Goal: Task Accomplishment & Management: Use online tool/utility

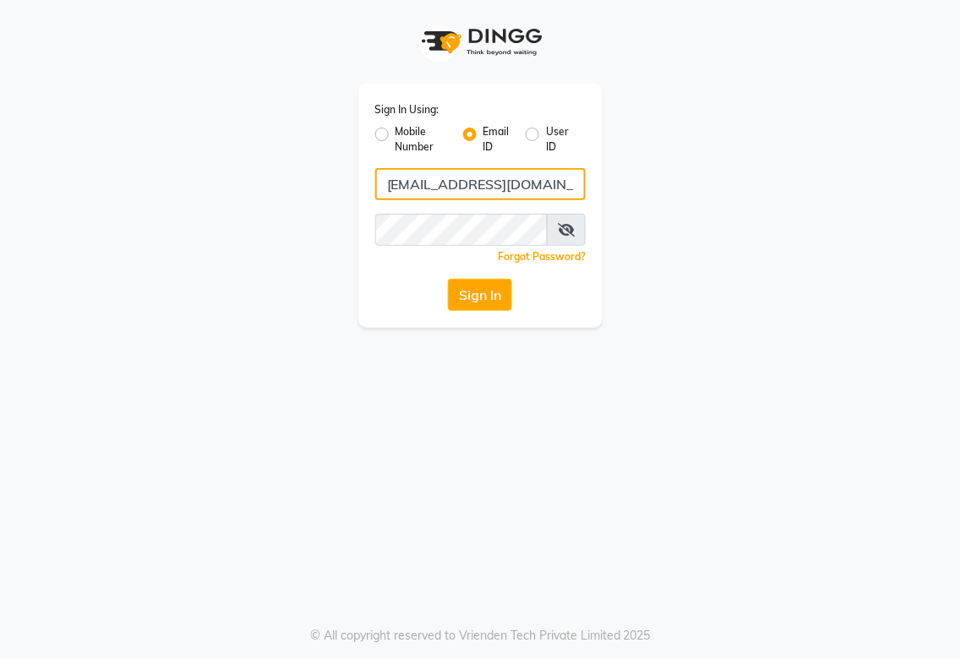
click at [519, 186] on input "[EMAIL_ADDRESS][DOMAIN_NAME]" at bounding box center [480, 184] width 211 height 32
type input "[EMAIL_ADDRESS][DOMAIN_NAME]"
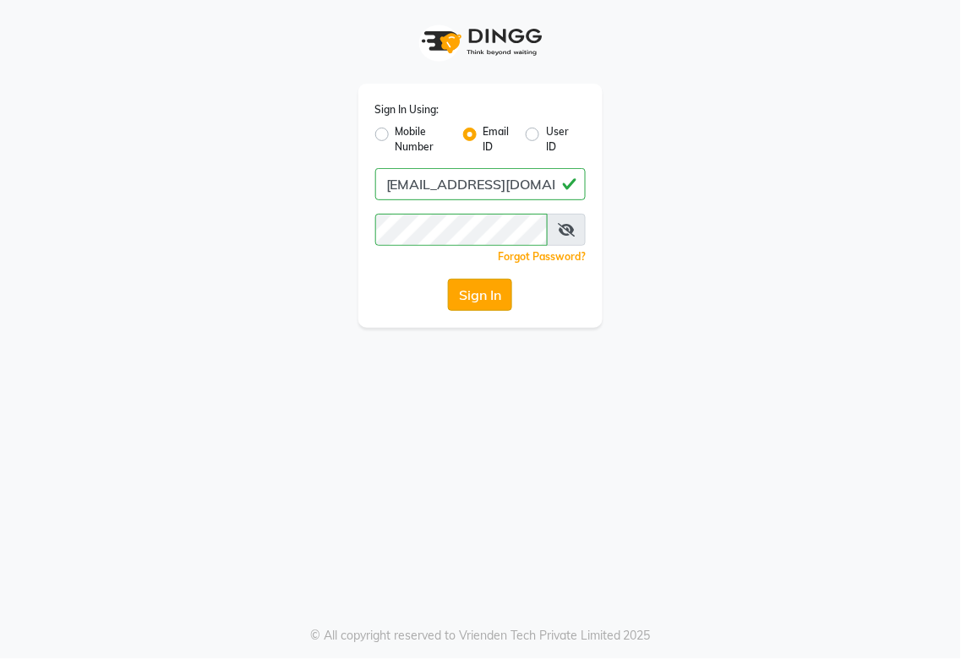
click at [479, 291] on button "Sign In" at bounding box center [480, 295] width 64 height 32
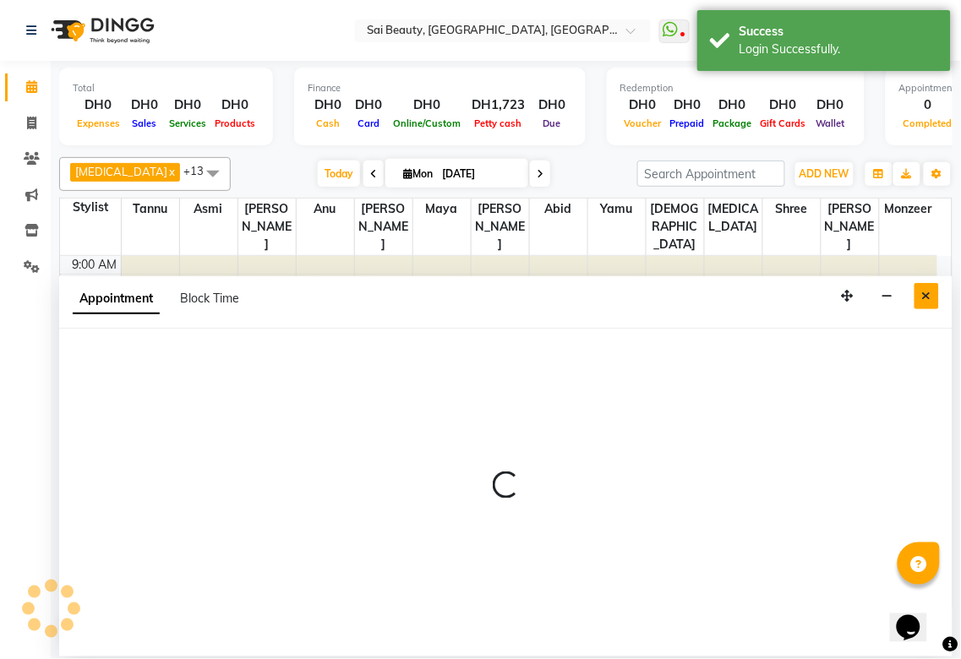
click at [931, 302] on icon "Close" at bounding box center [926, 296] width 9 height 12
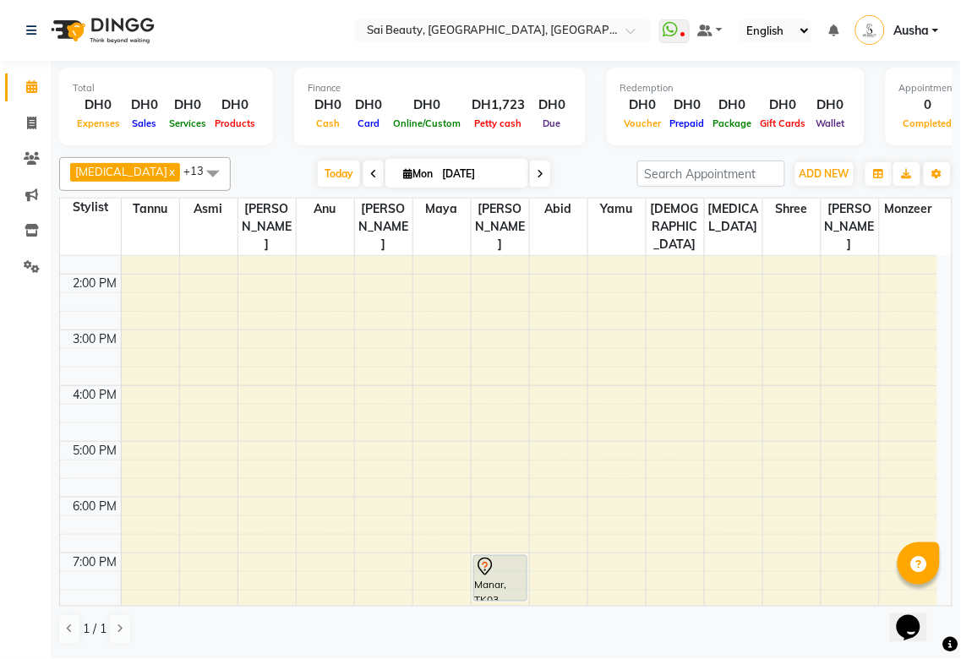
scroll to position [360, 0]
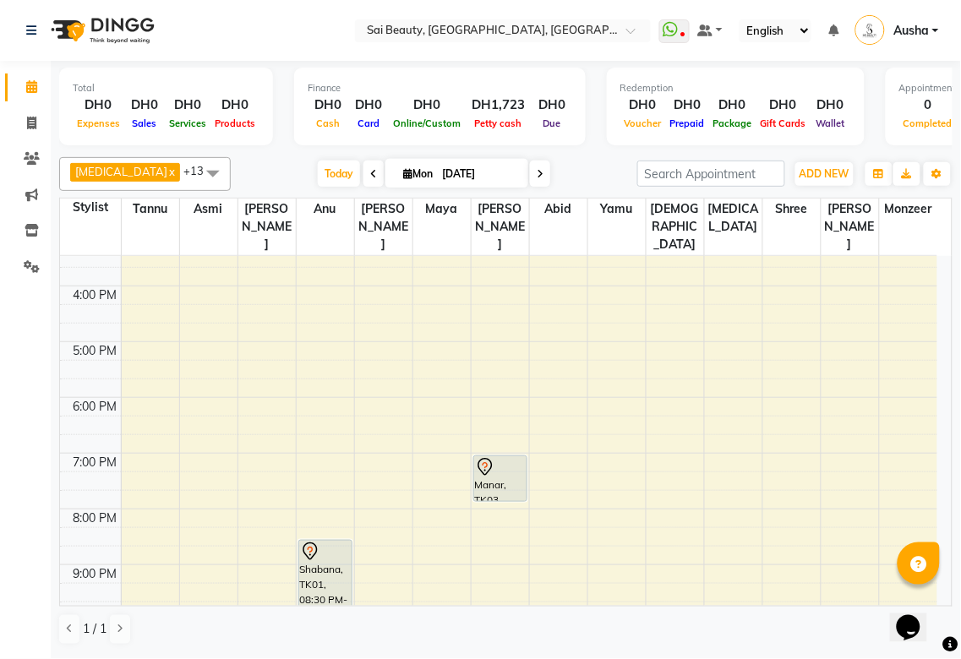
click at [510, 457] on div at bounding box center [500, 467] width 51 height 20
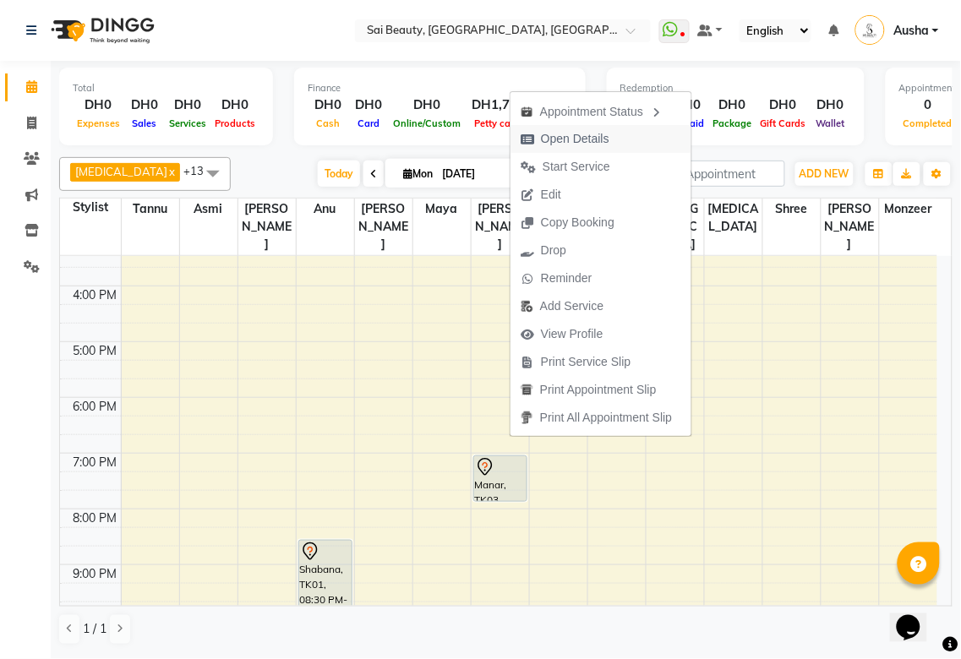
click at [581, 138] on span "Open Details" at bounding box center [575, 139] width 68 height 18
select select "7"
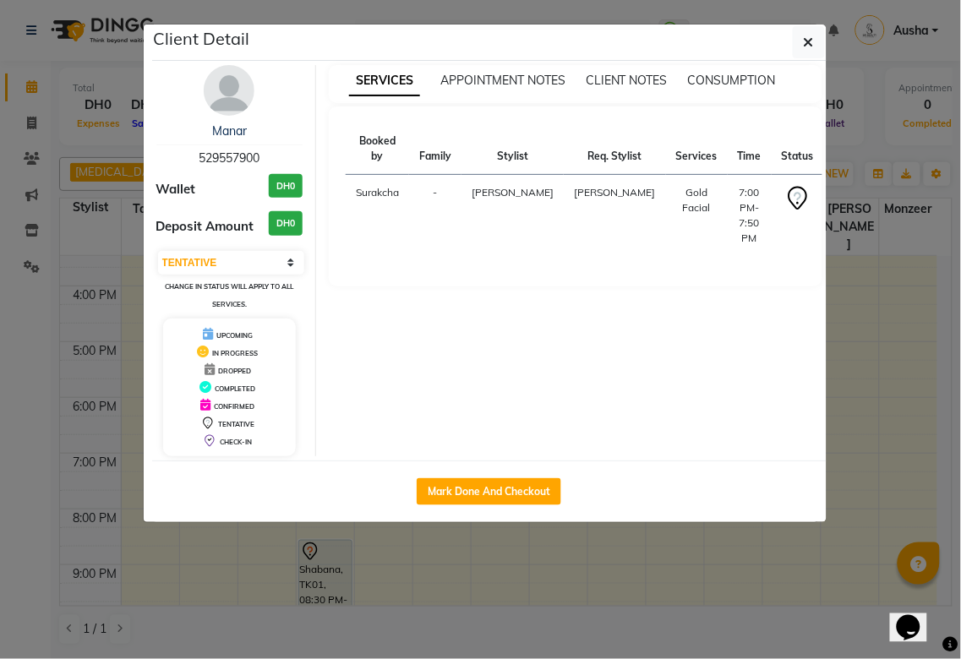
click at [694, 579] on ngb-modal-window "Client Detail Manar 529557900 Wallet DH0 Deposit Amount DH0 Select IN SERVICE C…" at bounding box center [480, 329] width 961 height 659
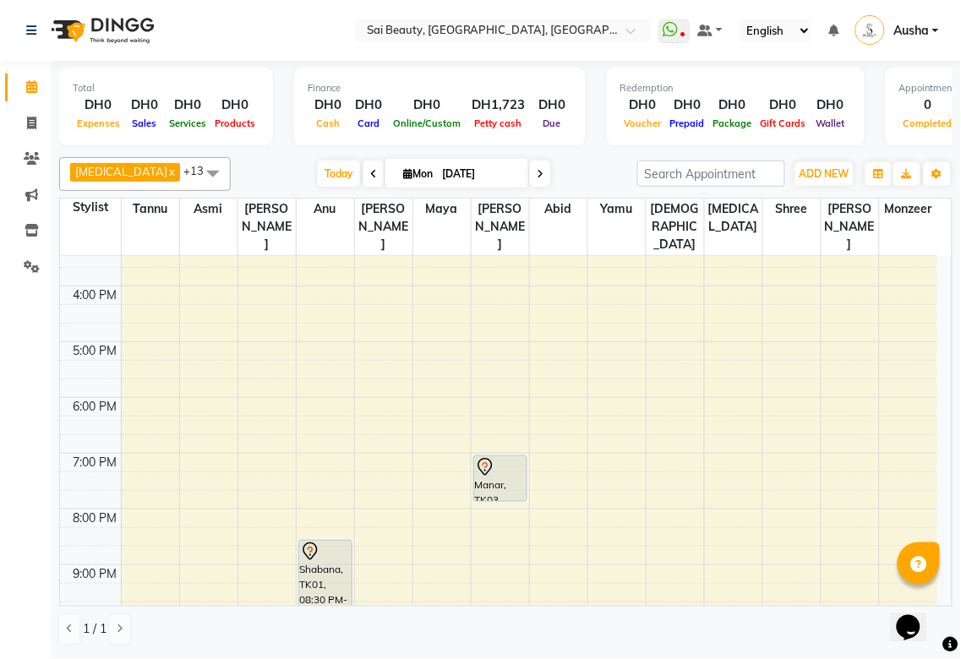
click at [327, 542] on div "Shabana, TK01, 08:30 PM-09:50 PM, Hot Oil Head Massage (With Wash),Long layers …" at bounding box center [325, 577] width 52 height 72
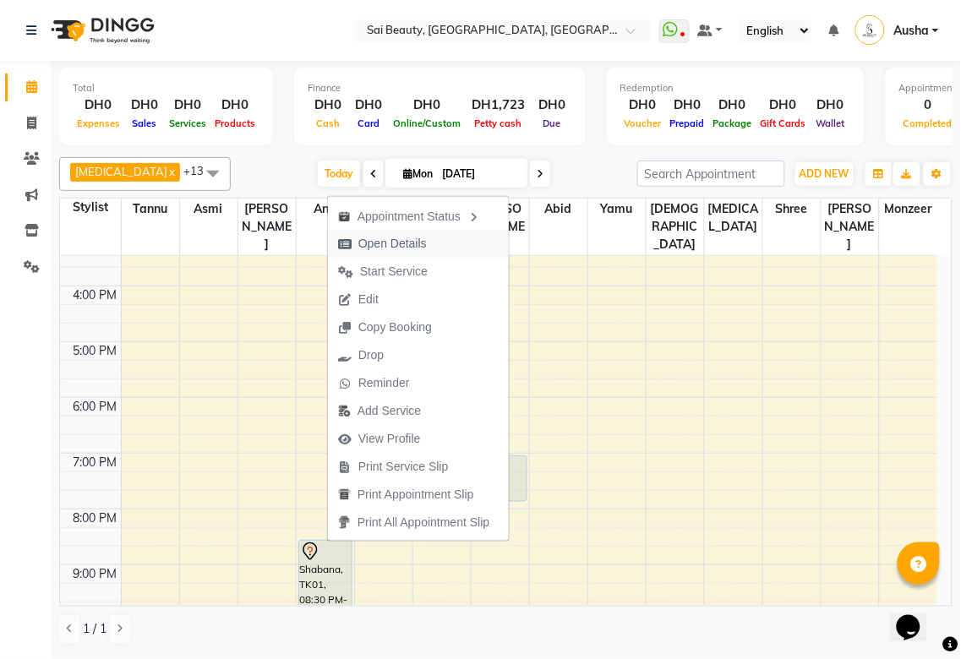
click at [420, 243] on span "Open Details" at bounding box center [392, 244] width 68 height 18
select select "7"
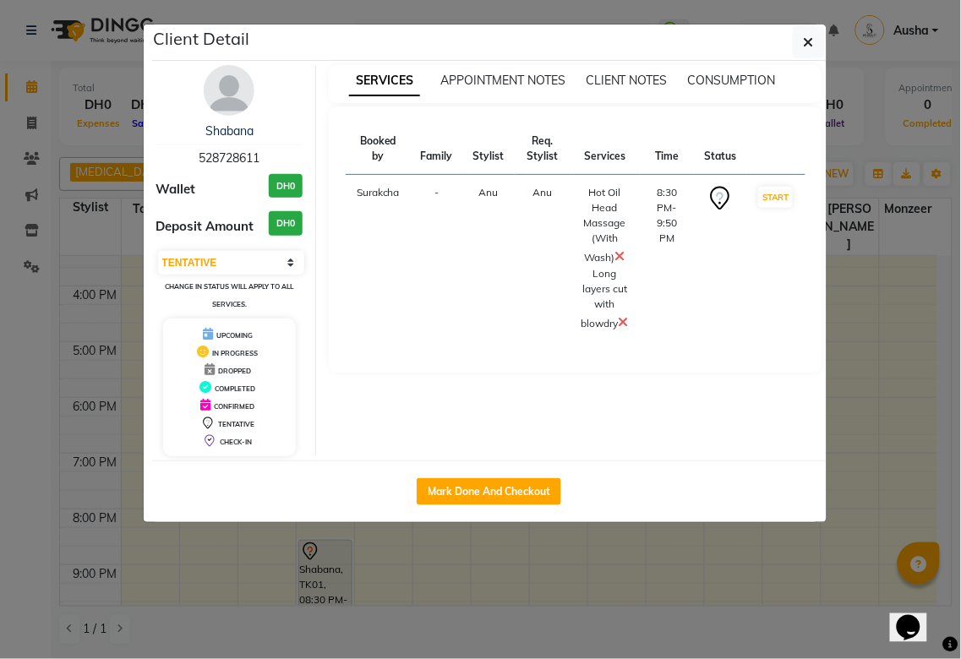
click at [563, 606] on ngb-modal-window "Client Detail Shabana 528728611 Wallet DH0 Deposit Amount DH0 Select IN SERVICE…" at bounding box center [480, 329] width 961 height 659
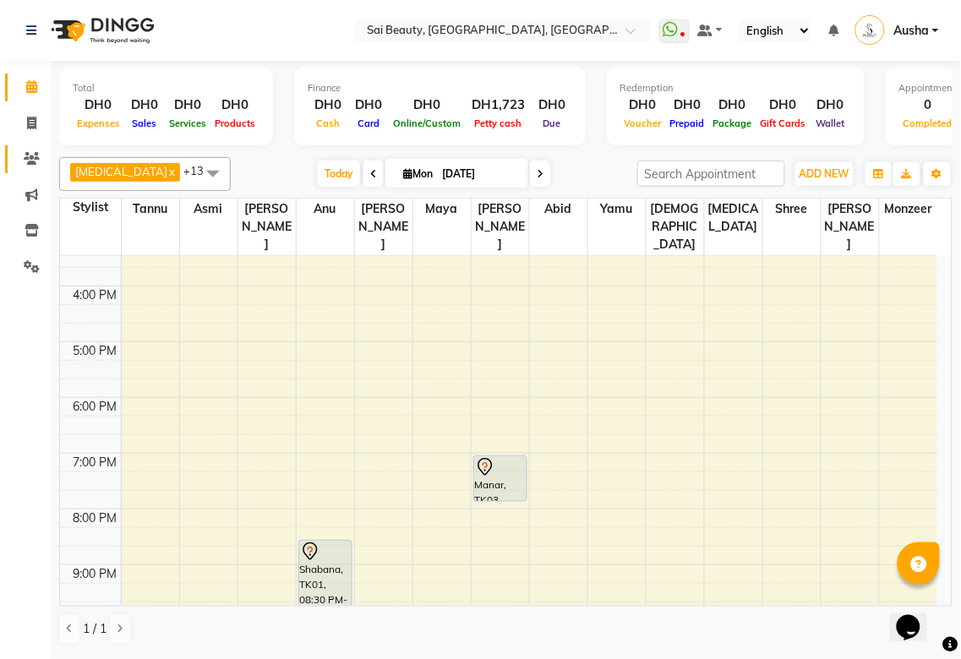
click at [28, 164] on icon at bounding box center [32, 158] width 16 height 13
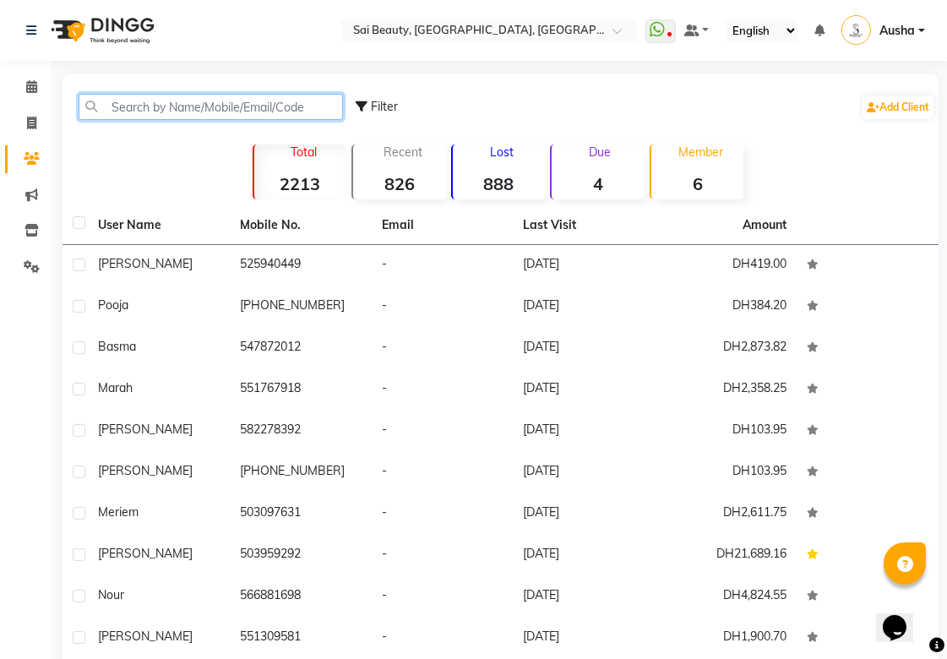
click at [201, 108] on input "text" at bounding box center [211, 107] width 265 height 26
click at [24, 88] on span at bounding box center [32, 87] width 30 height 19
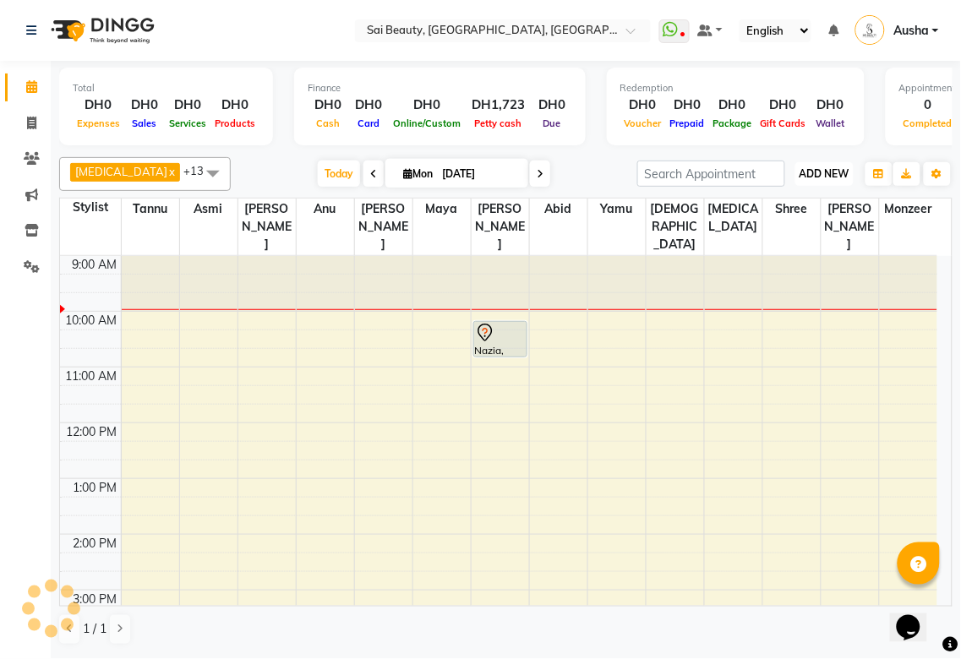
click at [832, 175] on span "ADD NEW" at bounding box center [825, 173] width 50 height 13
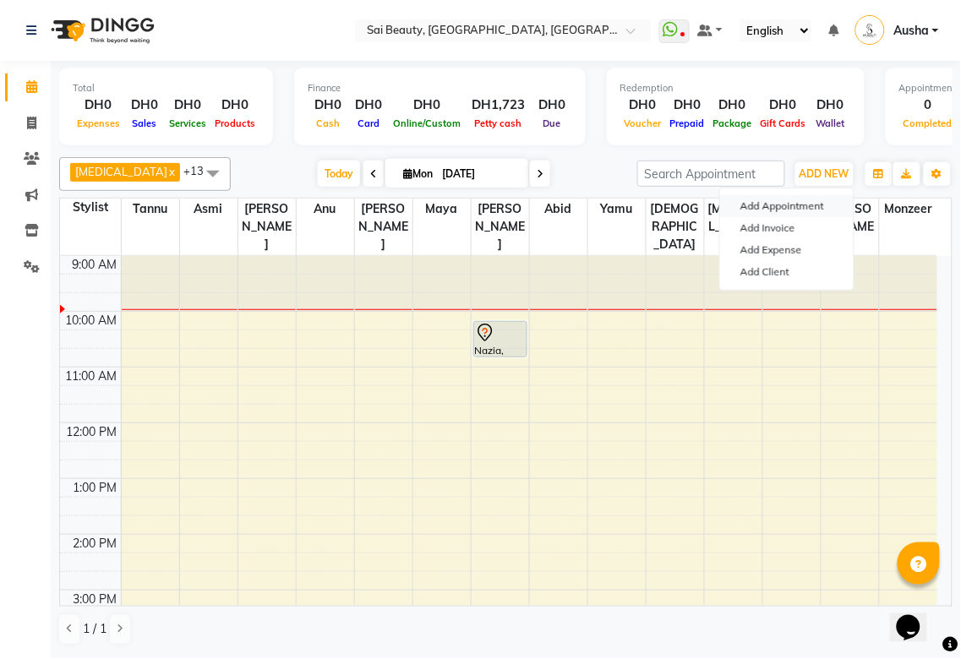
click at [827, 200] on button "Add Appointment" at bounding box center [787, 206] width 134 height 22
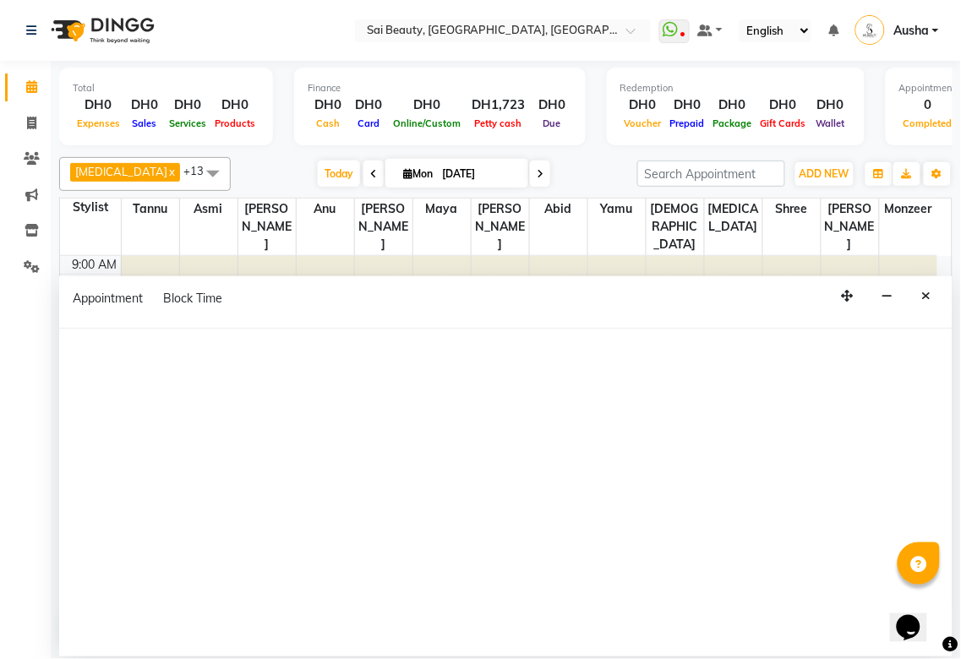
select select "600"
select select "tentative"
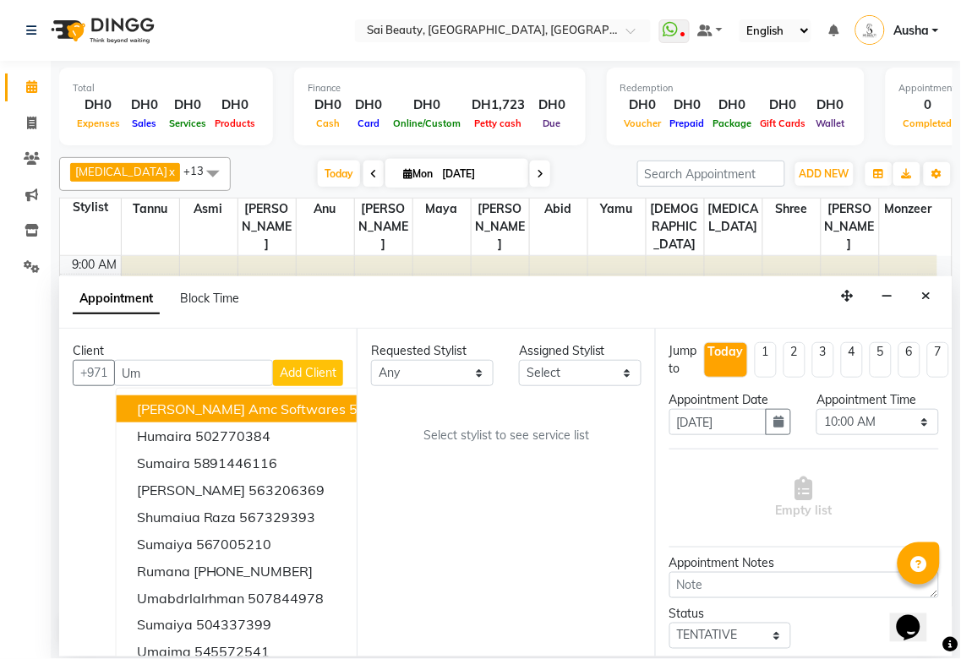
type input "U"
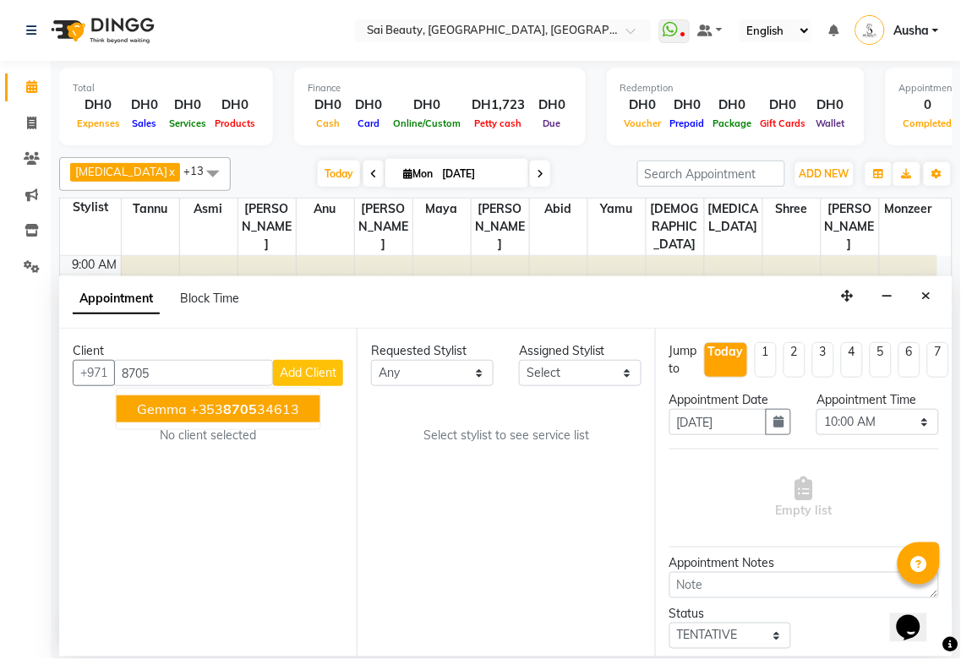
click at [208, 343] on div "Client" at bounding box center [208, 351] width 270 height 18
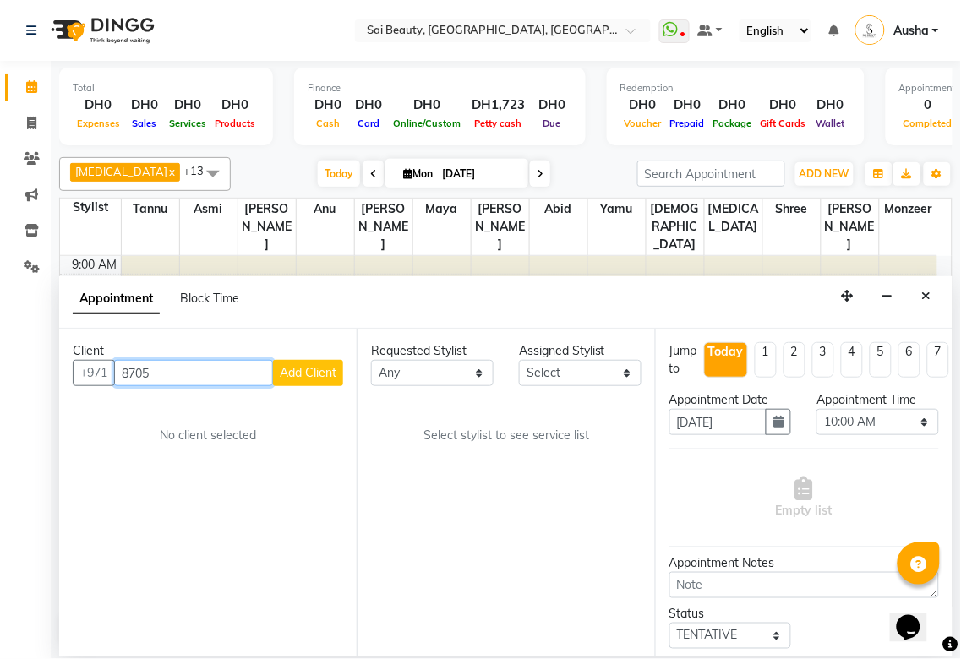
click at [220, 378] on input "8705" at bounding box center [193, 373] width 159 height 26
type input "8"
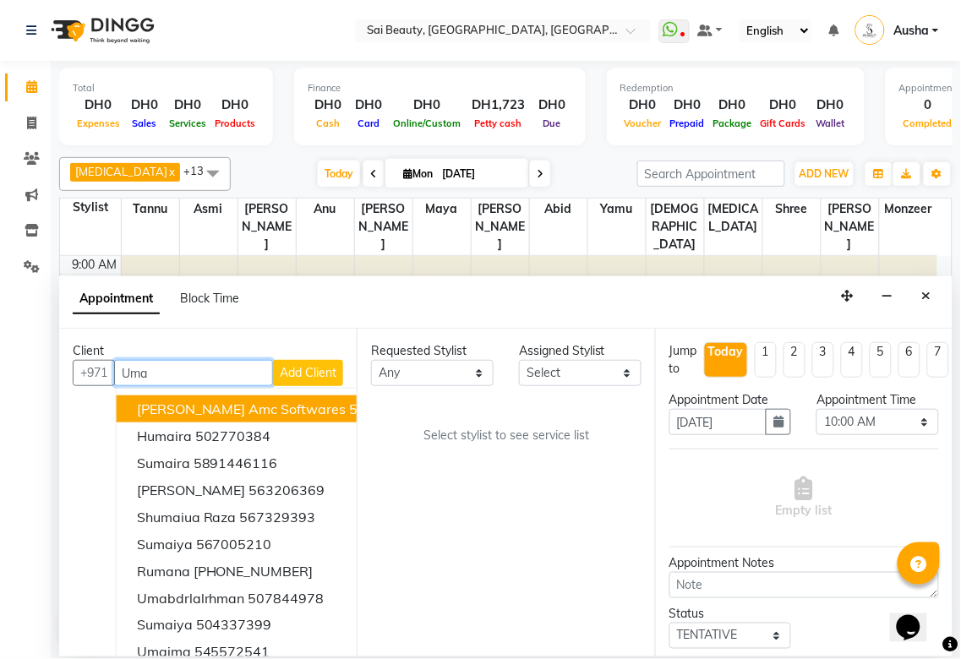
scroll to position [30, 0]
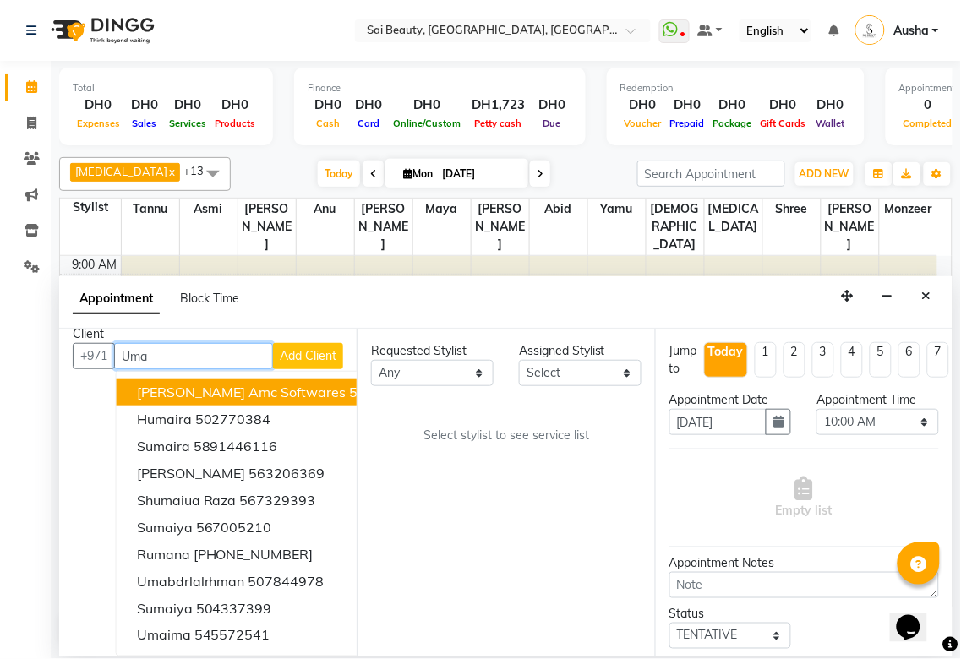
click at [204, 344] on input "Uma" at bounding box center [193, 356] width 159 height 26
type input "U"
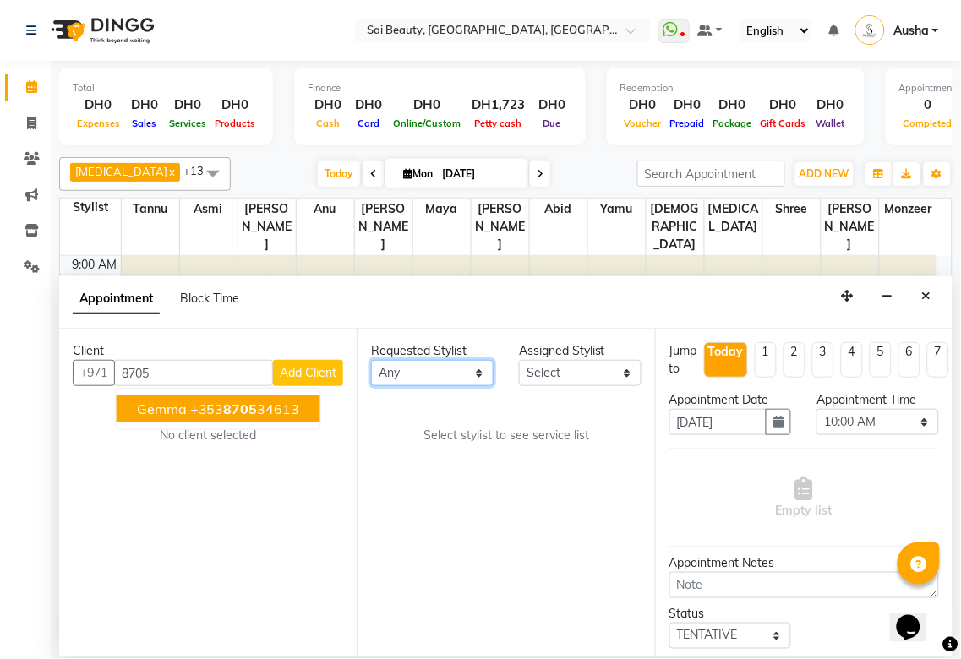
click at [491, 374] on select "Any [PERSON_NAME][MEDICAL_DATA] [PERSON_NAME] Asmi [PERSON_NAME] Gita [PERSON_N…" at bounding box center [432, 373] width 123 height 26
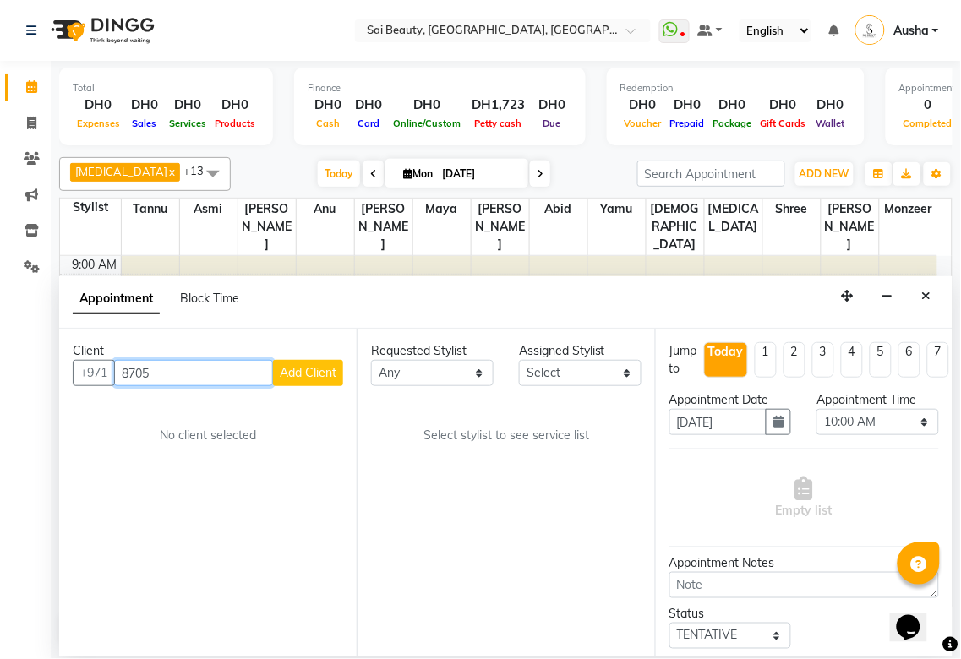
click at [205, 366] on input "8705" at bounding box center [193, 373] width 159 height 26
type input "8"
type input "U"
type input "544418705"
click at [308, 369] on span "Add Client" at bounding box center [308, 372] width 57 height 15
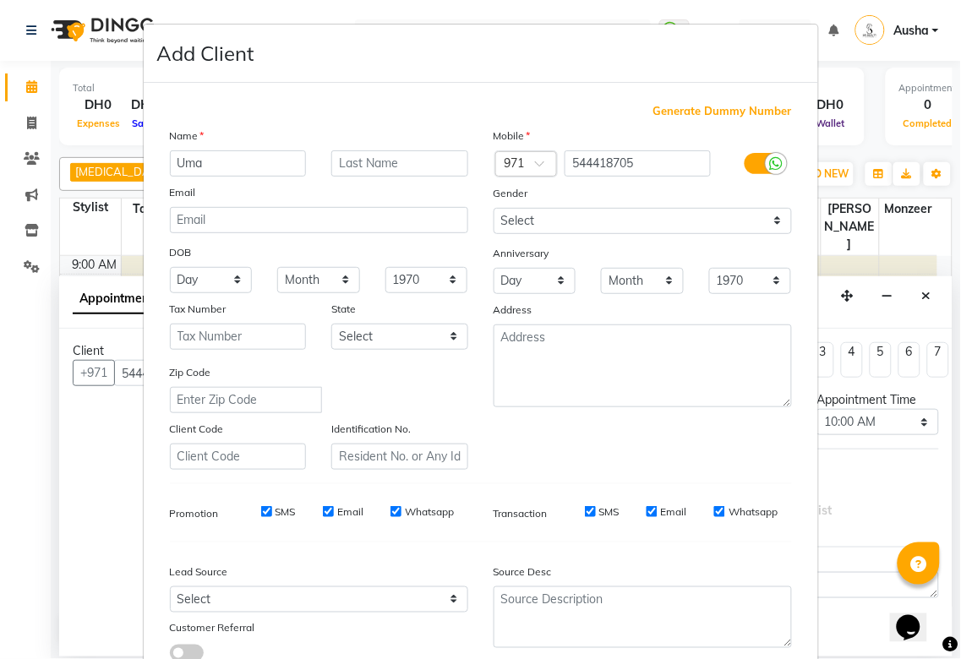
type input "Uma"
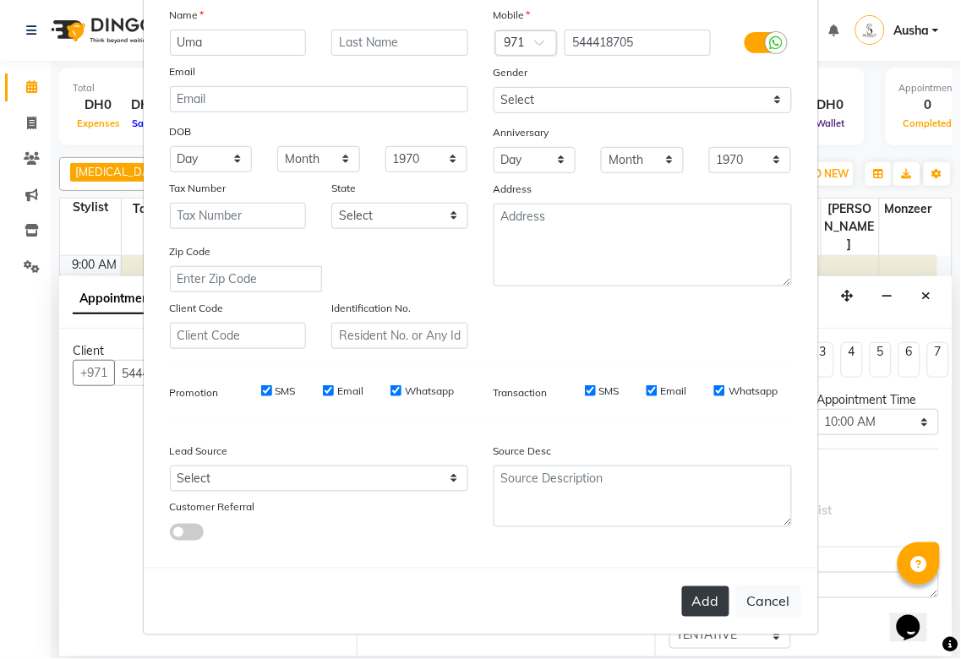
click at [693, 612] on button "Add" at bounding box center [705, 602] width 47 height 30
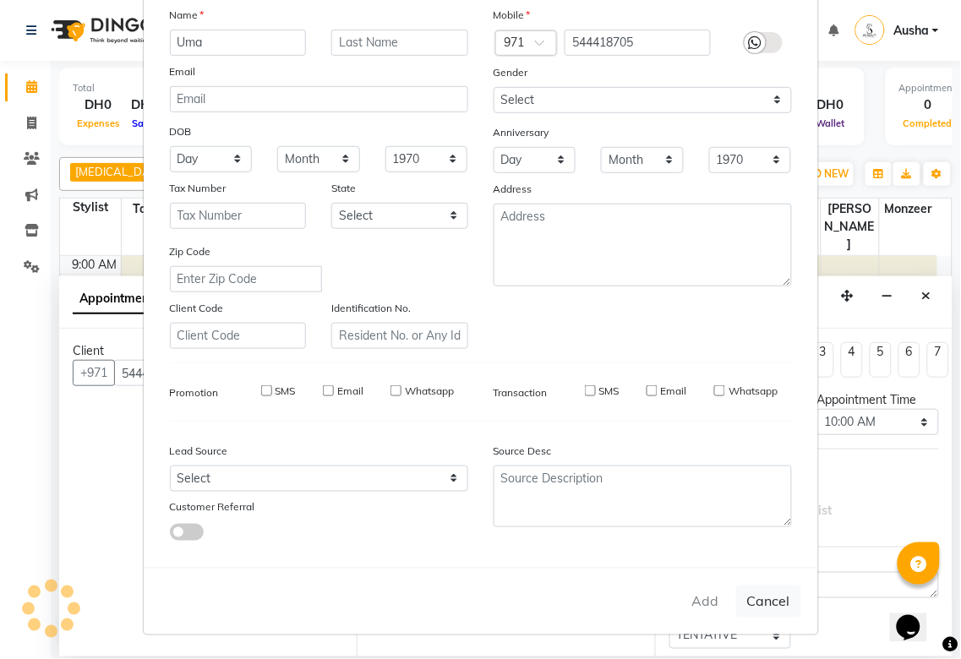
select select
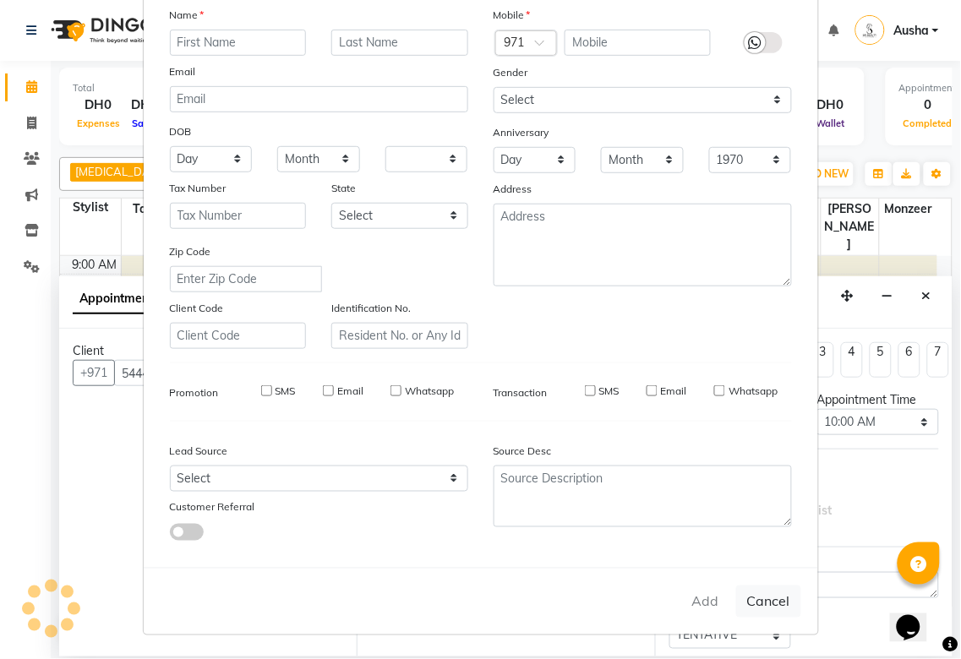
select select
checkbox input "false"
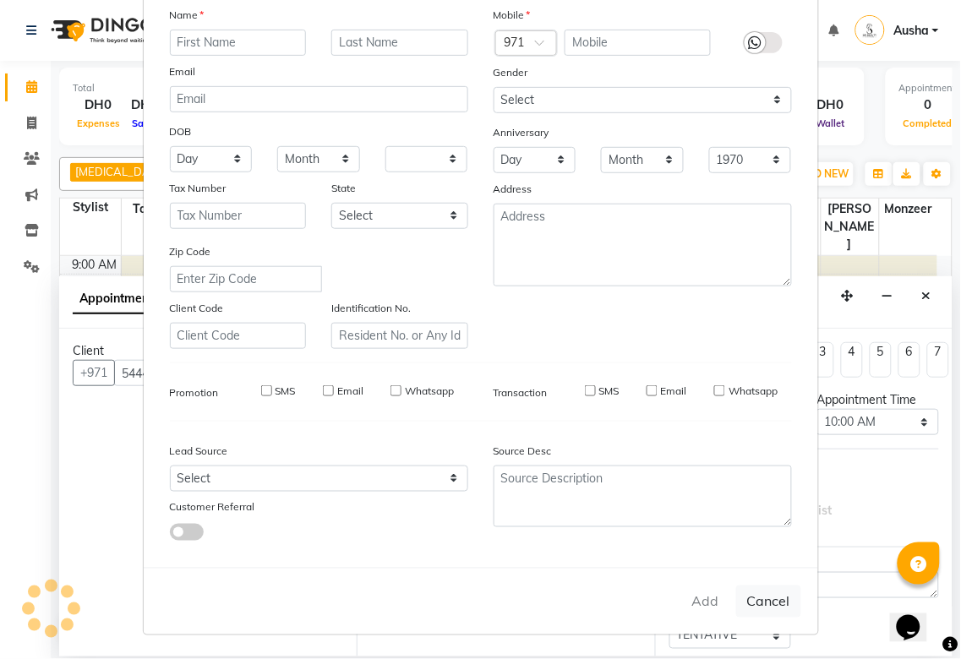
checkbox input "false"
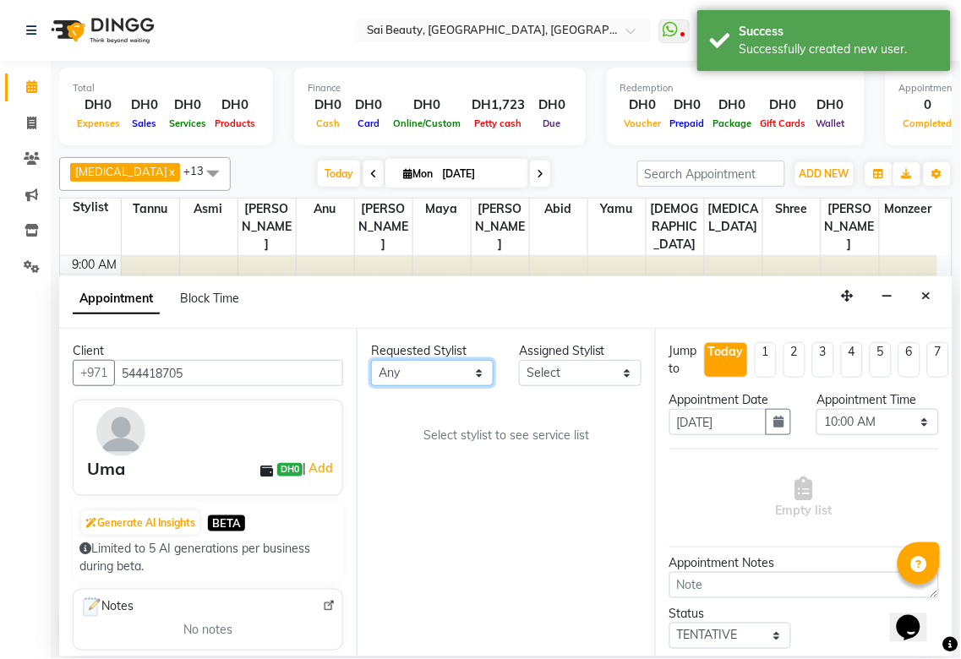
click at [479, 379] on select "Any [PERSON_NAME][MEDICAL_DATA] [PERSON_NAME] Asmi [PERSON_NAME] Gita [PERSON_N…" at bounding box center [432, 373] width 123 height 26
select select "63787"
click at [371, 360] on select "Any [PERSON_NAME][MEDICAL_DATA] [PERSON_NAME] Asmi [PERSON_NAME] Gita [PERSON_N…" at bounding box center [432, 373] width 123 height 26
select select "63787"
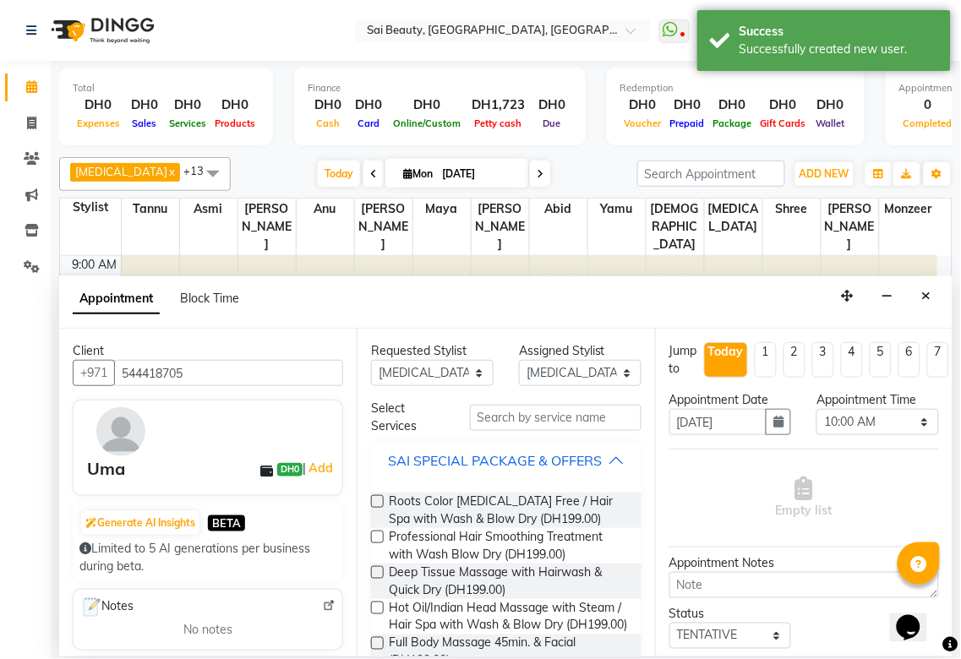
click at [587, 461] on div "SAI SPECIAL PACKAGE & OFFERS" at bounding box center [495, 460] width 214 height 20
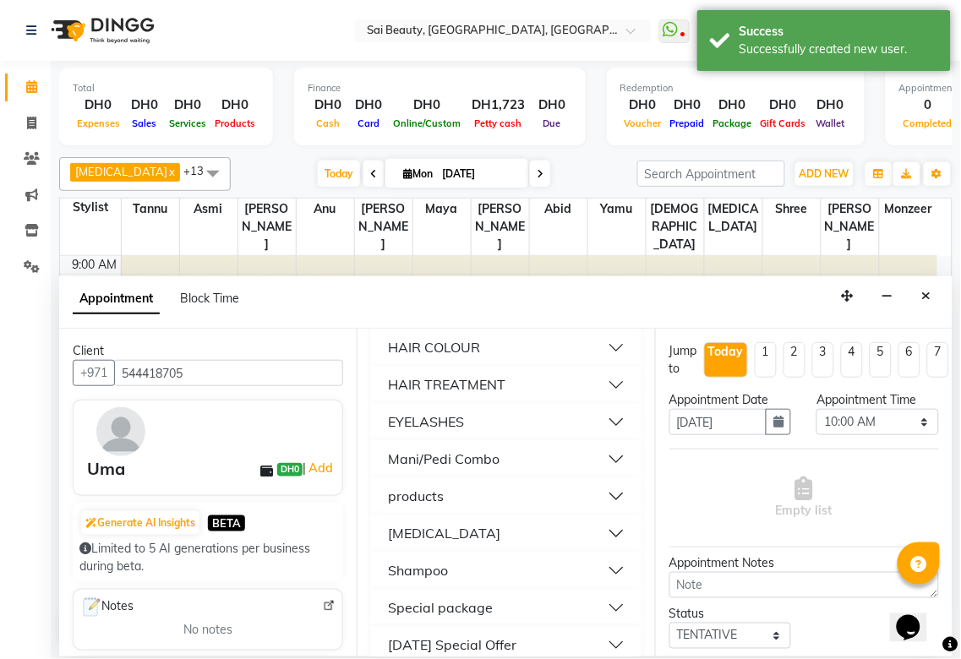
scroll to position [767, 0]
click at [545, 473] on button "Mani/Pedi Combo" at bounding box center [506, 458] width 256 height 30
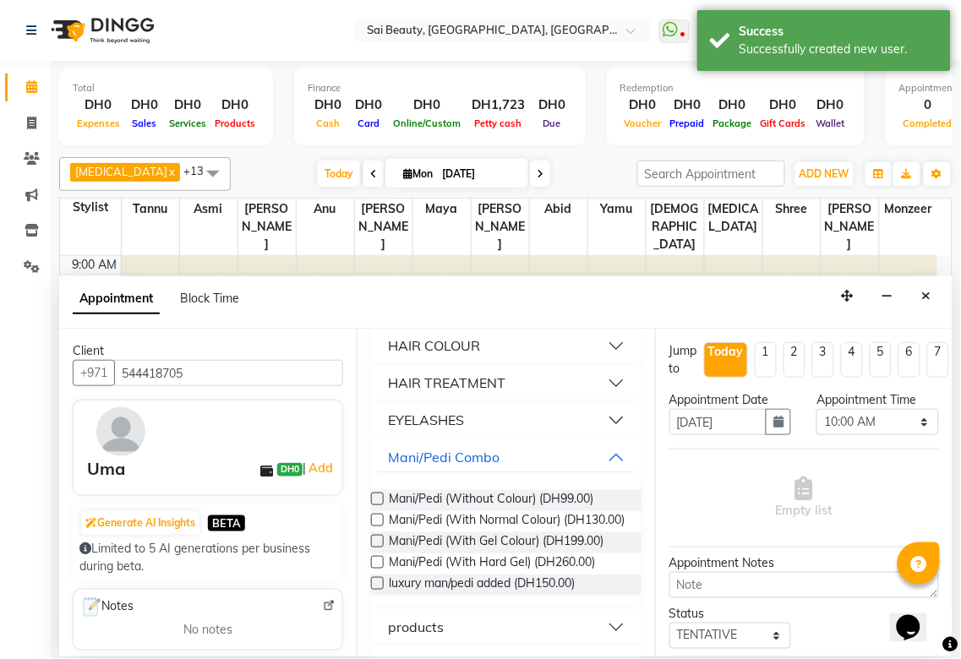
click at [377, 505] on label at bounding box center [377, 499] width 13 height 13
click at [377, 506] on input "checkbox" at bounding box center [376, 500] width 11 height 11
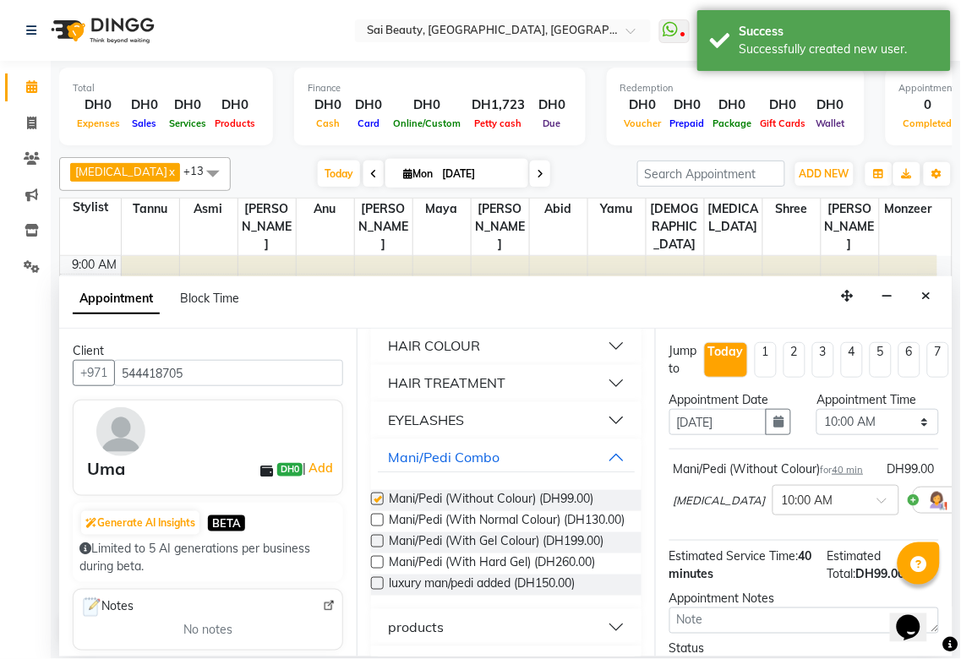
checkbox input "false"
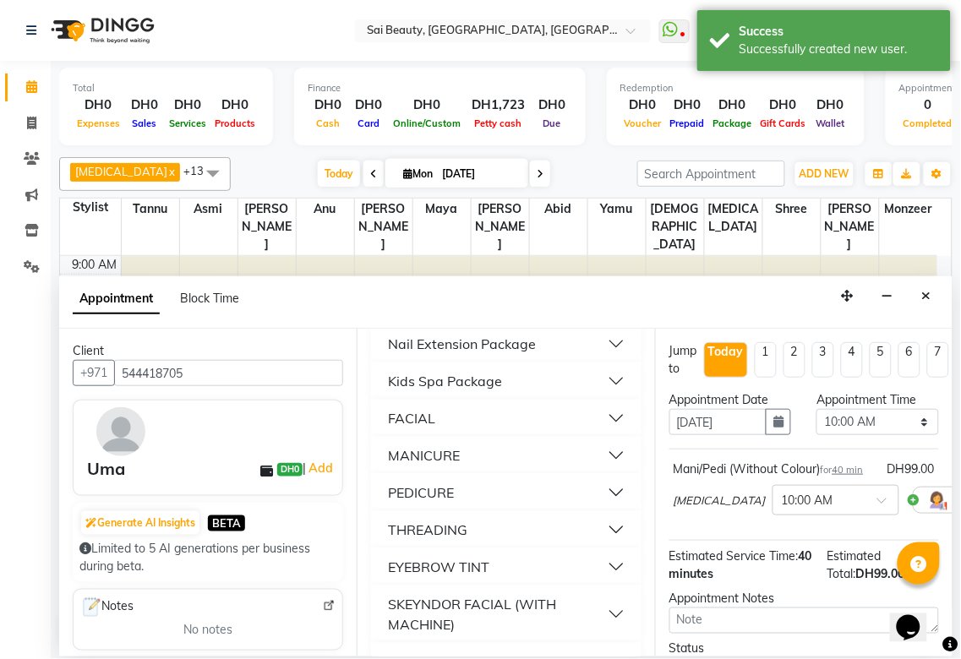
scroll to position [0, 0]
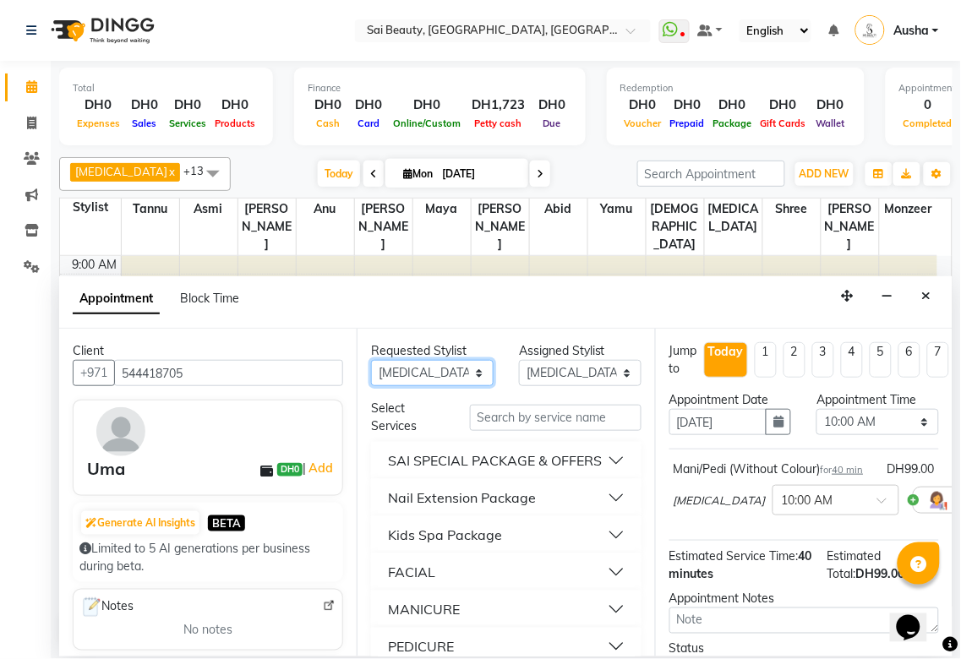
click at [461, 364] on select "Any [PERSON_NAME][MEDICAL_DATA] [PERSON_NAME] Asmi [PERSON_NAME] Gita [PERSON_N…" at bounding box center [432, 373] width 123 height 26
select select "45072"
click at [371, 360] on select "Any [PERSON_NAME][MEDICAL_DATA] [PERSON_NAME] Asmi [PERSON_NAME] Gita [PERSON_N…" at bounding box center [432, 373] width 123 height 26
select select "45072"
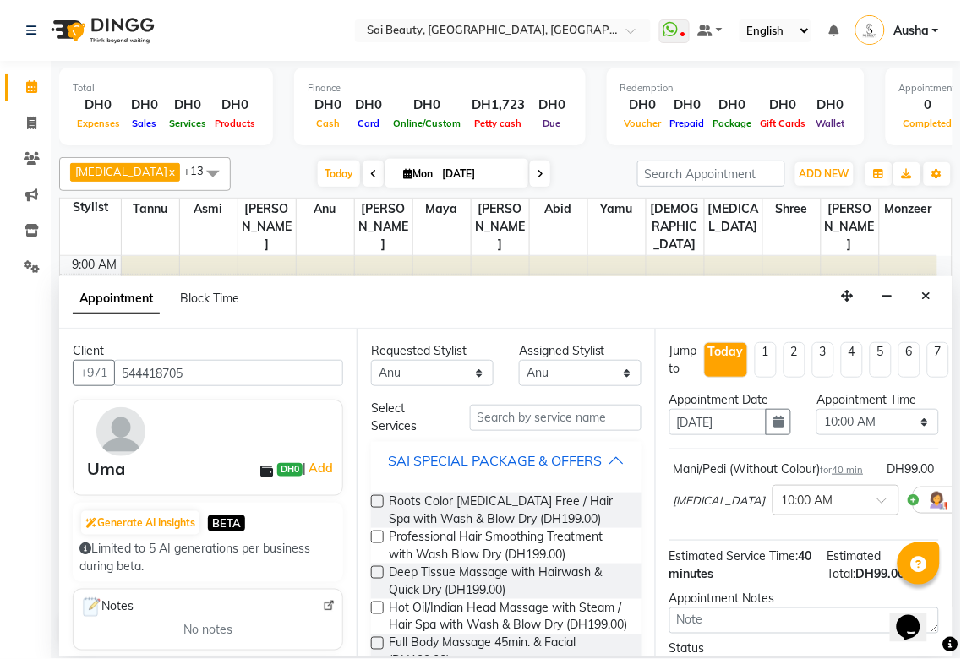
click at [587, 463] on div "SAI SPECIAL PACKAGE & OFFERS" at bounding box center [495, 460] width 214 height 20
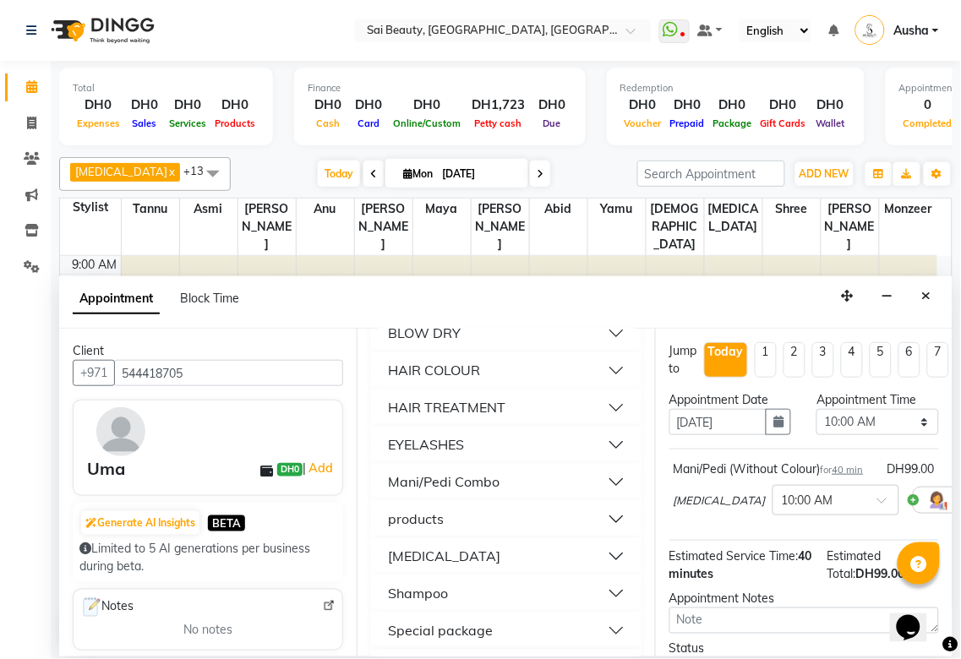
scroll to position [745, 0]
click at [567, 495] on button "Mani/Pedi Combo" at bounding box center [506, 480] width 256 height 30
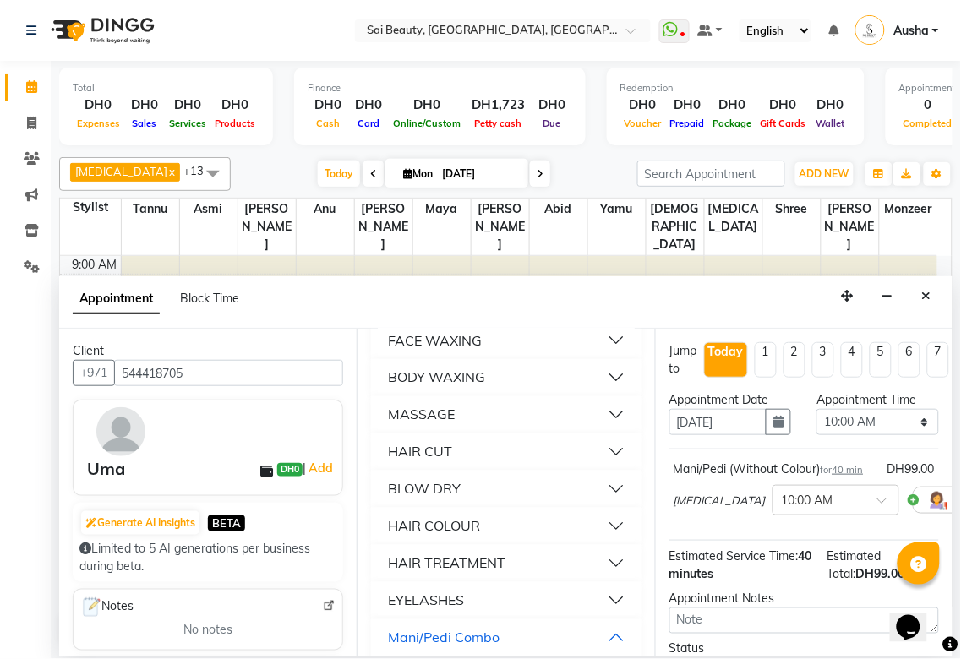
scroll to position [556, 0]
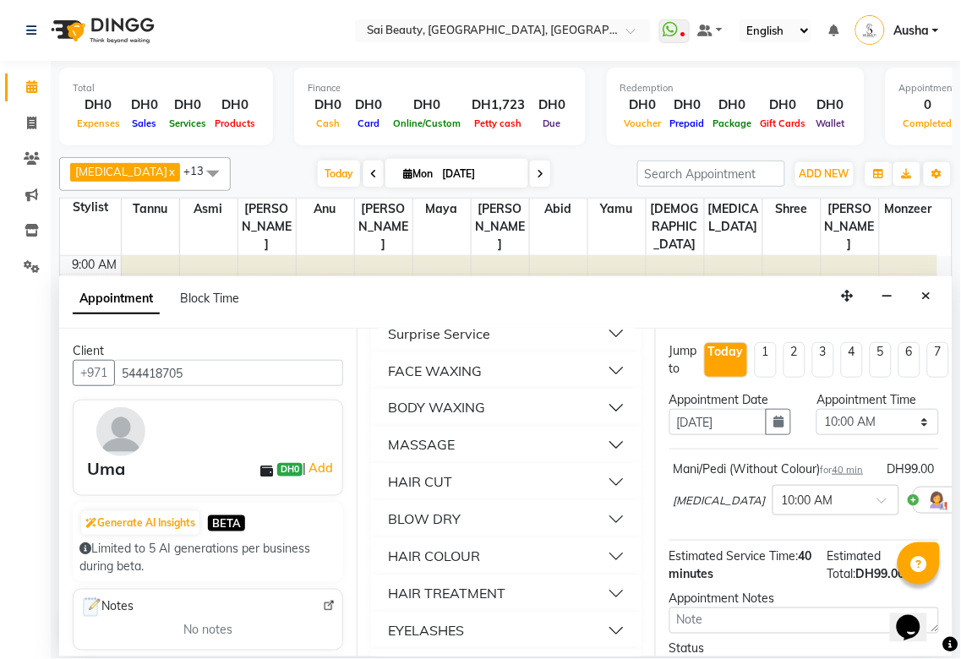
click at [581, 418] on button "BODY WAXING" at bounding box center [506, 408] width 256 height 30
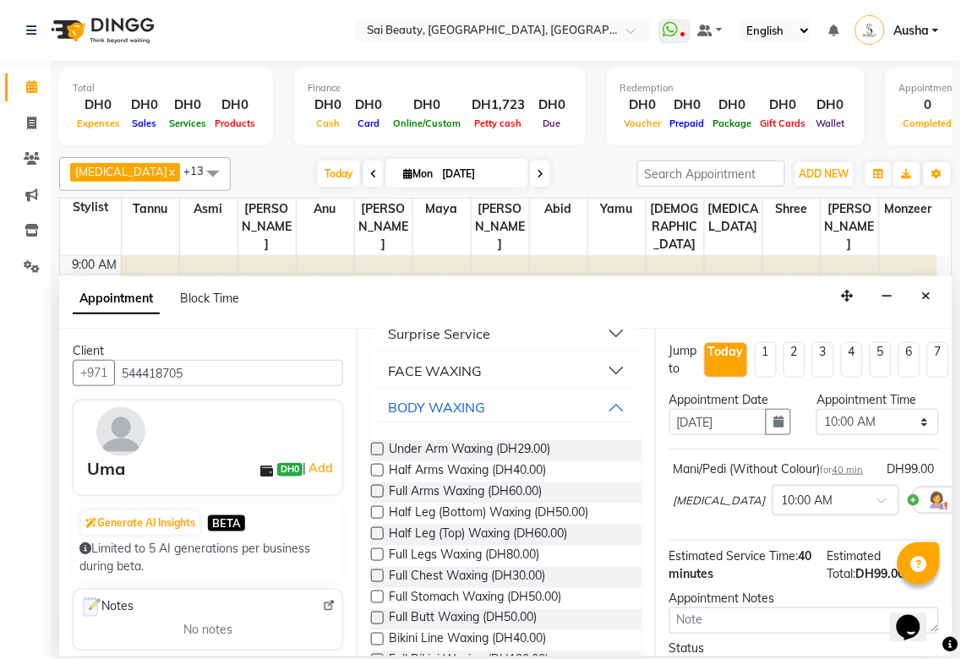
click at [379, 477] on label at bounding box center [377, 470] width 13 height 13
click at [379, 478] on input "checkbox" at bounding box center [376, 472] width 11 height 11
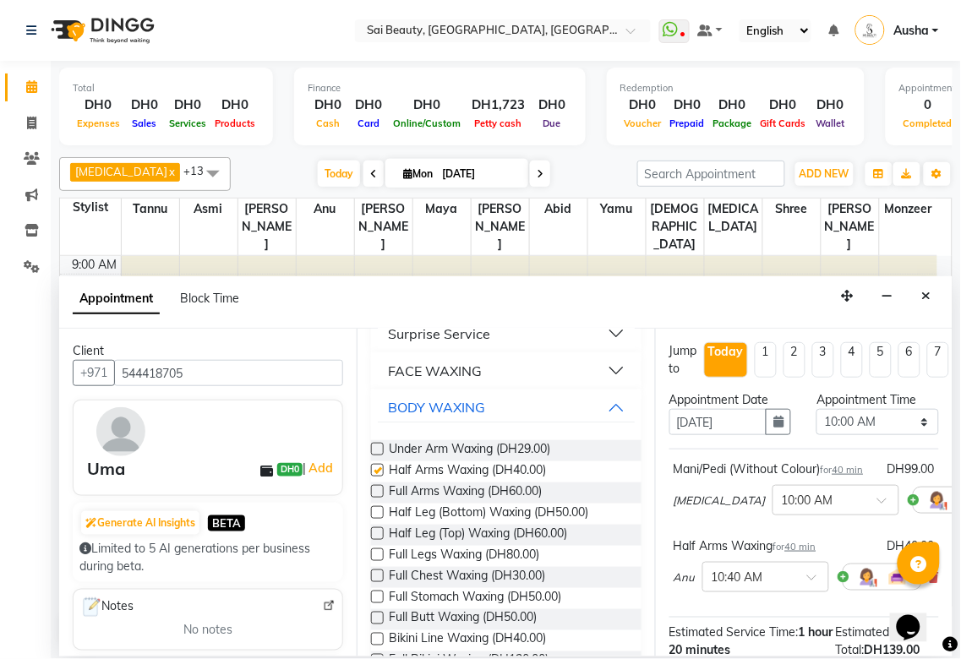
checkbox input "false"
click at [374, 519] on label at bounding box center [377, 512] width 13 height 13
click at [374, 520] on input "checkbox" at bounding box center [376, 514] width 11 height 11
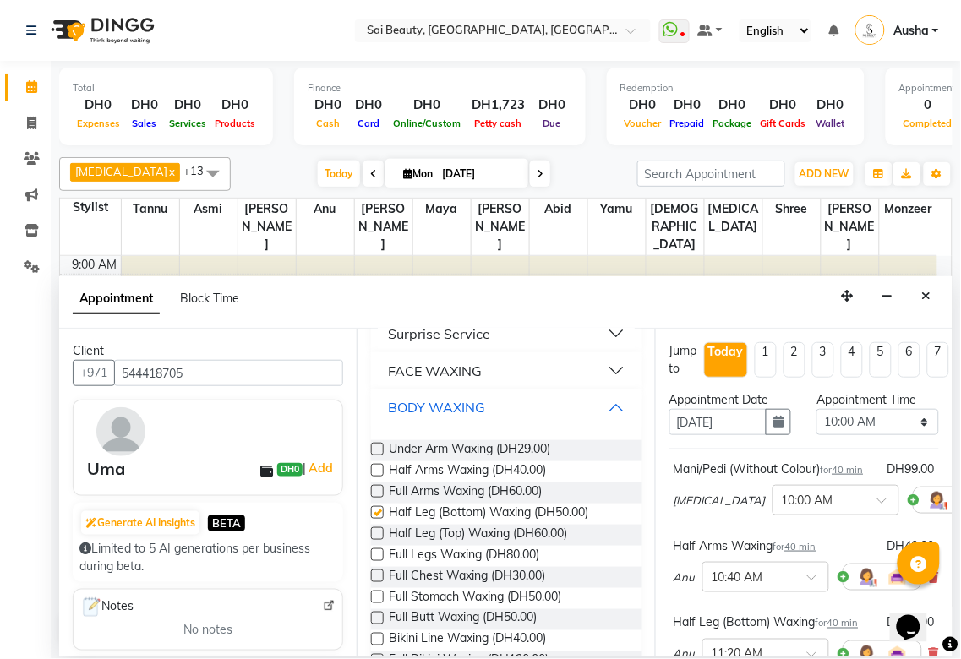
checkbox input "false"
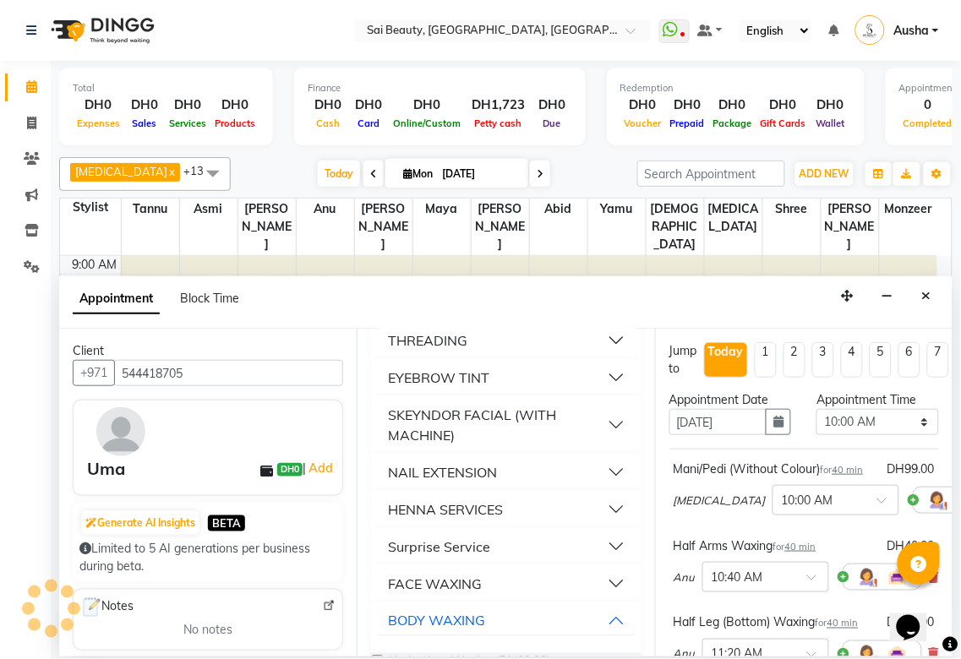
scroll to position [0, 0]
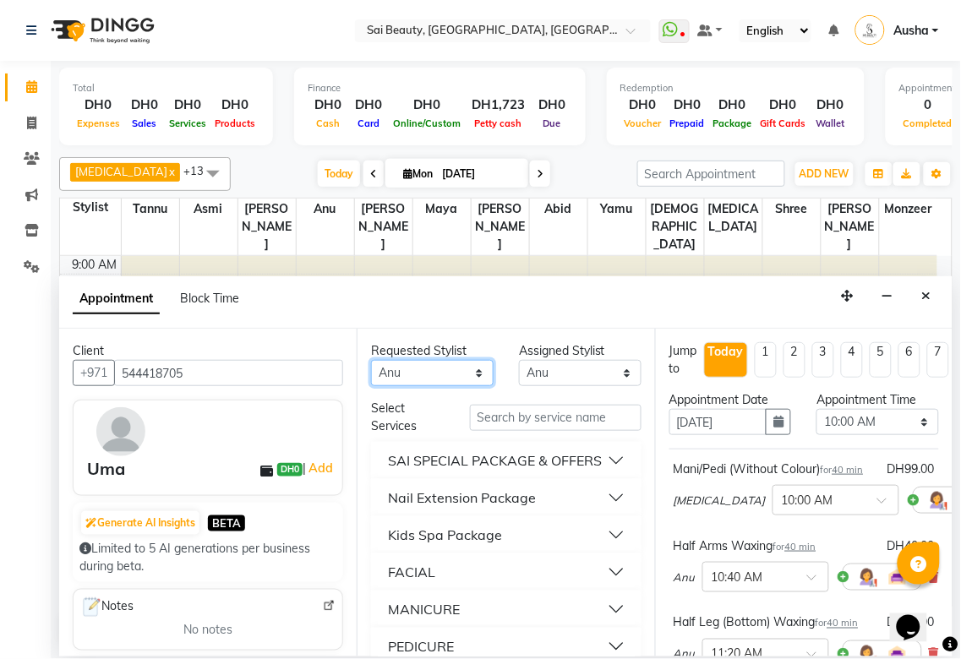
click at [478, 369] on select "Any [PERSON_NAME][MEDICAL_DATA] [PERSON_NAME] Asmi [PERSON_NAME] Gita [PERSON_N…" at bounding box center [432, 373] width 123 height 26
select select "52340"
click at [371, 360] on select "Any [PERSON_NAME][MEDICAL_DATA] [PERSON_NAME] Asmi [PERSON_NAME] Gita [PERSON_N…" at bounding box center [432, 373] width 123 height 26
select select "52340"
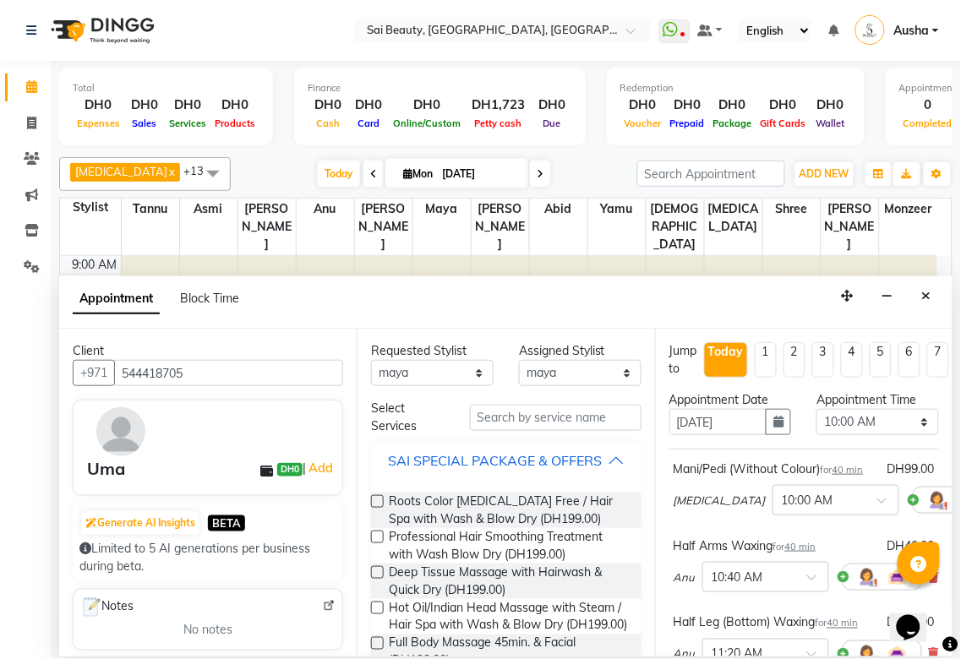
click at [588, 462] on div "SAI SPECIAL PACKAGE & OFFERS" at bounding box center [495, 460] width 214 height 20
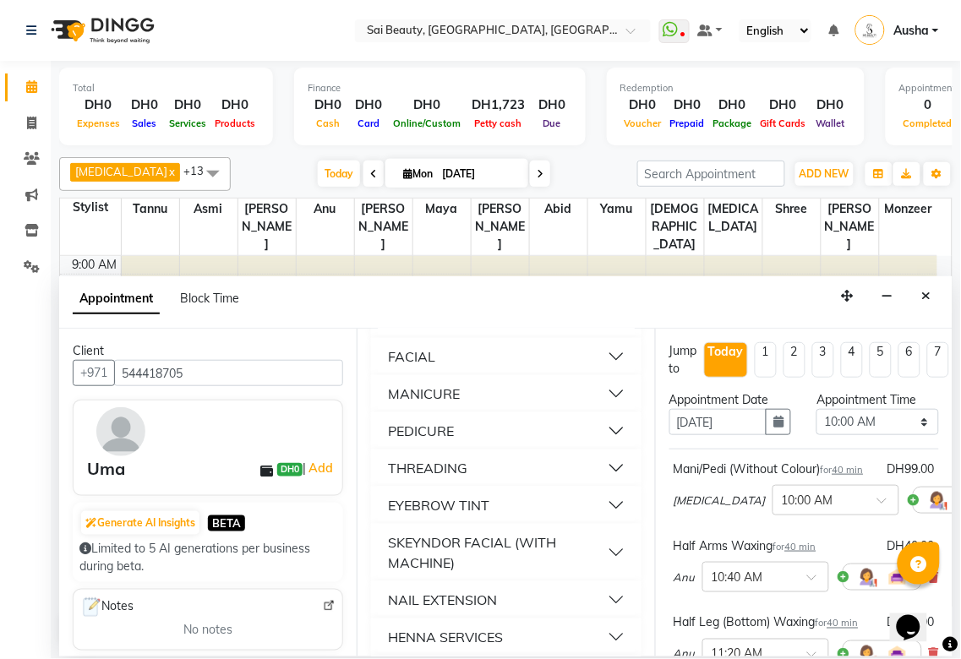
scroll to position [198, 0]
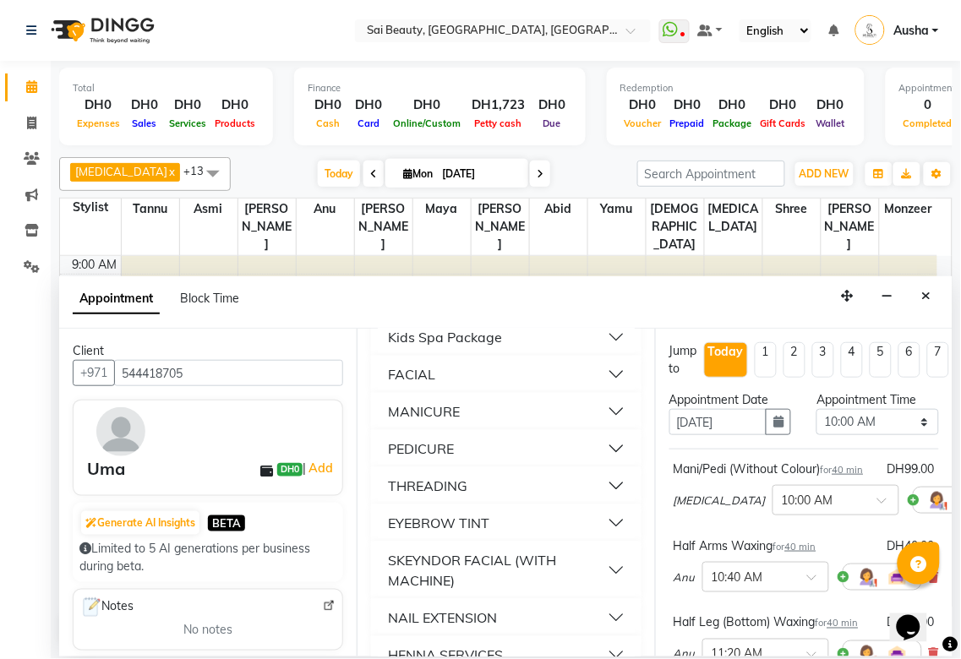
click at [538, 390] on button "FACIAL" at bounding box center [506, 374] width 256 height 30
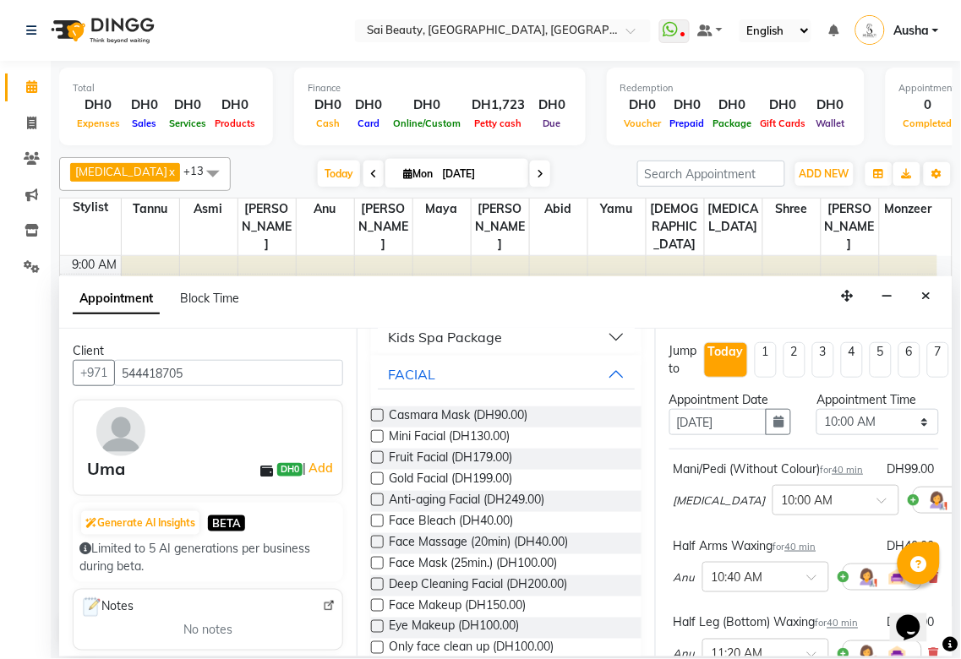
click at [380, 443] on label at bounding box center [377, 436] width 13 height 13
click at [380, 444] on input "checkbox" at bounding box center [376, 438] width 11 height 11
checkbox input "false"
click at [898, 427] on select "Select 10:00 AM 10:05 AM 10:10 AM 10:15 AM 10:20 AM 10:25 AM 10:30 AM 10:35 AM …" at bounding box center [877, 422] width 123 height 26
select select "900"
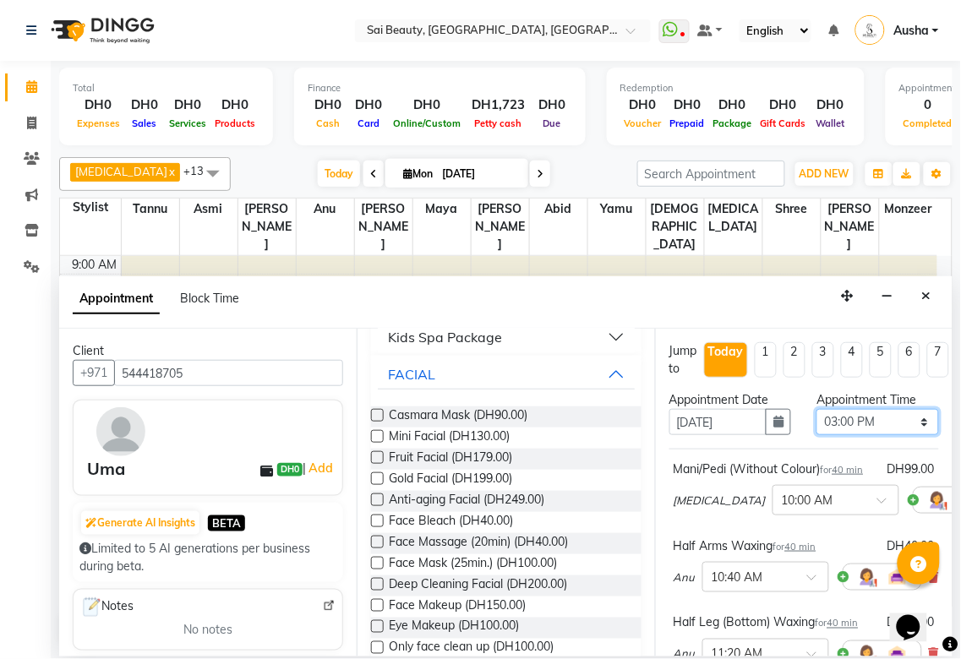
click at [816, 409] on select "Select 10:00 AM 10:05 AM 10:10 AM 10:15 AM 10:20 AM 10:25 AM 10:30 AM 10:35 AM …" at bounding box center [877, 422] width 123 height 26
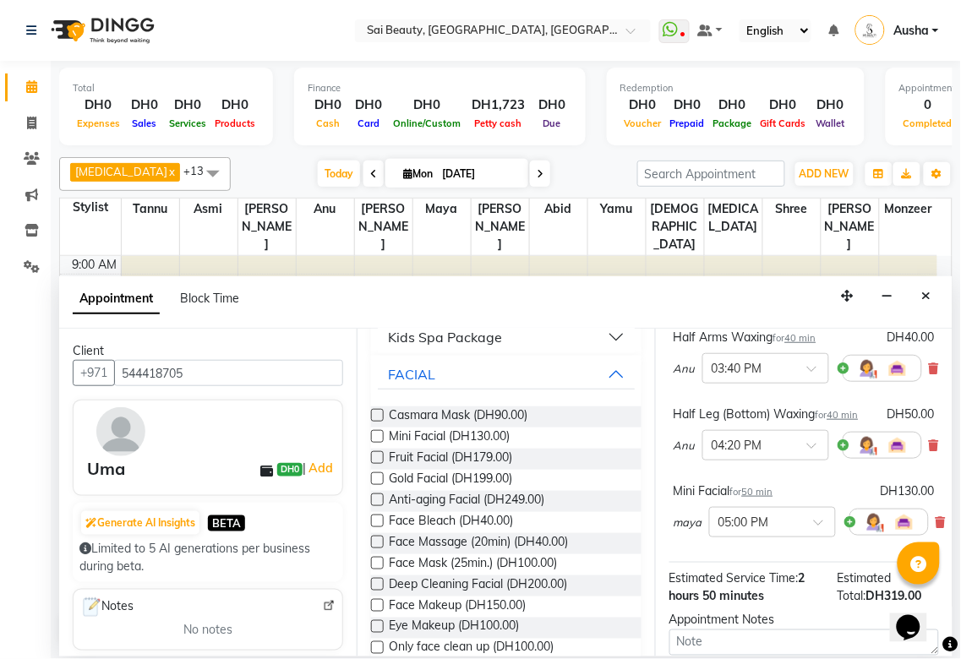
scroll to position [411, 0]
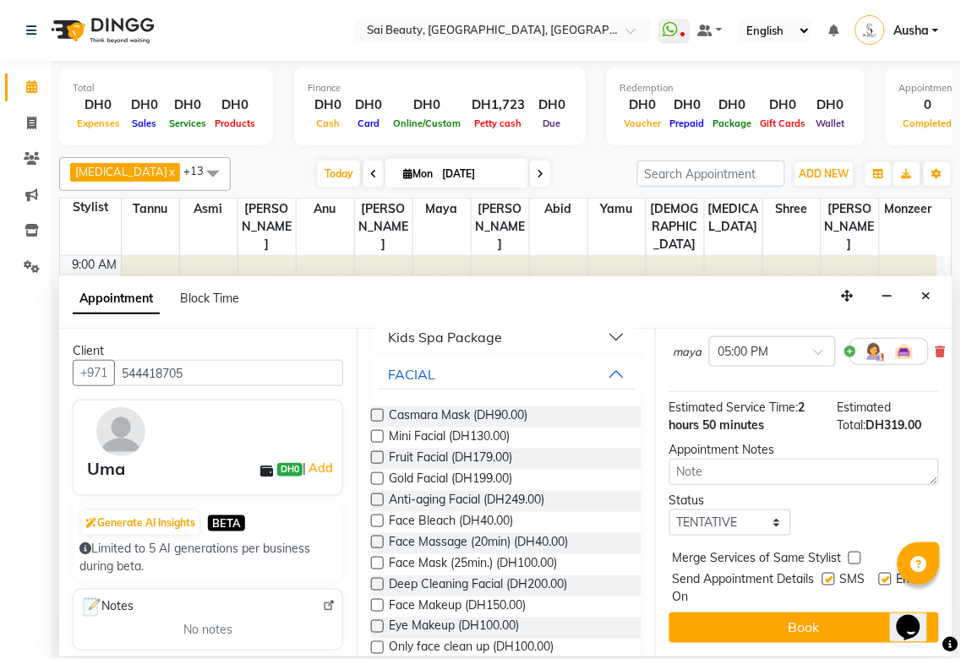
click at [854, 552] on label at bounding box center [855, 558] width 13 height 13
click at [854, 554] on input "checkbox" at bounding box center [854, 559] width 11 height 11
checkbox input "true"
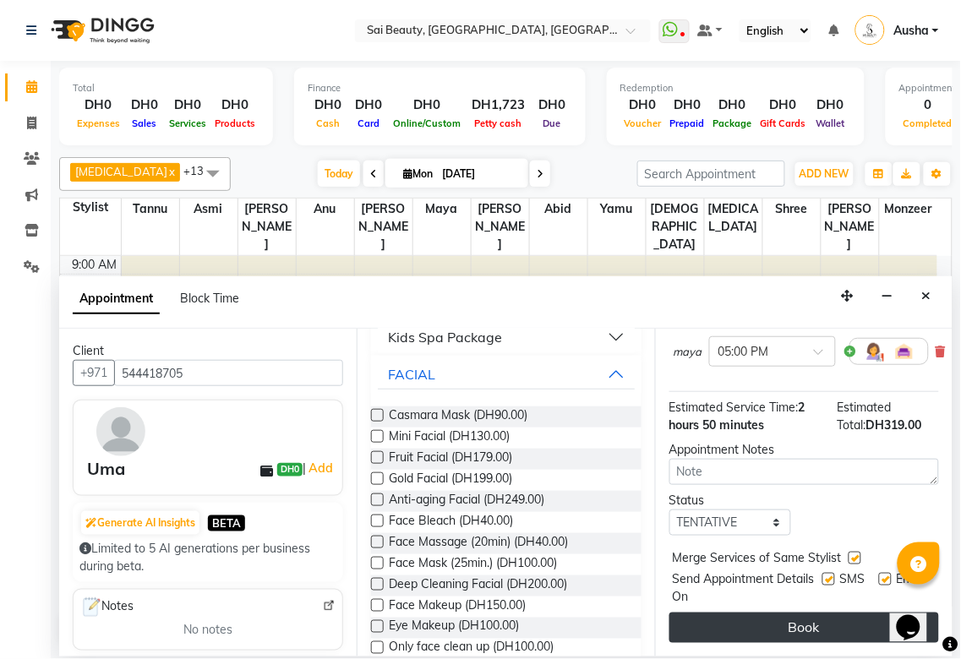
click at [849, 613] on button "Book" at bounding box center [804, 628] width 270 height 30
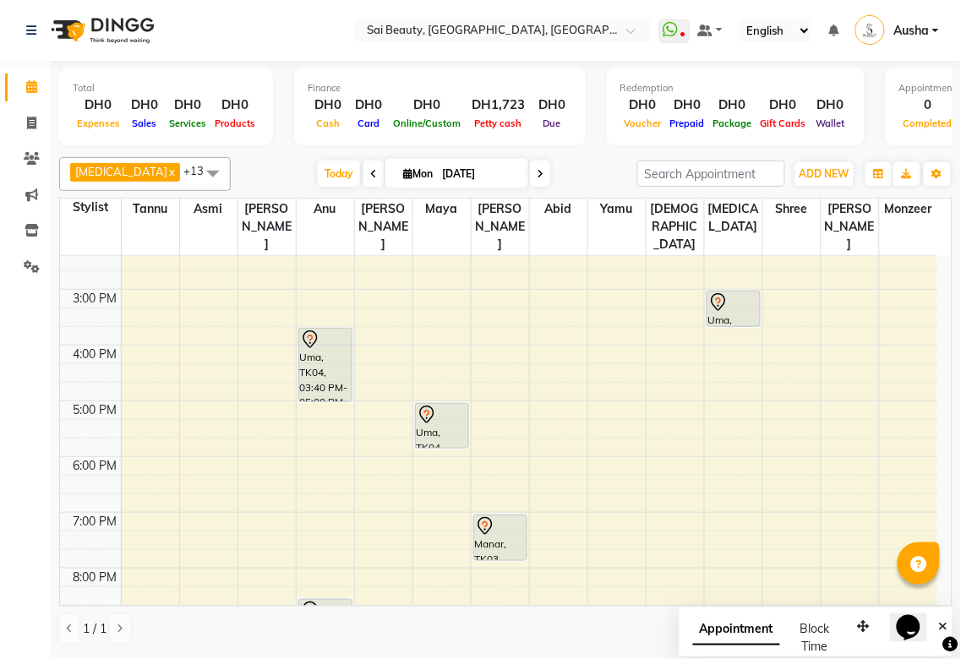
scroll to position [336, 0]
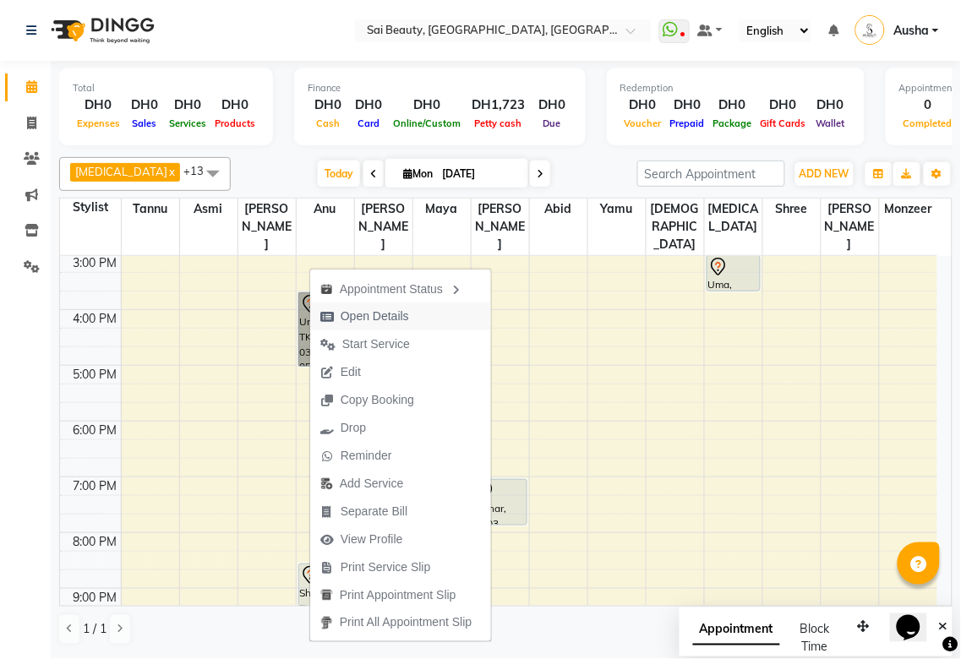
click at [355, 313] on span "Open Details" at bounding box center [375, 317] width 68 height 18
select select "7"
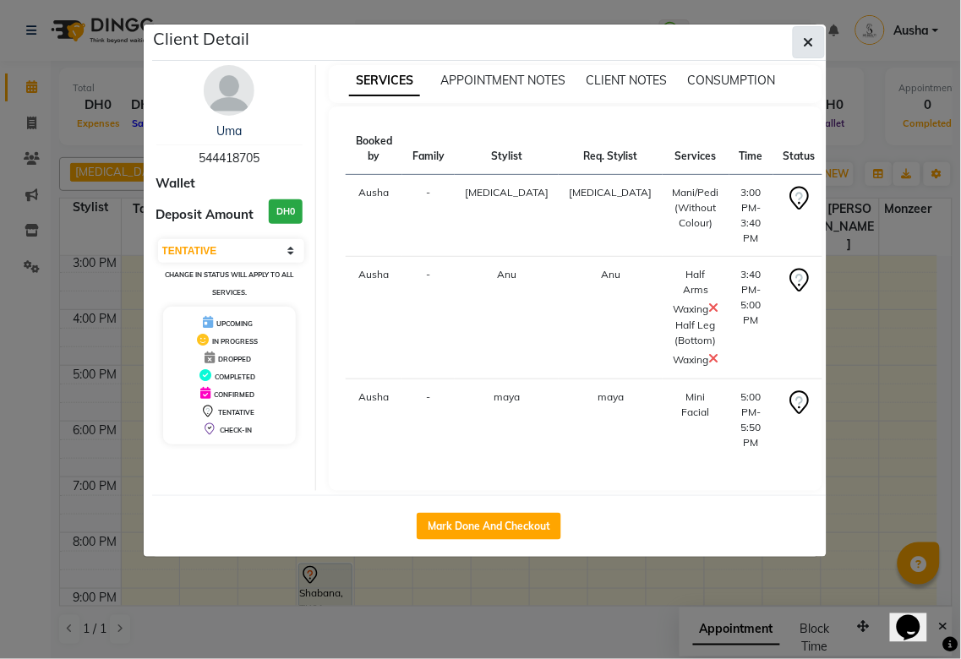
click at [809, 41] on icon "button" at bounding box center [809, 42] width 10 height 14
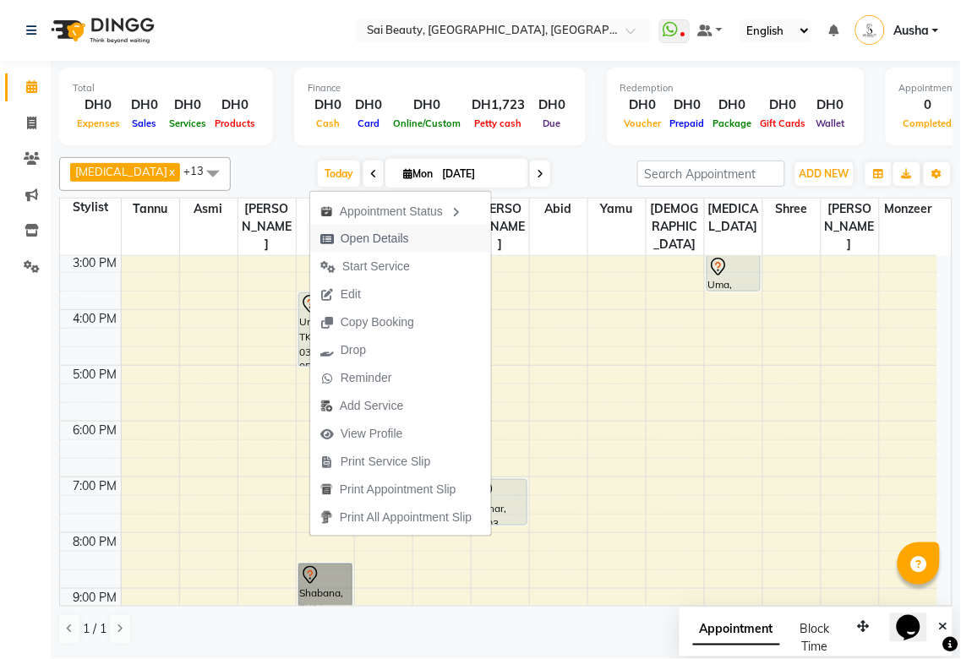
click at [362, 233] on span "Open Details" at bounding box center [375, 239] width 68 height 18
select select "7"
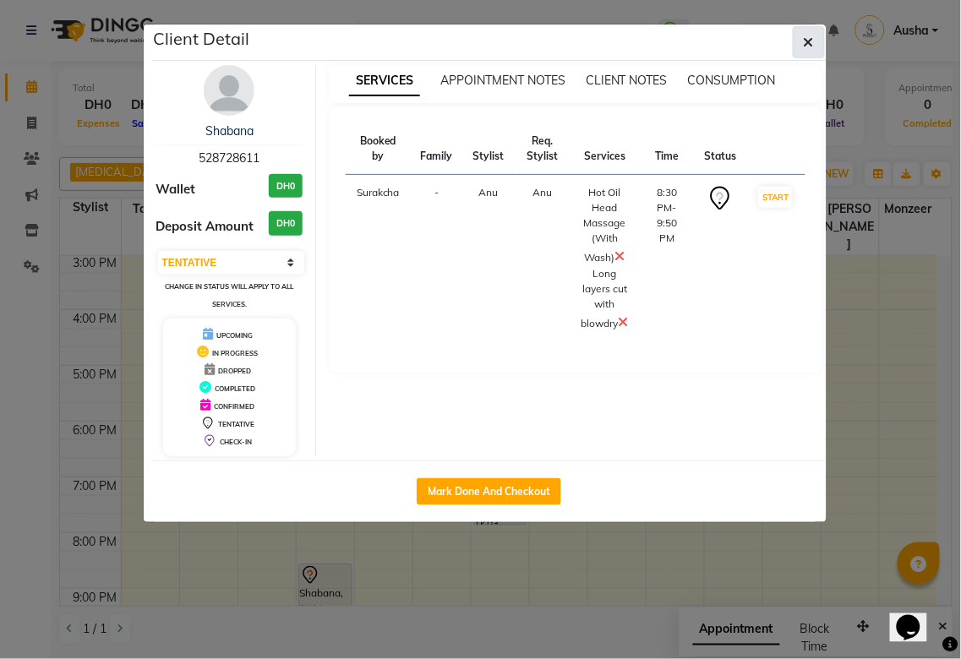
click at [810, 39] on icon "button" at bounding box center [809, 42] width 10 height 14
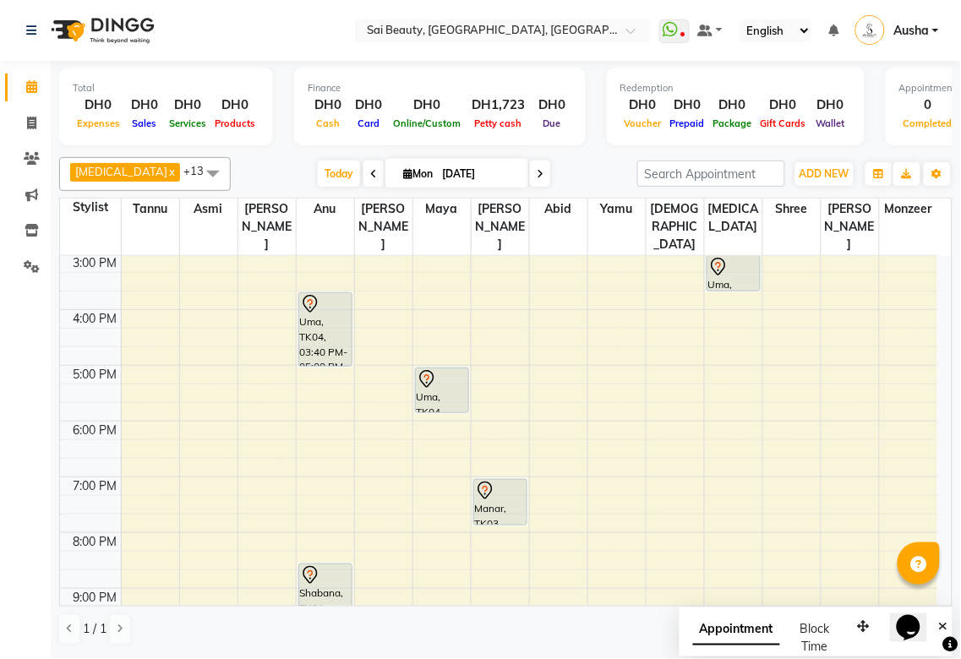
click at [437, 368] on div "Uma, TK04, 05:00 PM-05:50 PM, Mini Facial" at bounding box center [442, 390] width 52 height 44
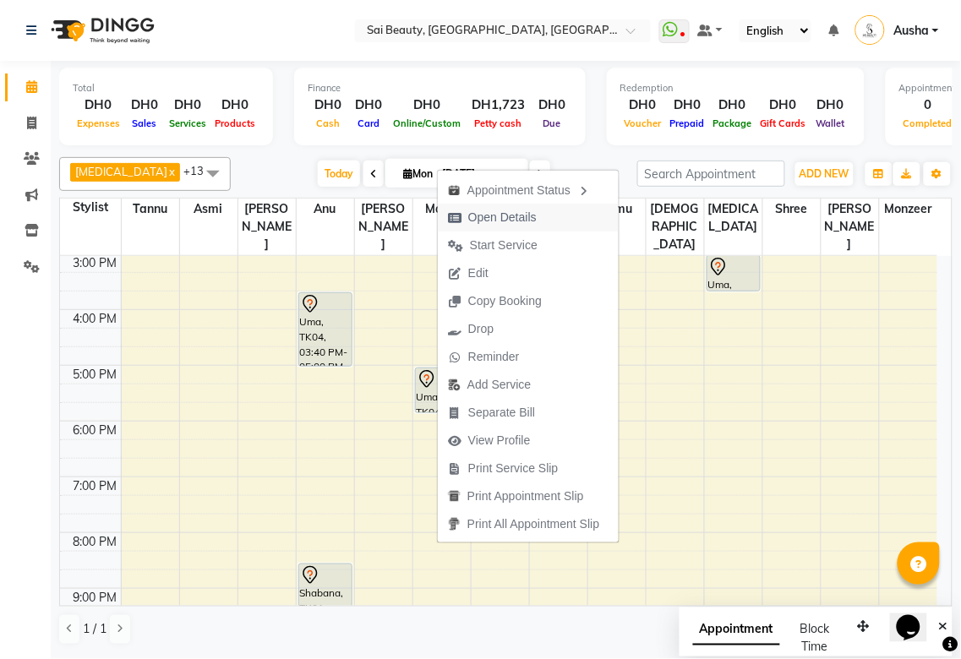
click at [499, 221] on span "Open Details" at bounding box center [502, 218] width 68 height 18
select select "7"
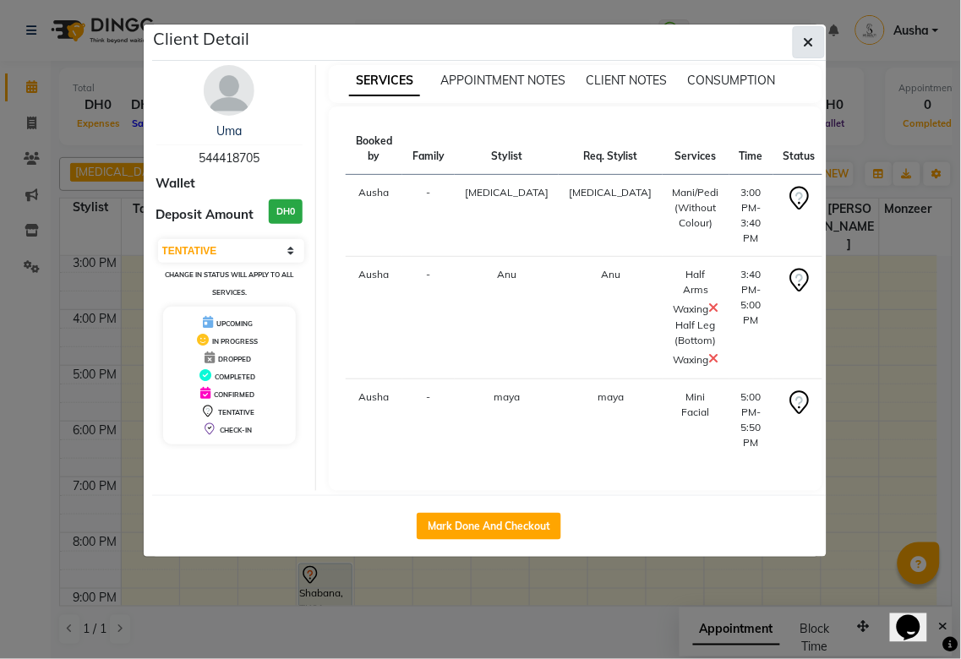
click at [808, 41] on icon "button" at bounding box center [809, 42] width 10 height 14
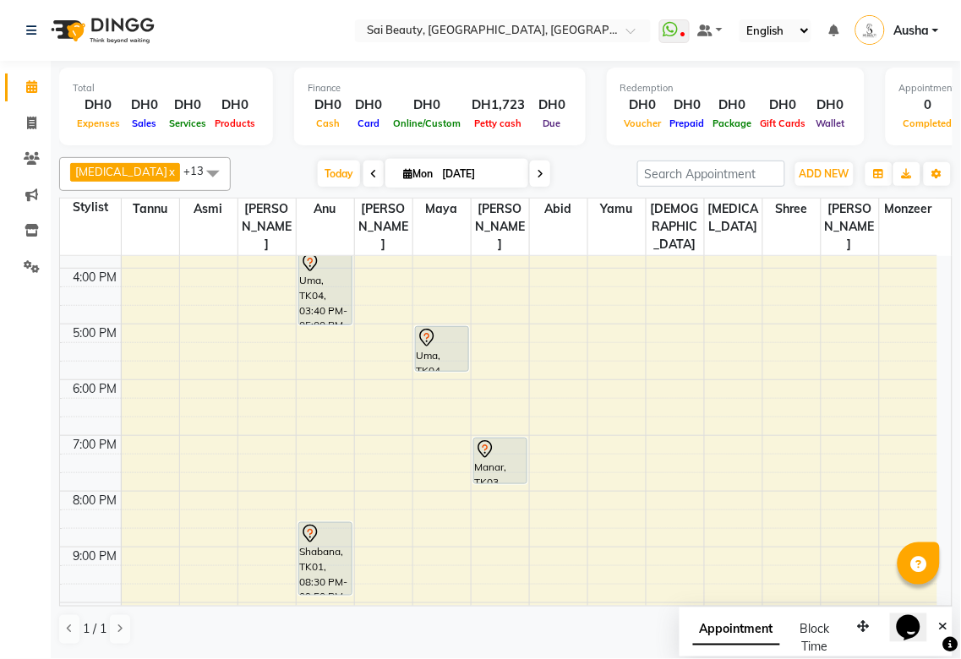
scroll to position [454, 0]
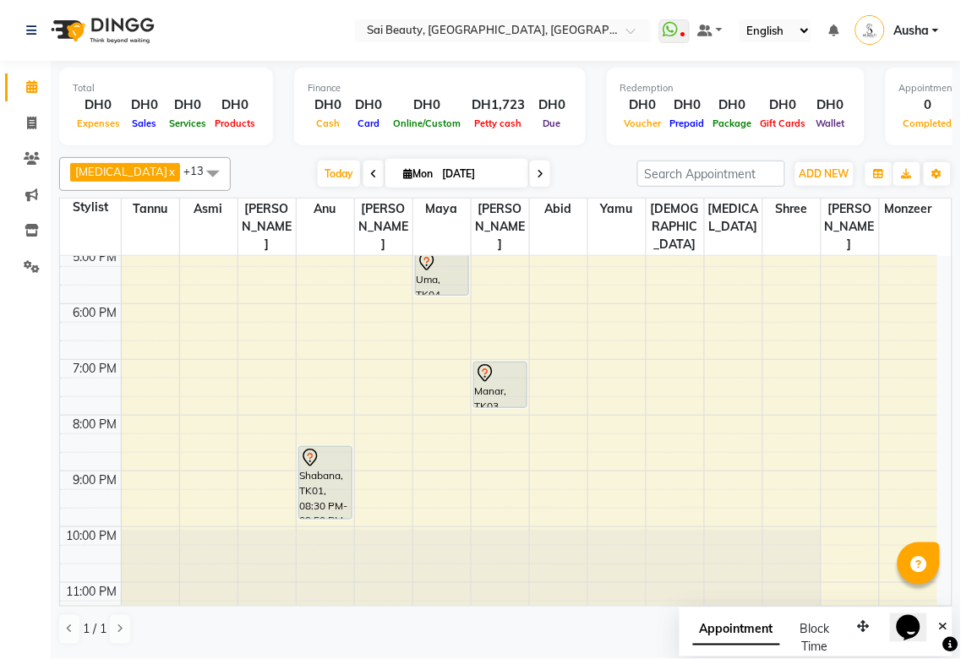
click at [328, 447] on div "Shabana, TK01, 08:30 PM-09:50 PM, Hot Oil Head Massage (With Wash),Long layers …" at bounding box center [325, 483] width 52 height 72
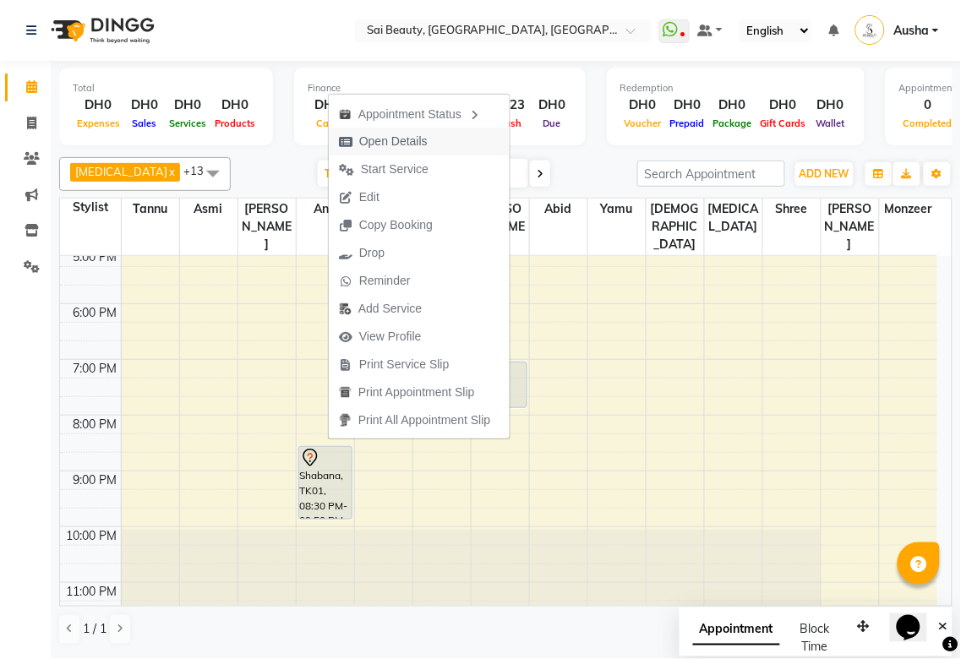
click at [366, 147] on span "Open Details" at bounding box center [393, 142] width 68 height 18
select select "7"
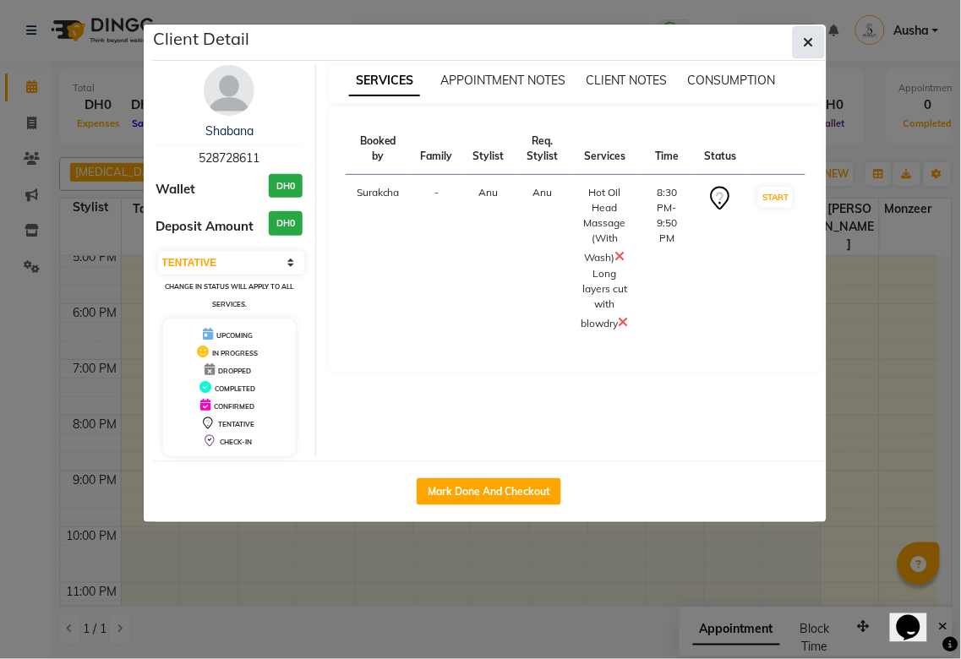
click at [813, 35] on icon "button" at bounding box center [809, 42] width 10 height 14
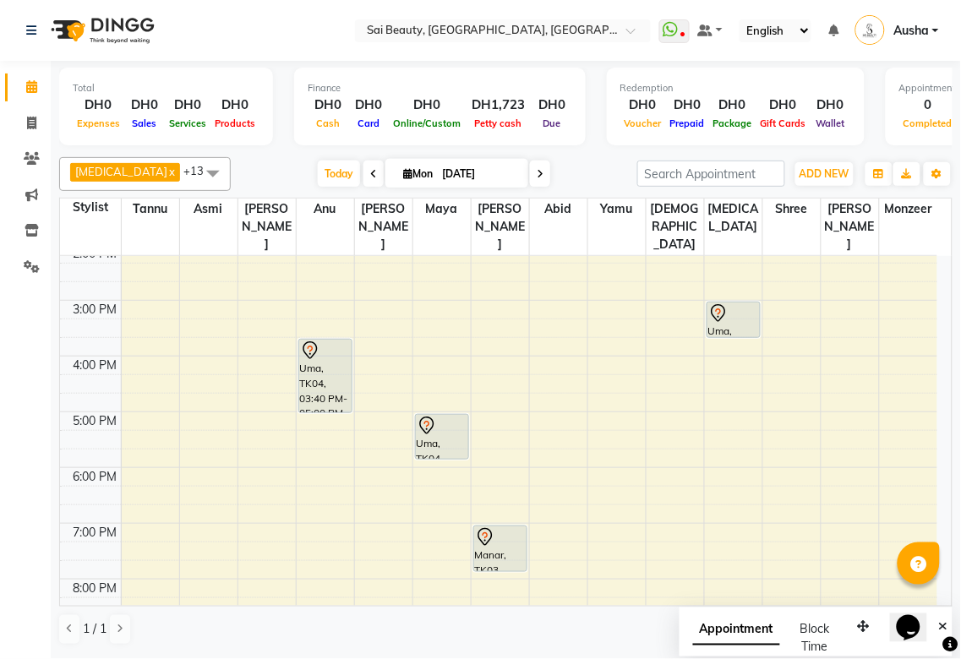
scroll to position [279, 0]
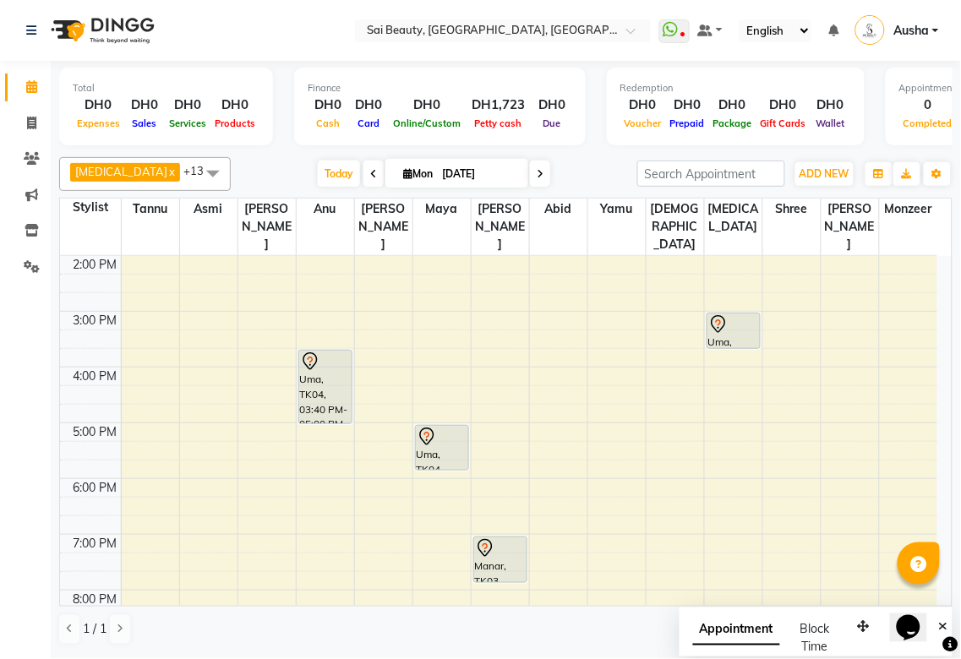
click at [319, 351] on div "Uma, TK04, 03:40 PM-05:00 PM, Half Arms Waxing,Half Leg (Bottom) Waxing" at bounding box center [325, 387] width 52 height 73
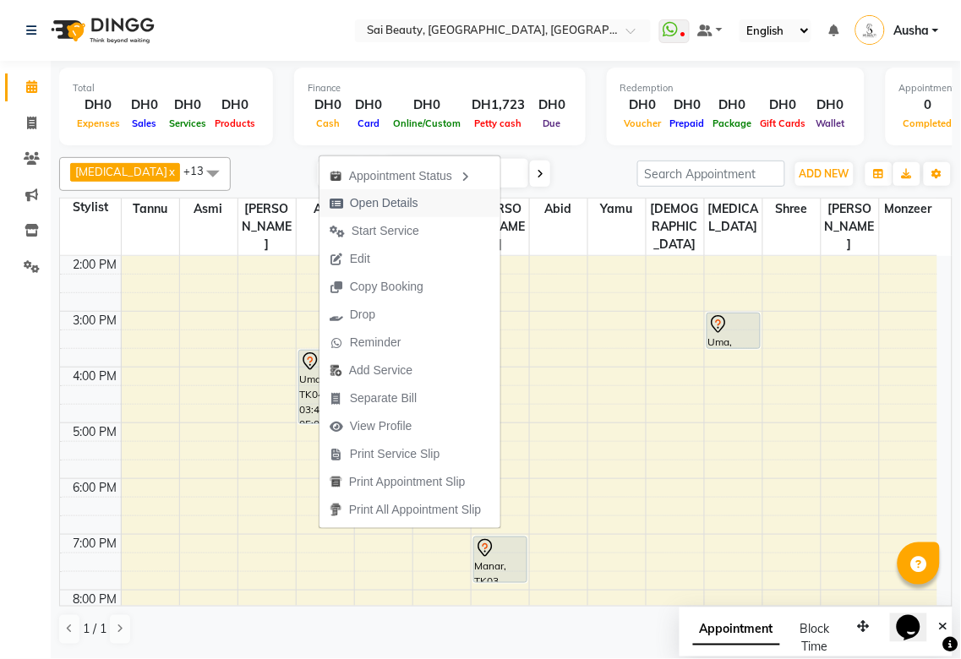
click at [359, 199] on span "Open Details" at bounding box center [384, 203] width 68 height 18
select select "7"
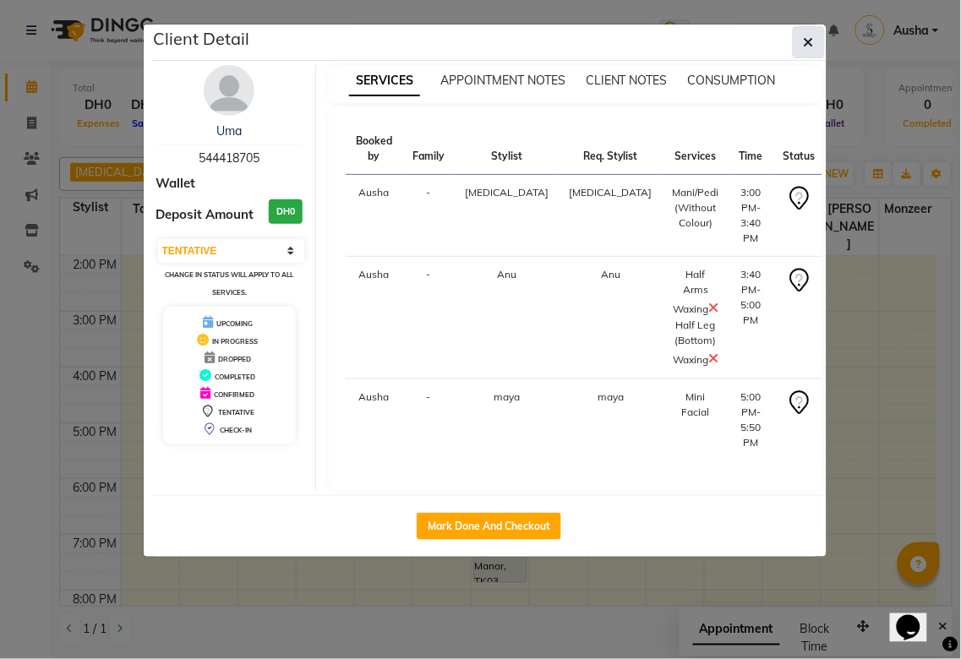
click at [812, 39] on icon "button" at bounding box center [809, 42] width 10 height 14
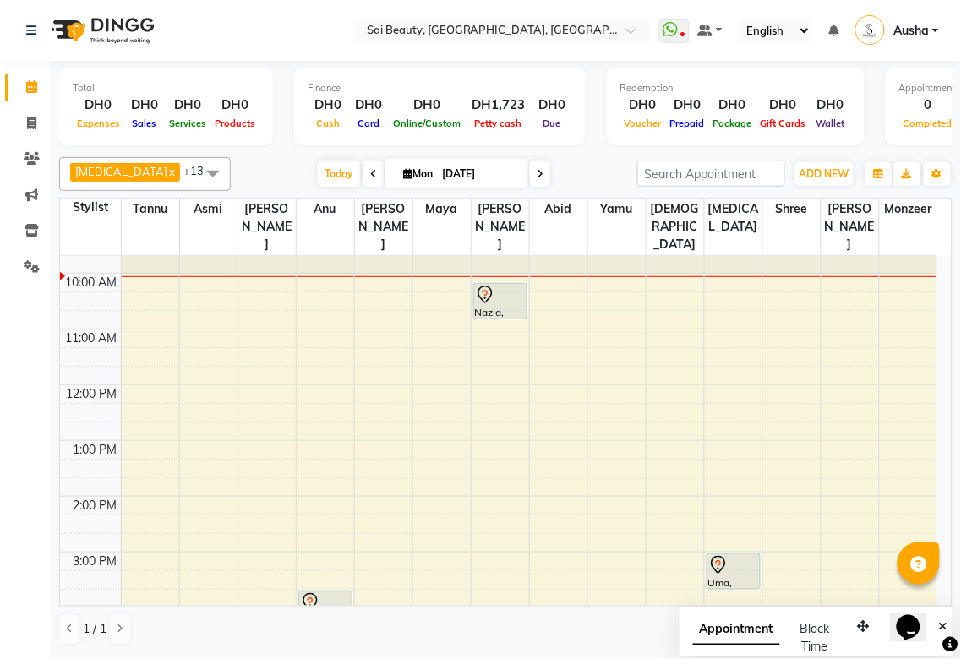
scroll to position [0, 0]
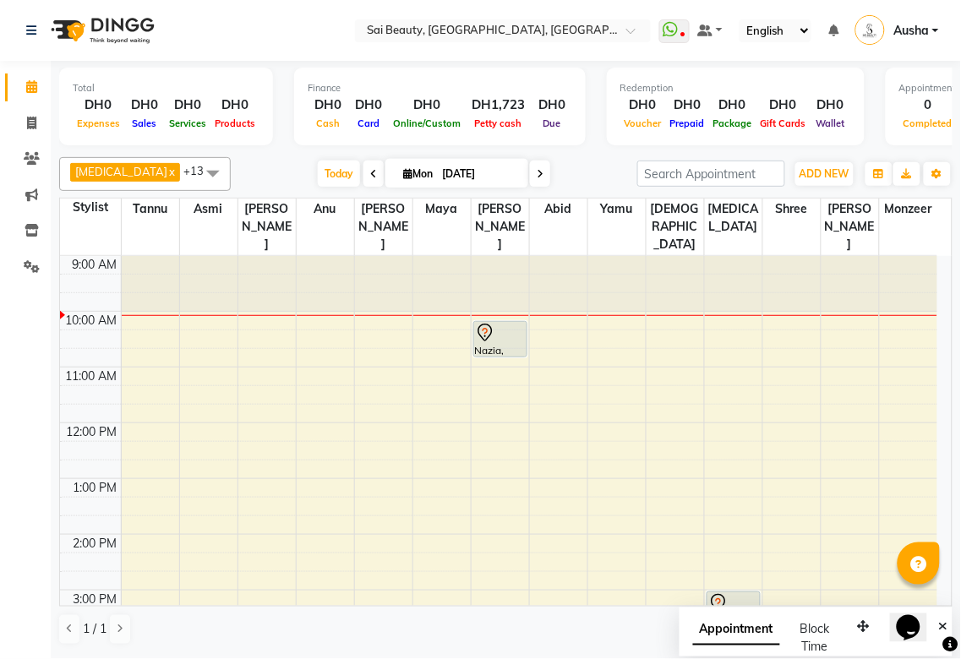
click at [14, 606] on div "Calendar Invoice Clients Marketing Inventory Settings Completed InProgress Upco…" at bounding box center [114, 341] width 228 height 586
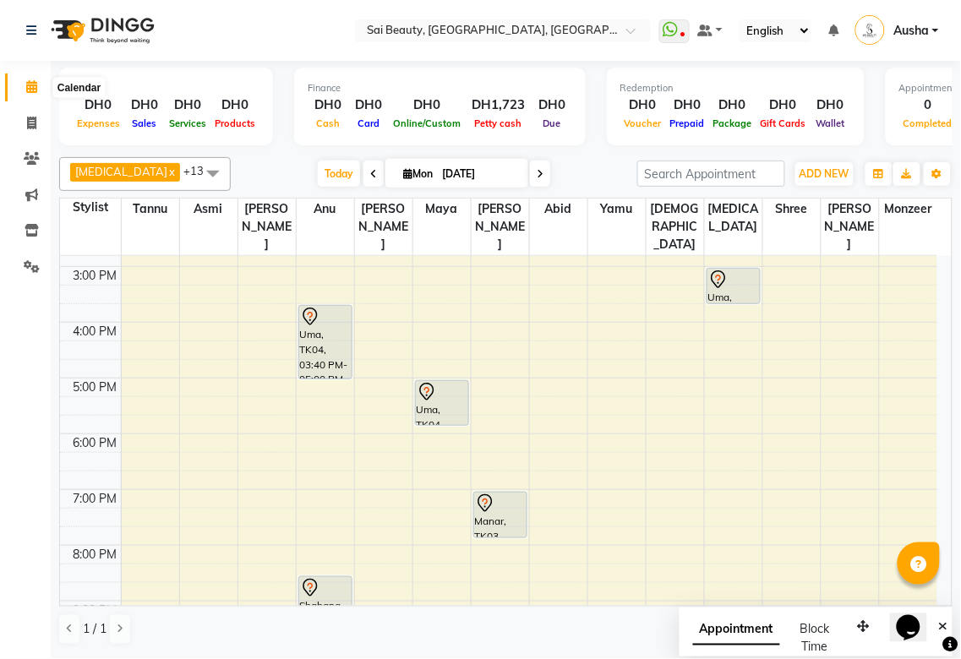
scroll to position [336, 0]
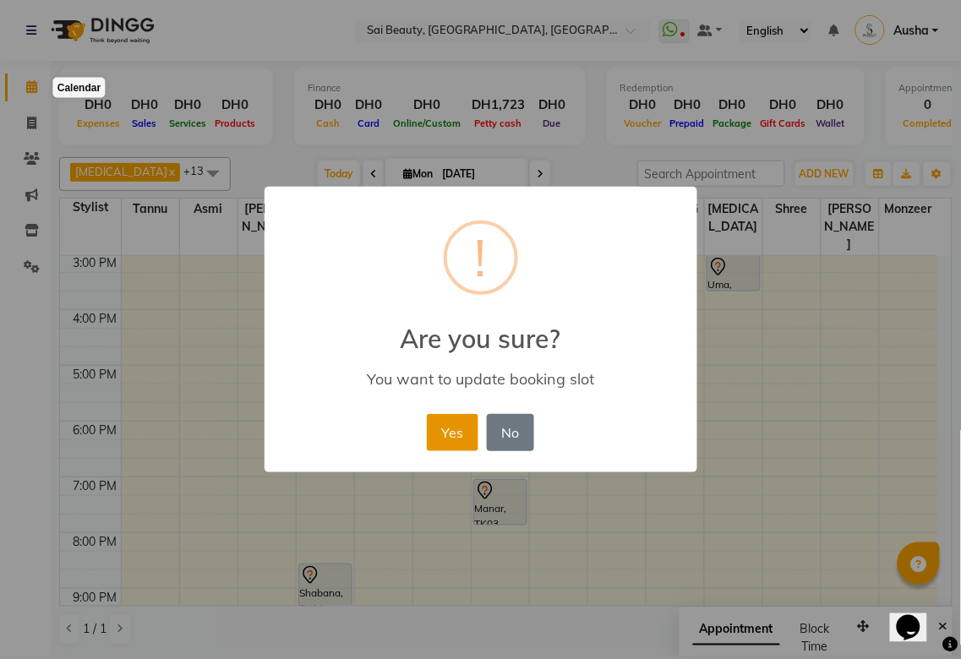
click at [452, 435] on button "Yes" at bounding box center [453, 432] width 52 height 37
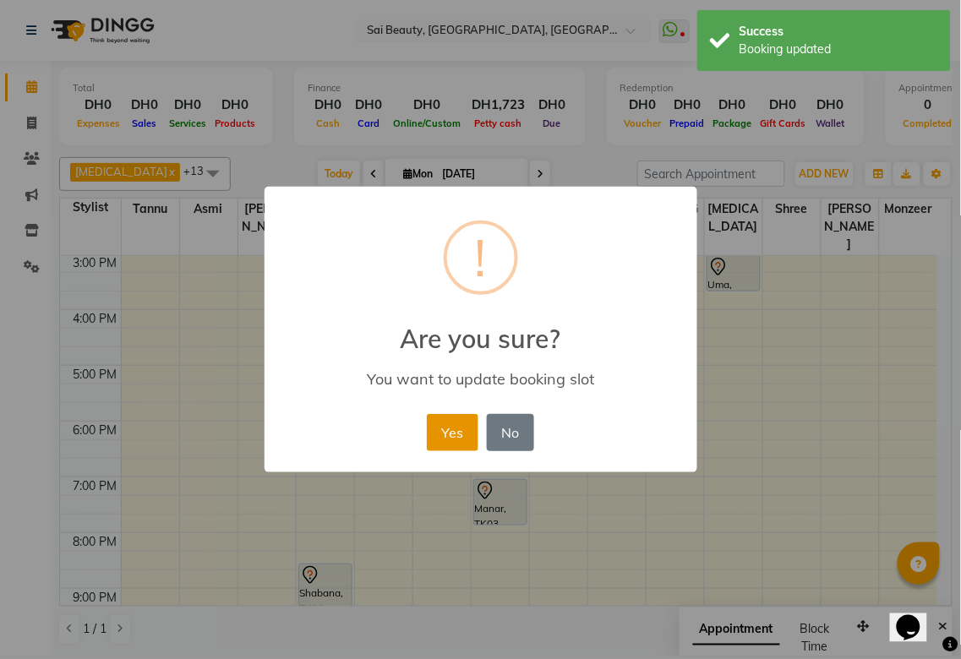
click at [438, 439] on button "Yes" at bounding box center [453, 432] width 52 height 37
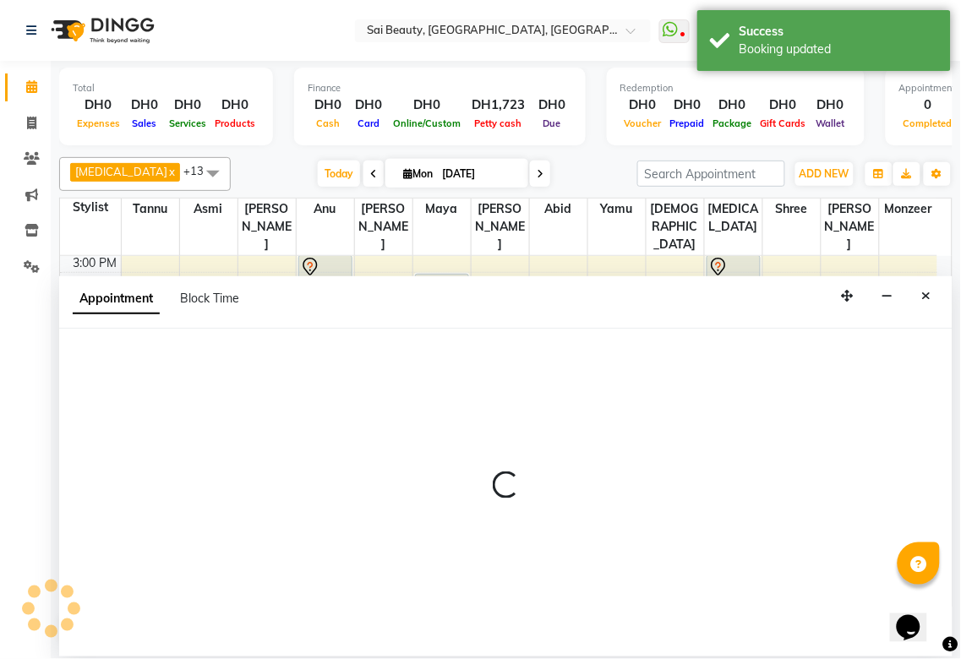
scroll to position [338, 0]
click at [926, 297] on icon "Close" at bounding box center [926, 296] width 9 height 12
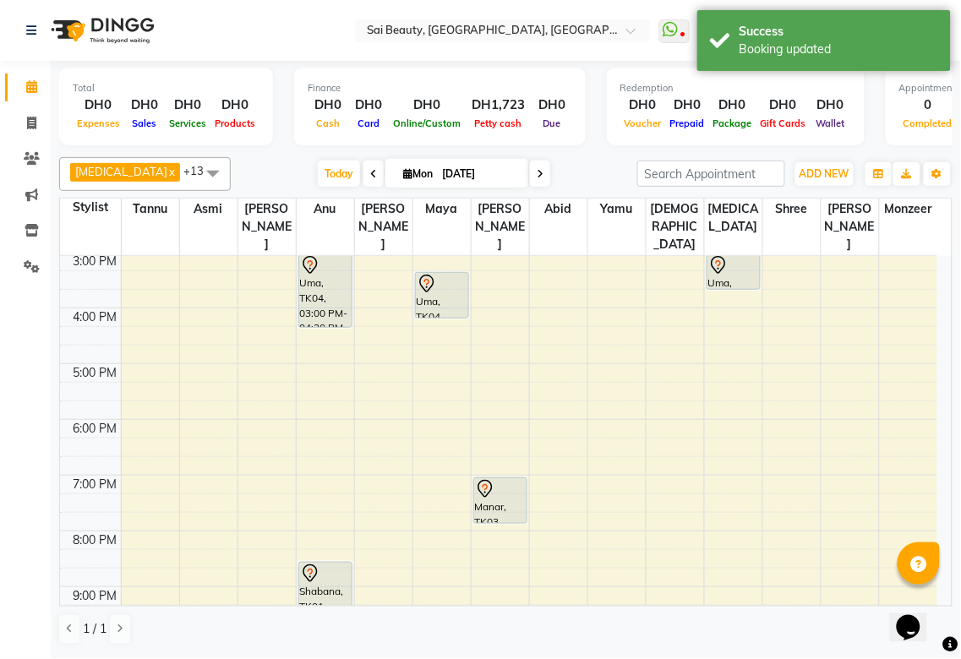
click at [921, 614] on div "Opens Chat This icon Opens the chat window." at bounding box center [907, 627] width 27 height 27
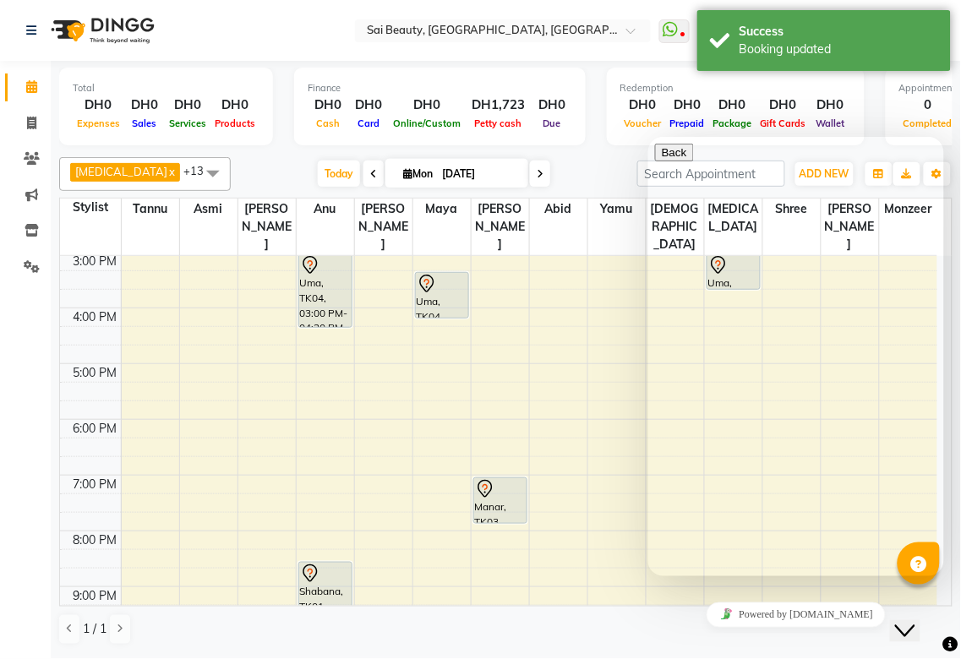
click at [936, 598] on div "Close Chat This icon closes the chat window." at bounding box center [916, 598] width 41 height 0
click at [594, 531] on td at bounding box center [529, 540] width 816 height 19
click at [594, 630] on div "1 / 1" at bounding box center [505, 630] width 893 height 32
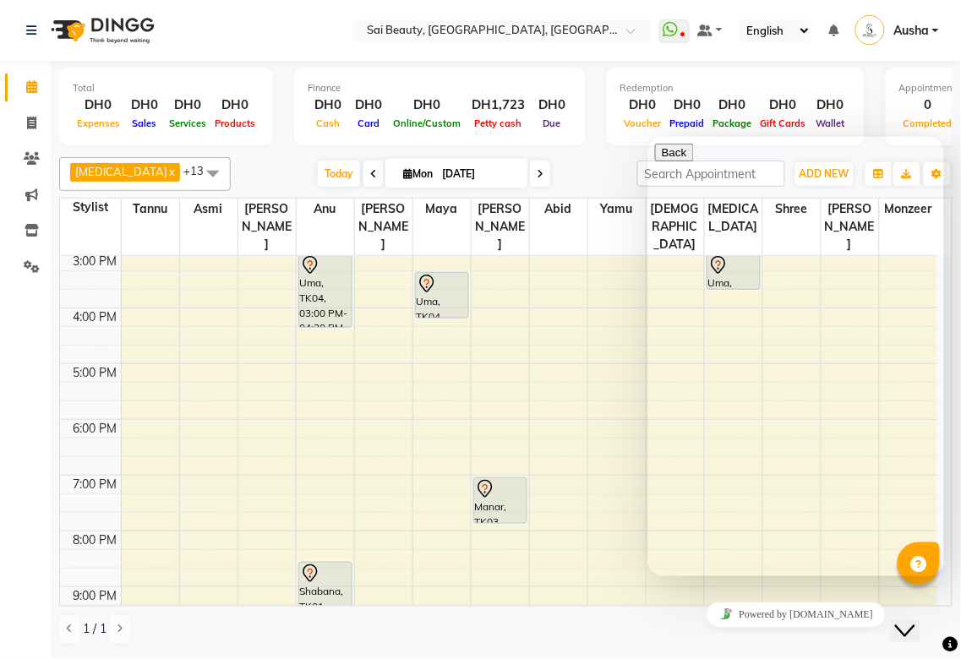
click at [914, 620] on icon "Close Chat This icon closes the chat window." at bounding box center [904, 630] width 20 height 20
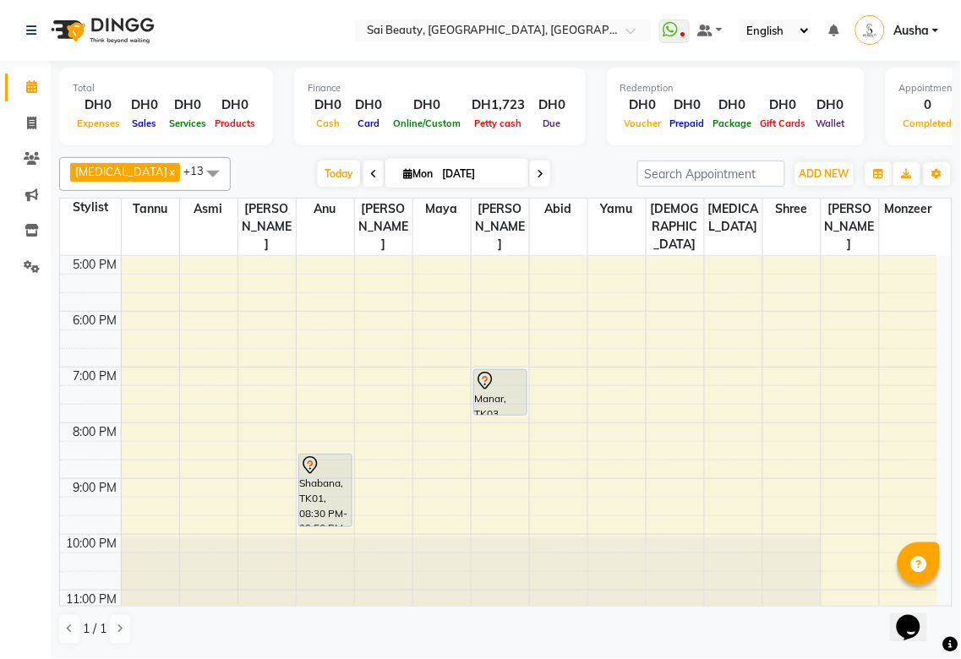
scroll to position [454, 0]
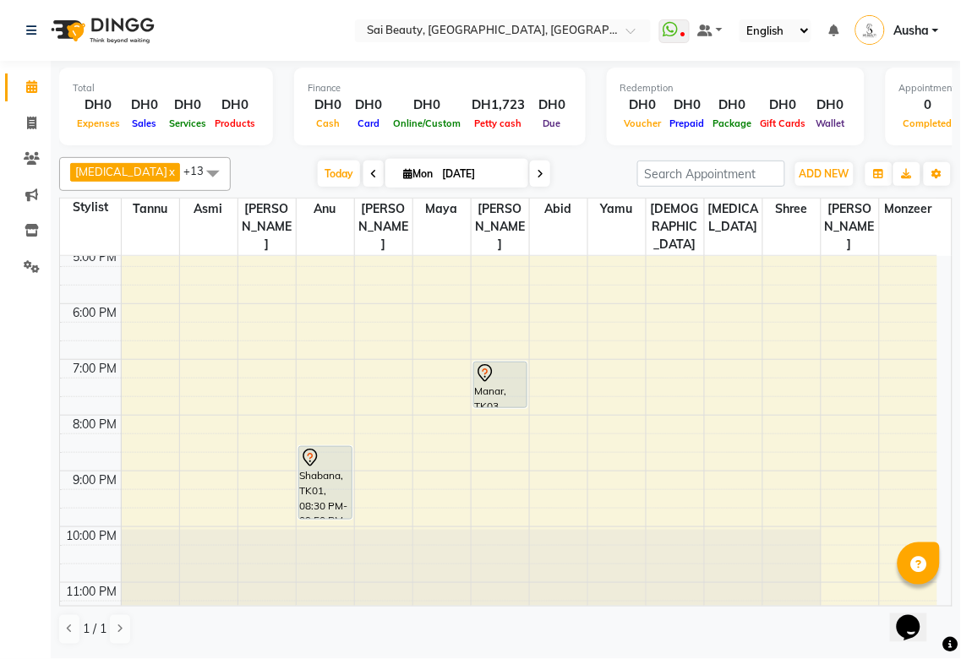
click at [314, 447] on div "Shabana, TK01, 08:30 PM-09:50 PM, Hot Oil Head Massage (With Wash),Long layers …" at bounding box center [325, 483] width 52 height 72
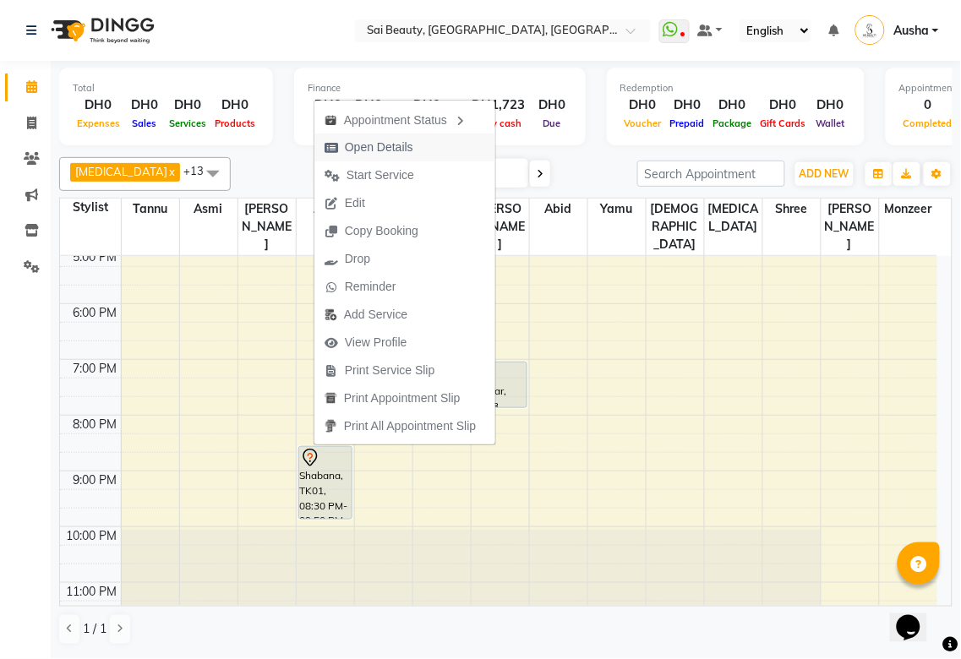
click at [421, 148] on span "Open Details" at bounding box center [368, 148] width 109 height 28
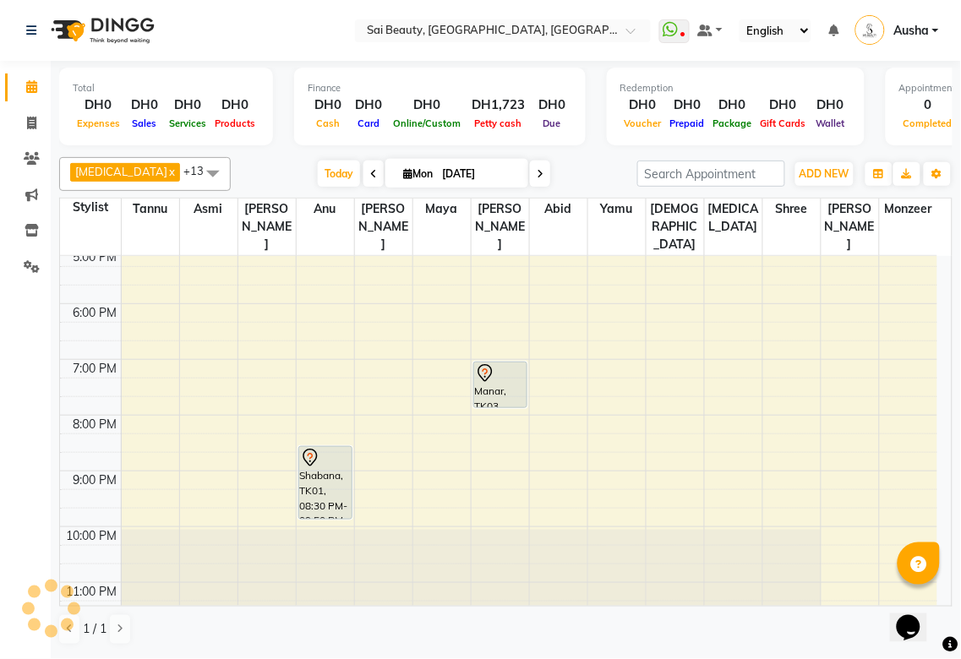
click at [314, 447] on div "Shabana, TK01, 08:30 PM-09:50 PM, Hot Oil Head Massage (With Wash),Long layers …" at bounding box center [325, 483] width 52 height 72
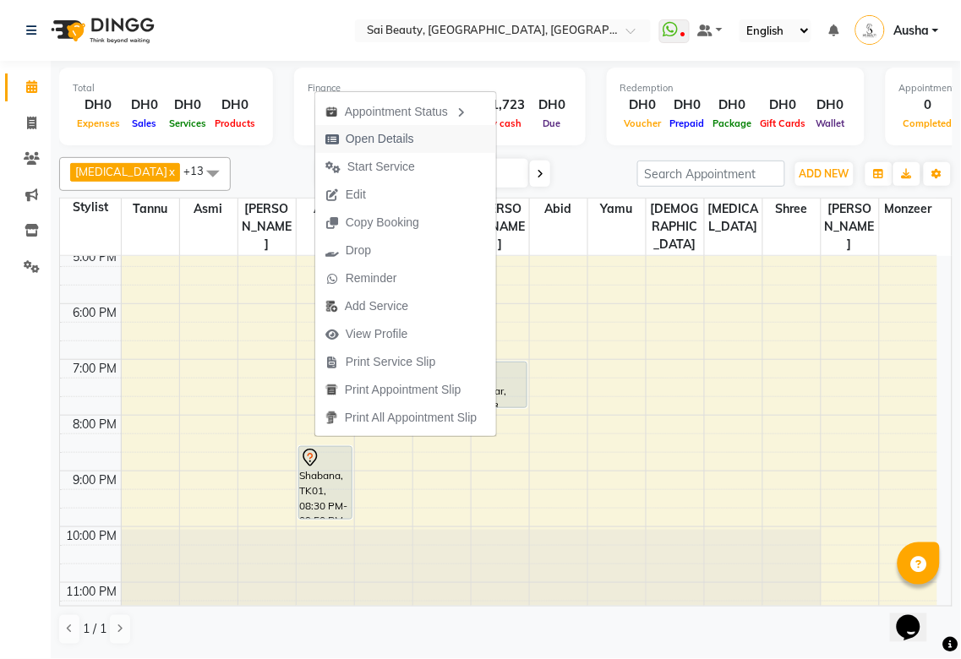
click at [331, 138] on icon "button" at bounding box center [332, 140] width 14 height 12
select select "7"
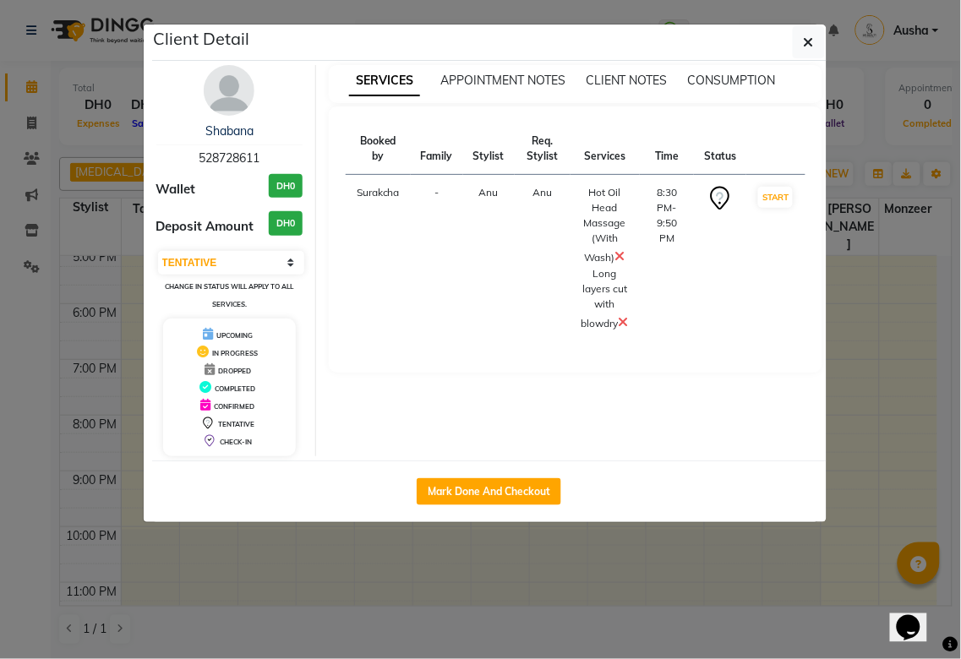
click at [891, 459] on ngb-modal-window "Client Detail Shabana 528728611 Wallet DH0 Deposit Amount DH0 Select IN SERVICE…" at bounding box center [480, 329] width 961 height 659
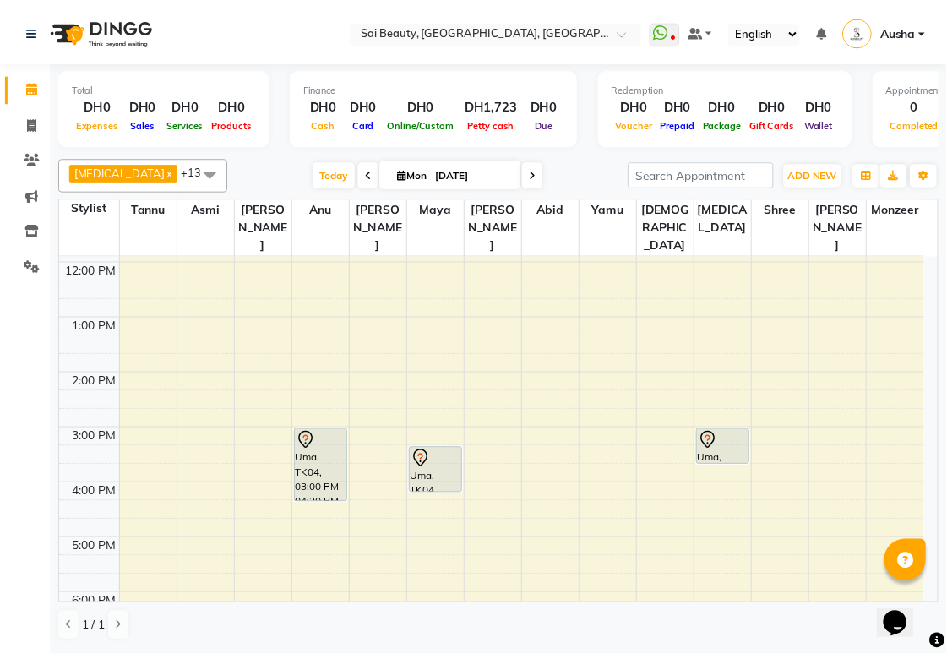
scroll to position [52, 0]
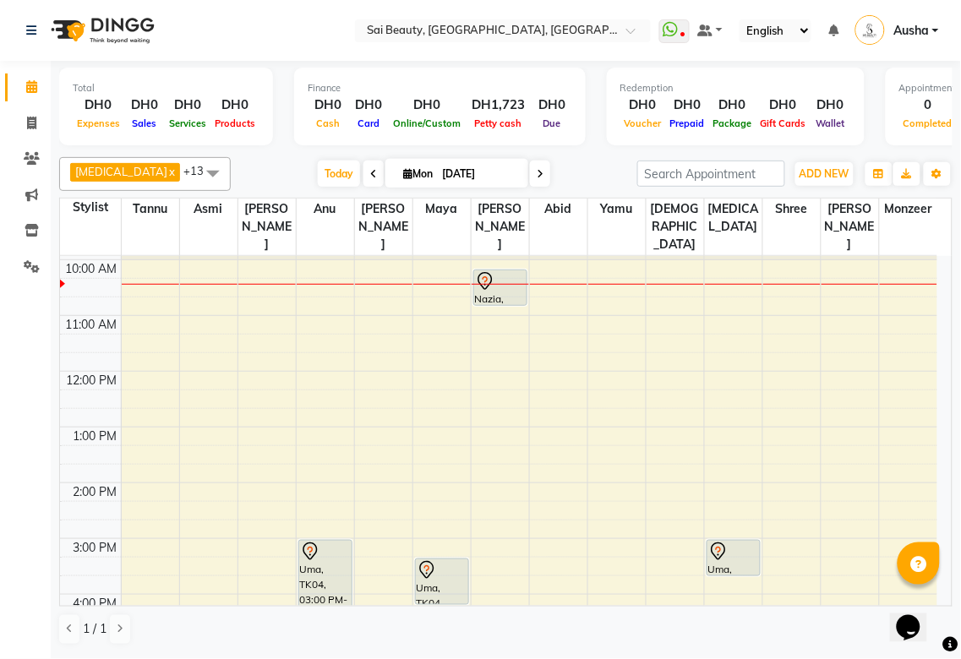
click at [491, 270] on div "Nazia, TK02, 10:10 AM-10:50 AM, Full Body Massage (60min)" at bounding box center [500, 287] width 52 height 35
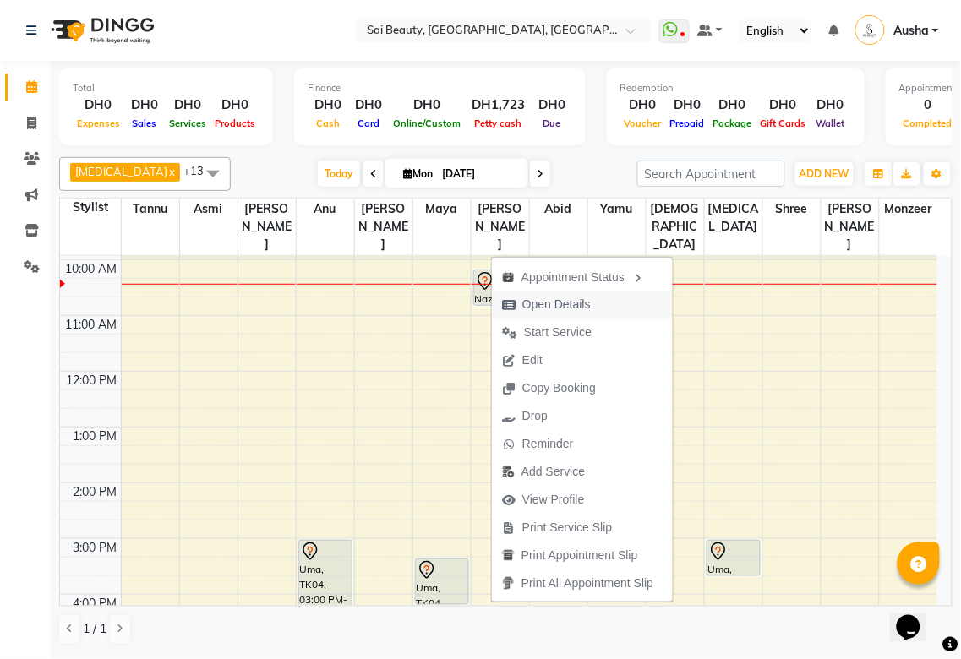
click at [586, 303] on span "Open Details" at bounding box center [556, 305] width 68 height 18
select select "7"
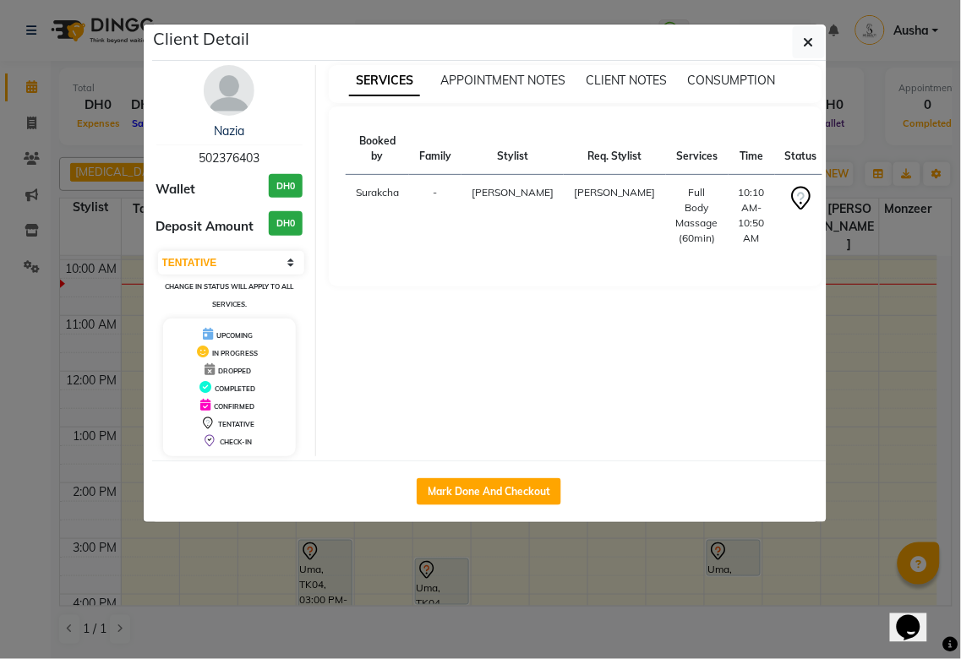
click at [897, 485] on ngb-modal-window "Client Detail Nazia 502376403 Wallet DH0 Deposit Amount DH0 Select IN SERVICE C…" at bounding box center [480, 329] width 961 height 659
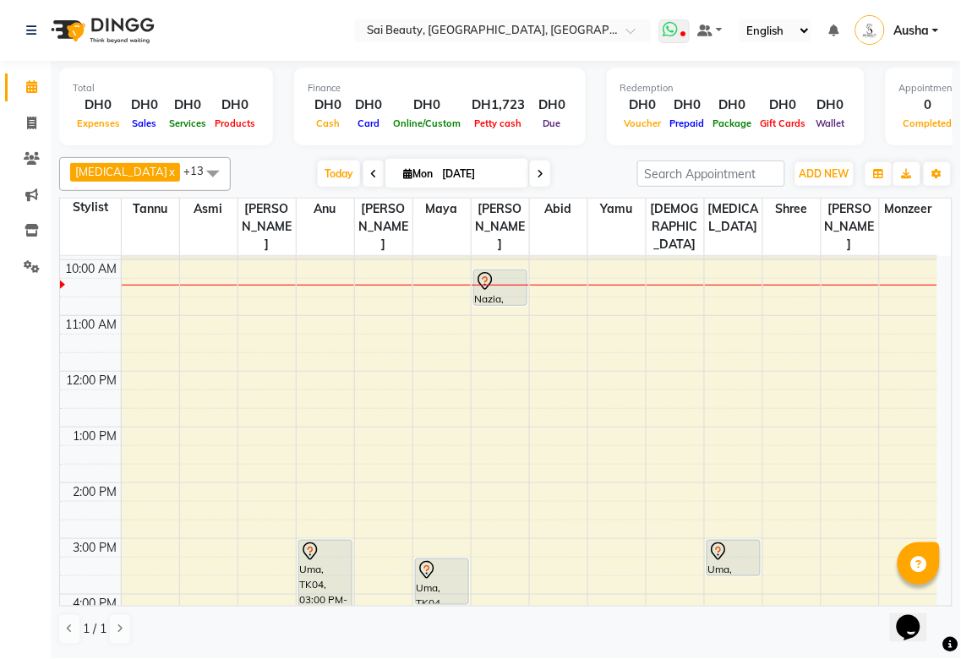
click at [673, 22] on icon at bounding box center [670, 29] width 15 height 17
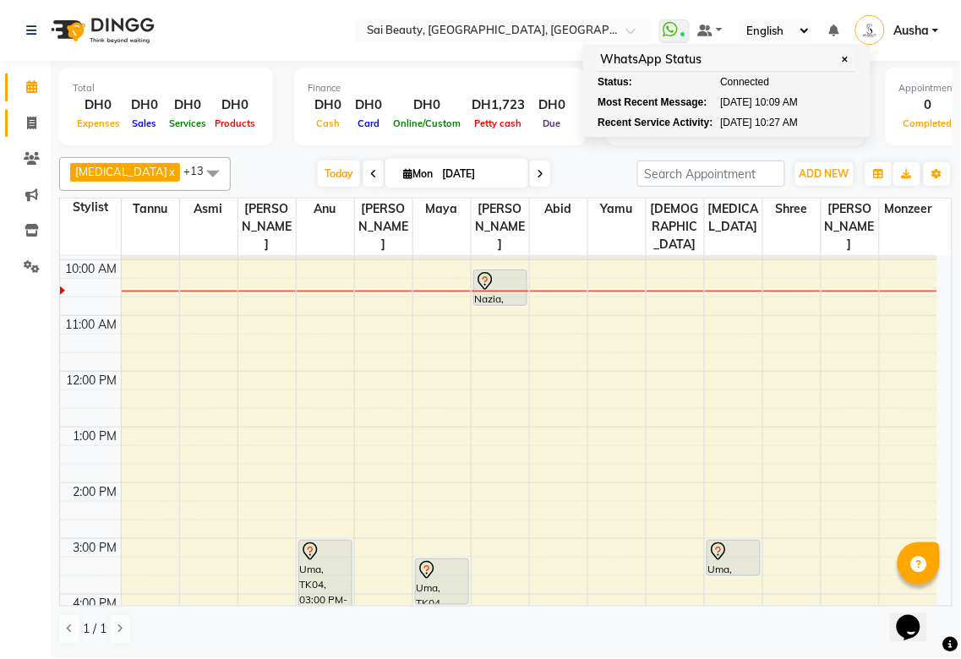
click at [27, 125] on icon at bounding box center [31, 123] width 9 height 13
select select "service"
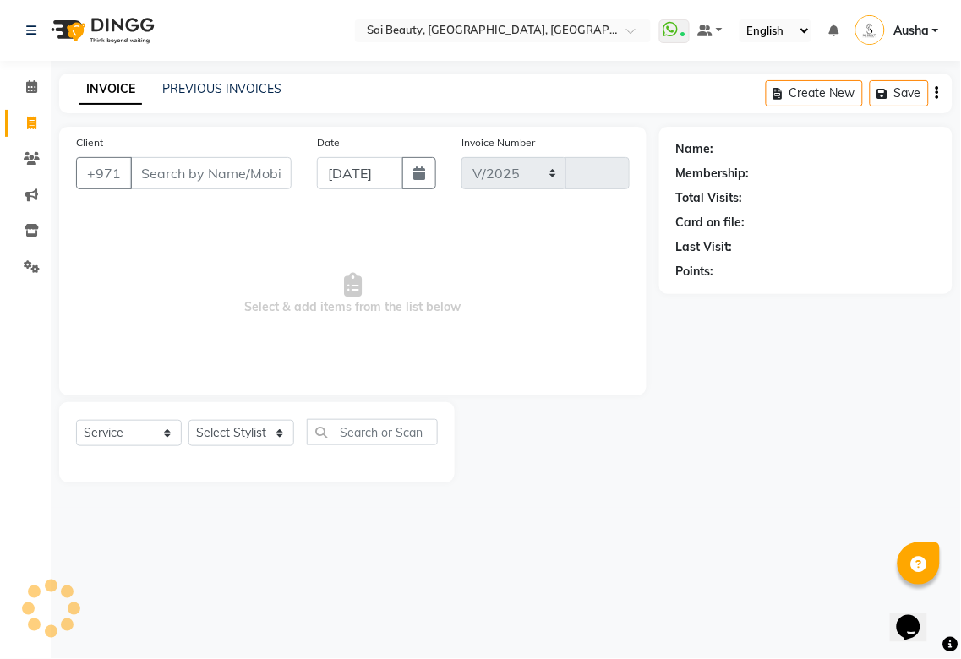
select select "5352"
type input "3253"
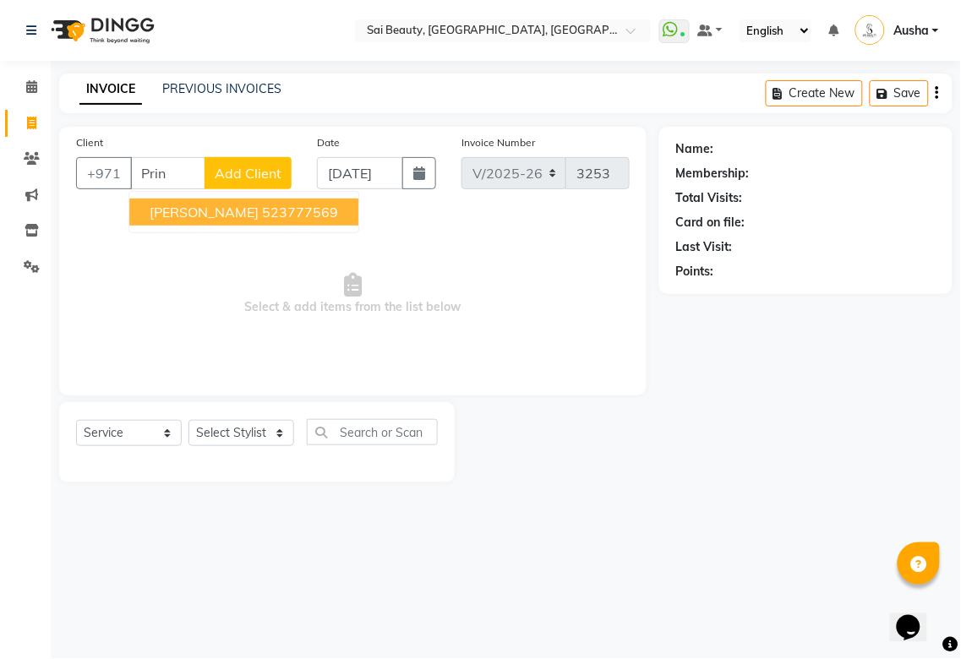
click at [166, 218] on span "[PERSON_NAME]" at bounding box center [204, 212] width 109 height 17
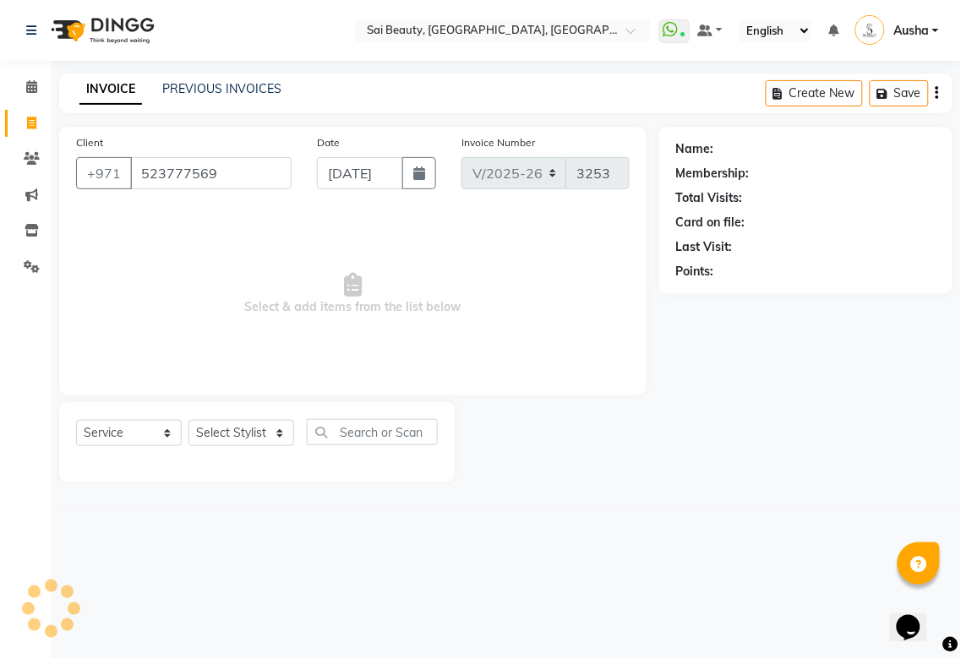
type input "523777569"
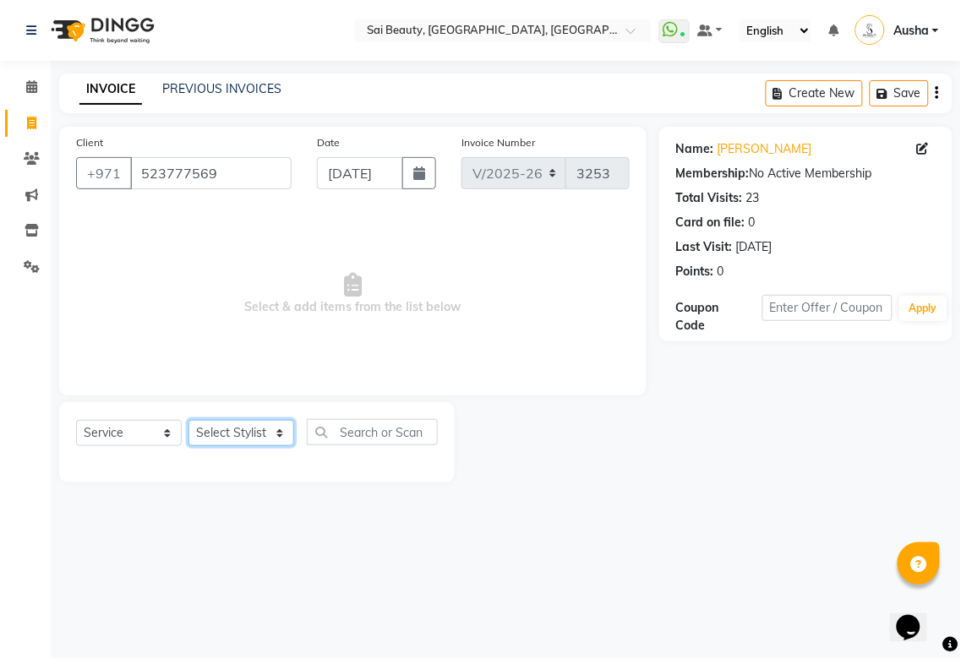
click at [274, 441] on select "Select Stylist [PERSON_NAME][MEDICAL_DATA] [PERSON_NAME] Asmi Ausha [PERSON_NAM…" at bounding box center [241, 433] width 106 height 26
select select "57468"
click at [188, 421] on select "Select Stylist [PERSON_NAME][MEDICAL_DATA] [PERSON_NAME] Asmi Ausha [PERSON_NAM…" at bounding box center [241, 433] width 106 height 26
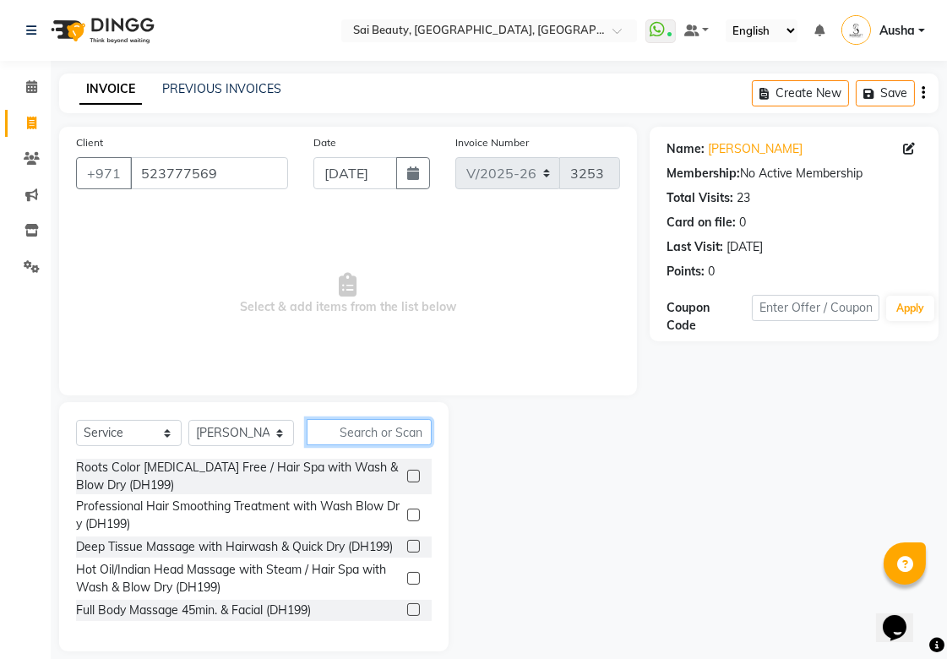
click at [378, 434] on input "text" at bounding box center [369, 432] width 125 height 26
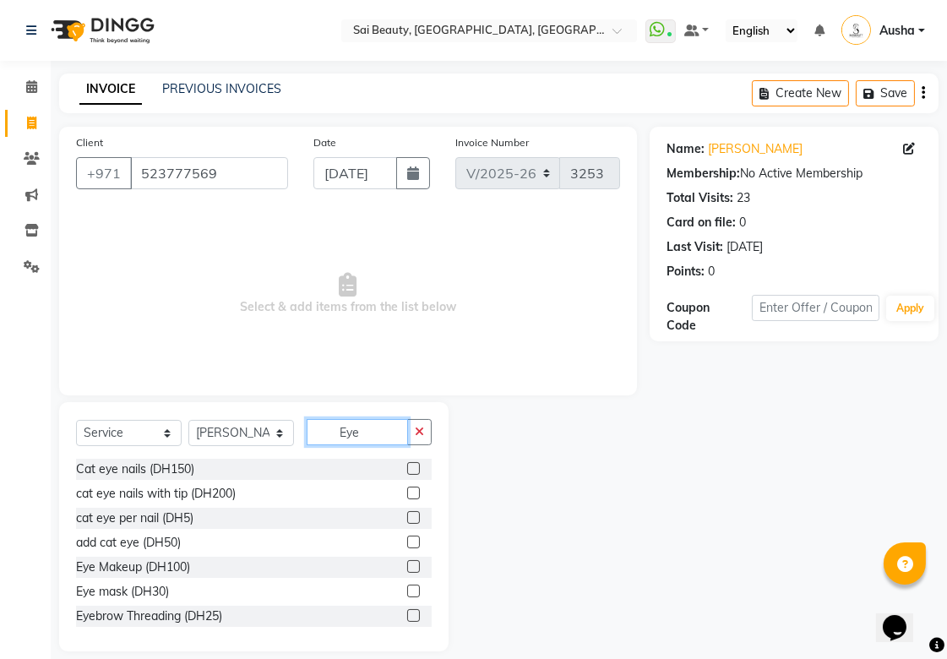
type input "Eye"
click at [407, 615] on label at bounding box center [413, 615] width 13 height 13
click at [407, 615] on input "checkbox" at bounding box center [412, 616] width 11 height 11
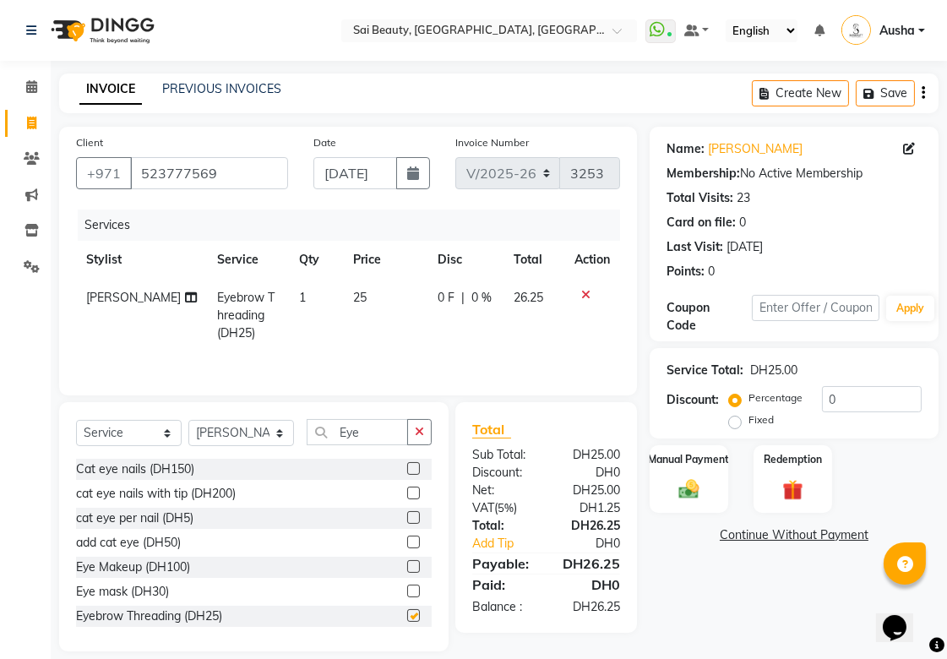
checkbox input "false"
click at [280, 436] on select "Select Stylist [PERSON_NAME][MEDICAL_DATA] [PERSON_NAME] Asmi Ausha [PERSON_NAM…" at bounding box center [241, 433] width 106 height 26
select select "52340"
click at [188, 422] on select "Select Stylist [PERSON_NAME][MEDICAL_DATA] [PERSON_NAME] Asmi Ausha [PERSON_NAM…" at bounding box center [241, 433] width 106 height 26
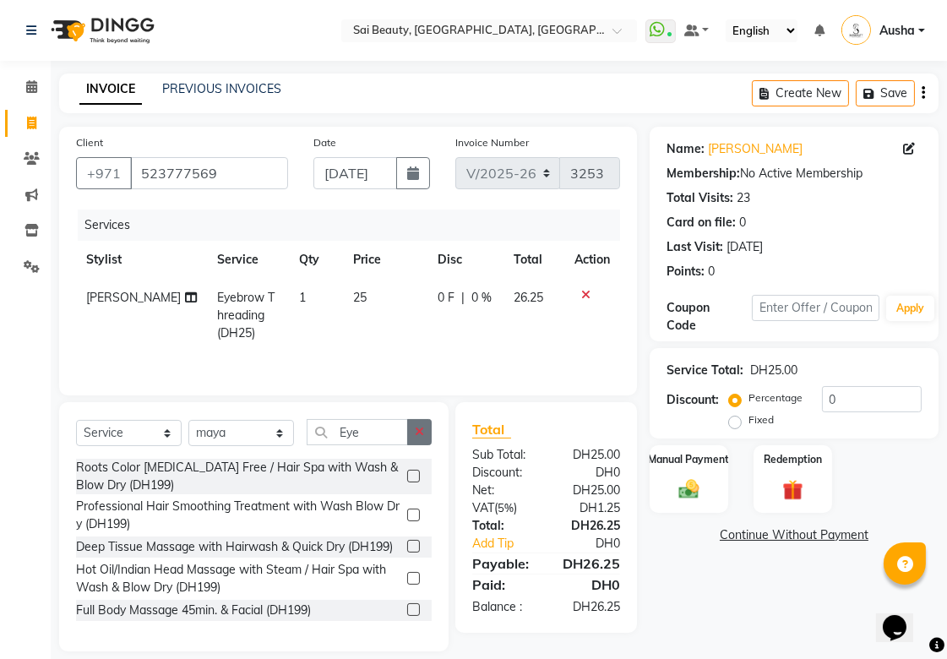
click at [415, 435] on icon "button" at bounding box center [419, 432] width 9 height 12
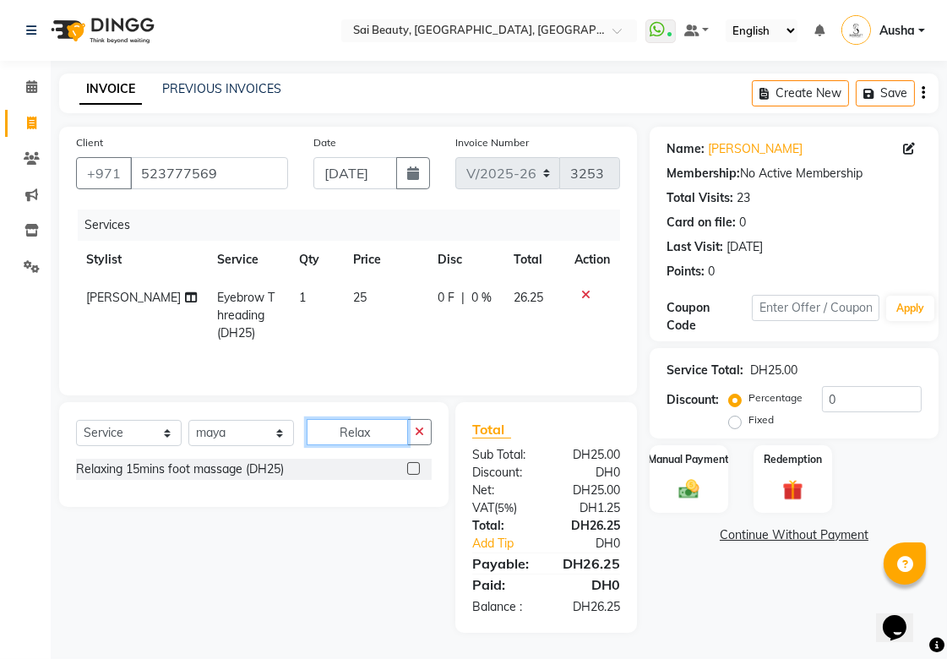
type input "Relax"
click at [407, 470] on label at bounding box center [413, 468] width 13 height 13
click at [407, 470] on input "checkbox" at bounding box center [412, 469] width 11 height 11
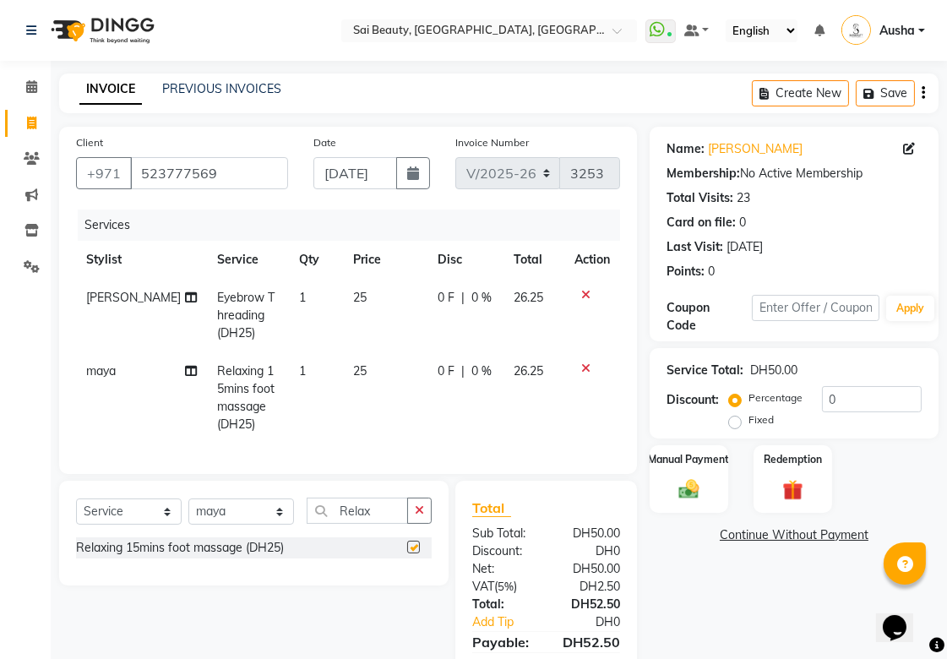
checkbox input "false"
click at [585, 368] on icon at bounding box center [585, 369] width 9 height 12
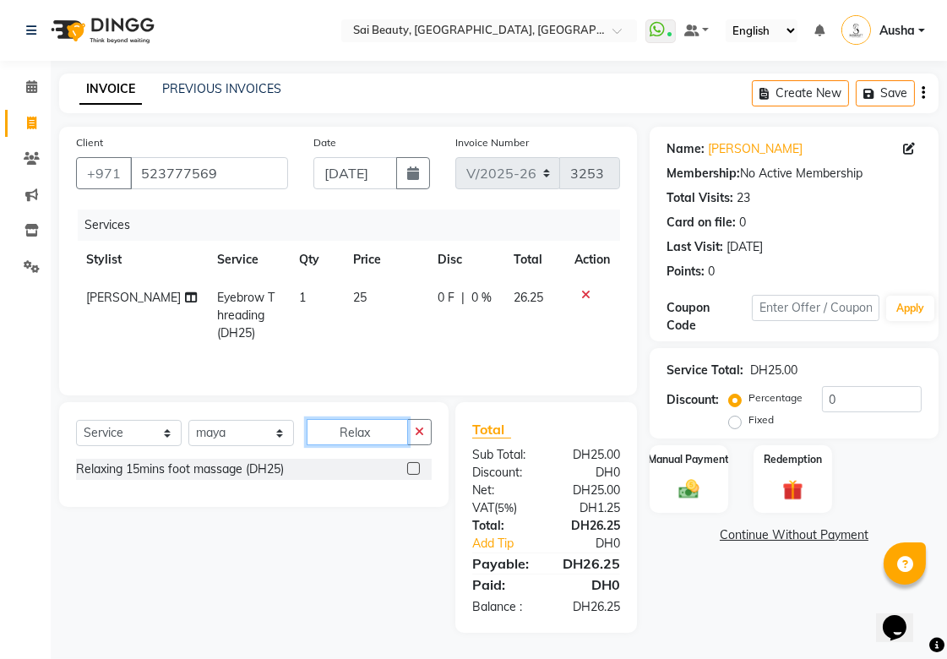
click at [394, 429] on input "Relax" at bounding box center [357, 432] width 101 height 26
click at [419, 434] on icon "button" at bounding box center [419, 432] width 9 height 12
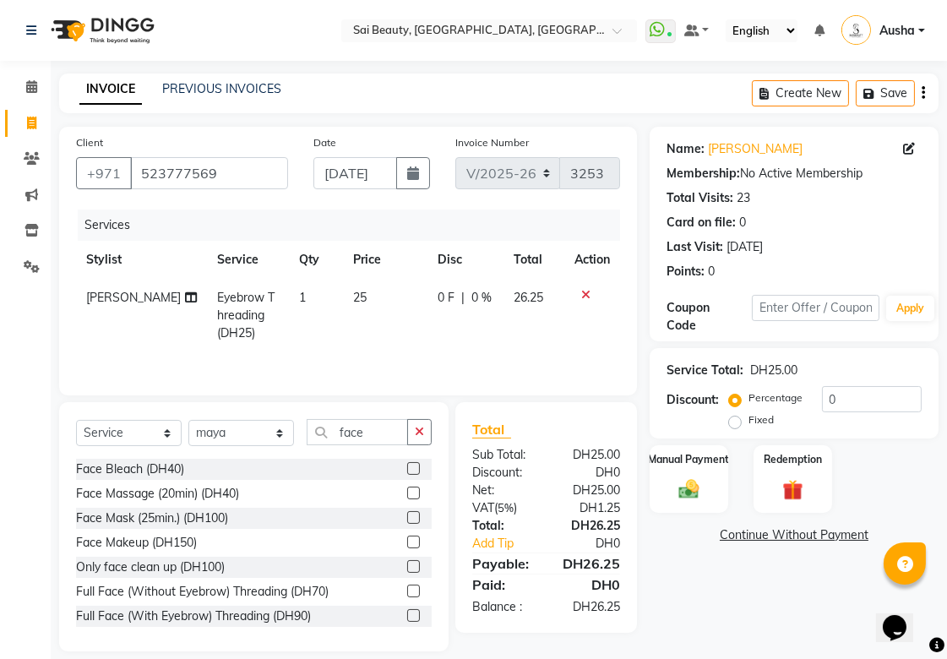
click at [407, 499] on div at bounding box center [412, 496] width 11 height 18
click at [585, 296] on icon at bounding box center [585, 295] width 9 height 12
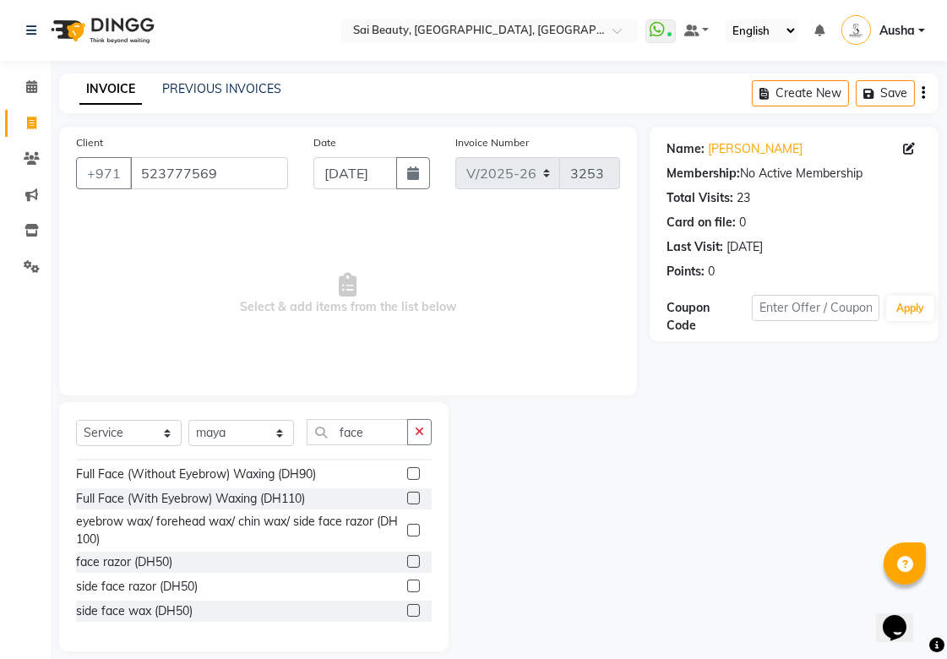
scroll to position [279, 0]
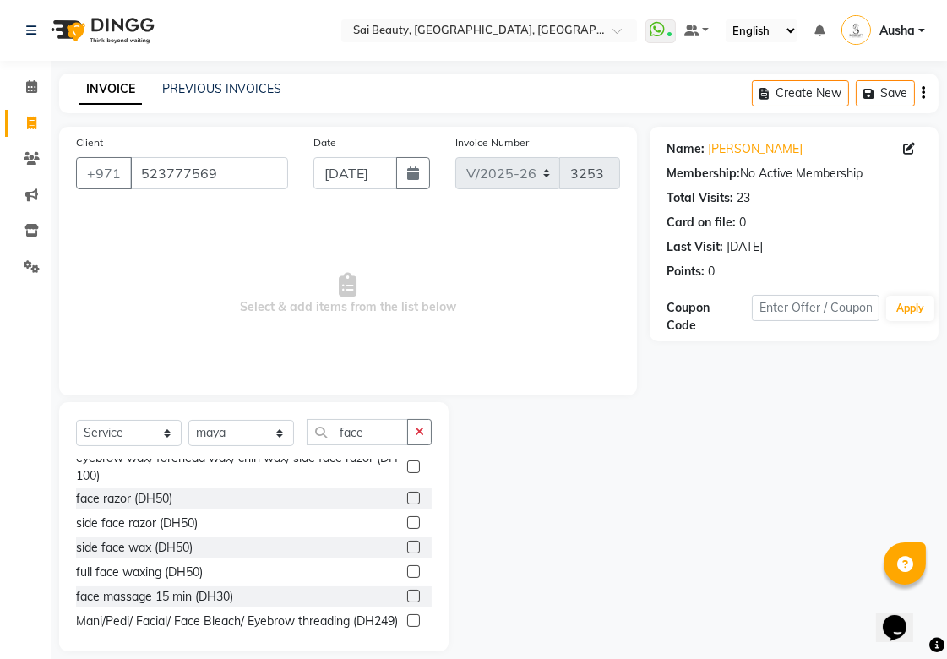
click at [374, 451] on div "Select Service Product Membership Package Voucher Prepaid Gift Card Select Styl…" at bounding box center [254, 439] width 356 height 40
click at [385, 435] on input "face" at bounding box center [357, 432] width 101 height 26
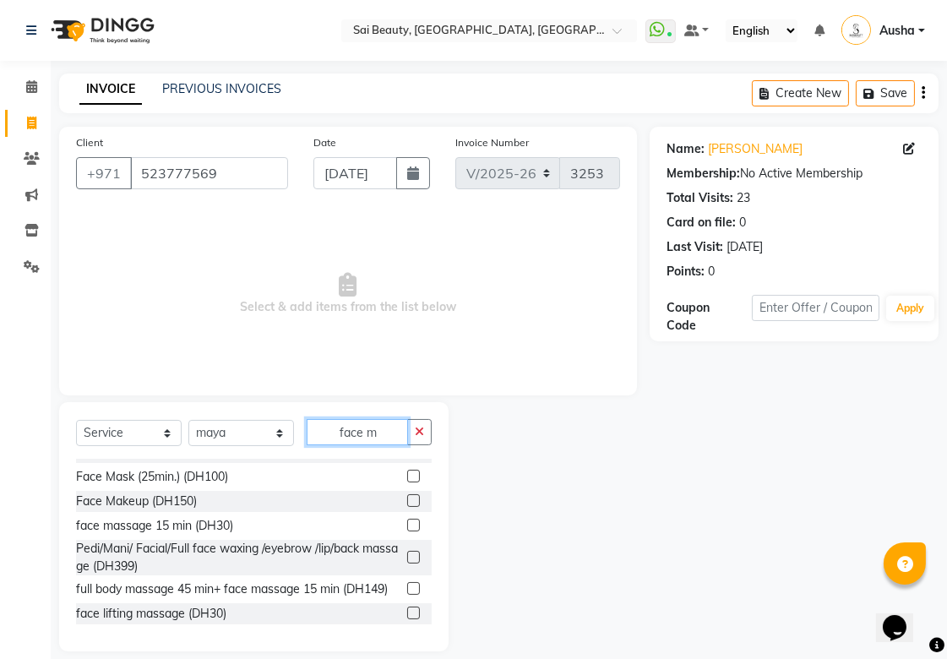
scroll to position [0, 0]
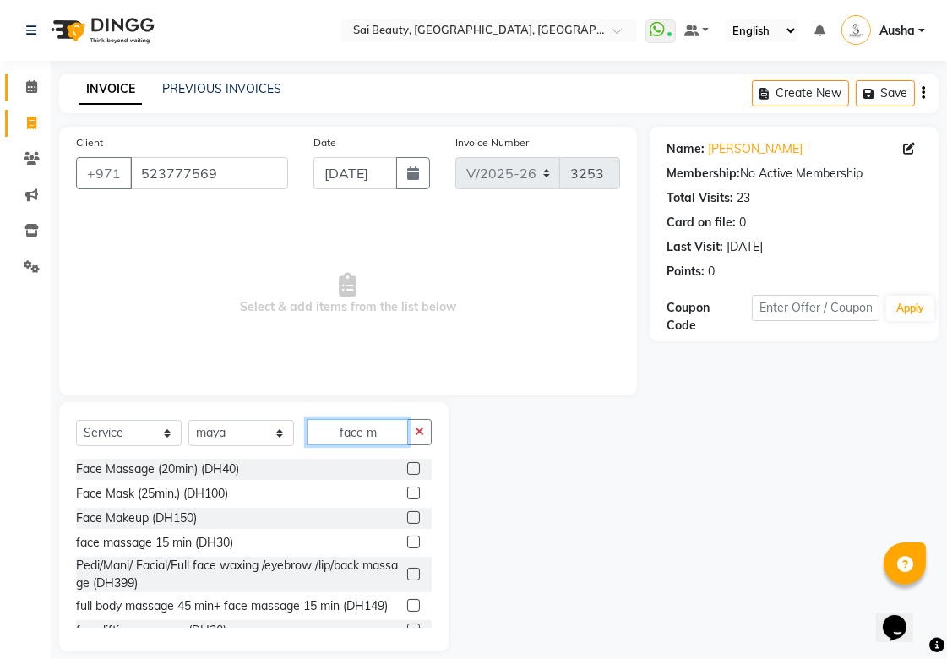
type input "face m"
click at [30, 83] on icon at bounding box center [31, 86] width 11 height 13
click at [423, 434] on icon "button" at bounding box center [419, 432] width 9 height 12
type input "Face m"
click at [407, 543] on label at bounding box center [413, 542] width 13 height 13
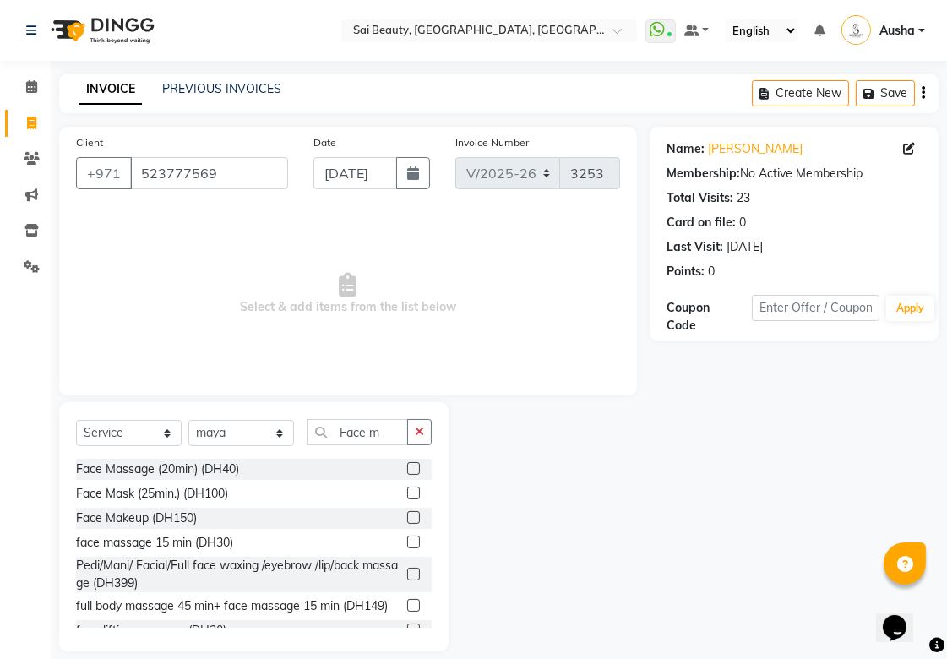
click at [407, 543] on input "checkbox" at bounding box center [412, 543] width 11 height 11
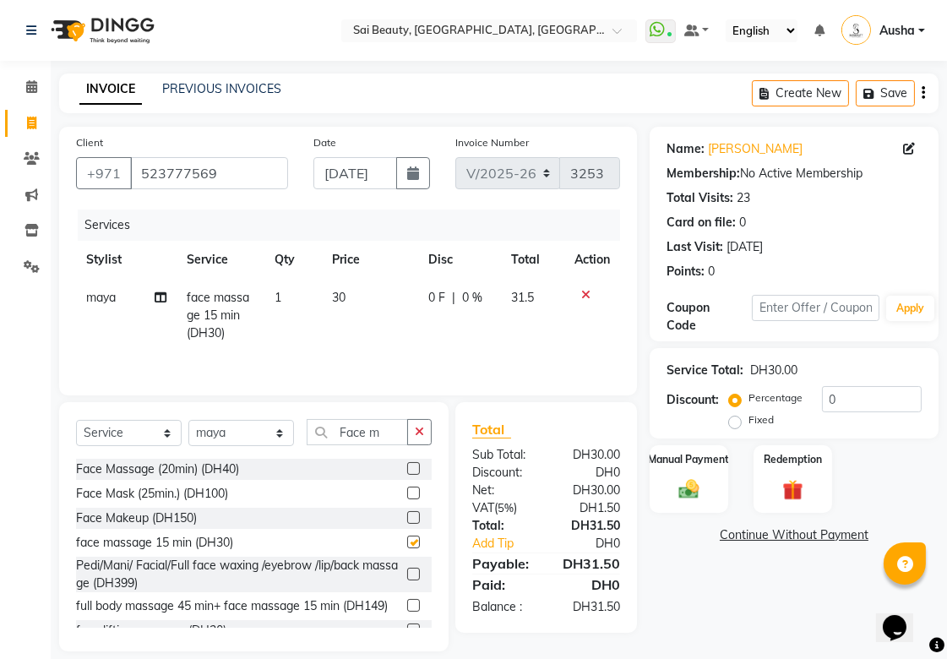
checkbox input "false"
click at [265, 434] on select "Select Stylist [PERSON_NAME][MEDICAL_DATA] [PERSON_NAME] Asmi Ausha [PERSON_NAM…" at bounding box center [241, 433] width 106 height 26
select select "57468"
click at [188, 422] on select "Select Stylist [PERSON_NAME][MEDICAL_DATA] [PERSON_NAME] Asmi Ausha [PERSON_NAM…" at bounding box center [241, 433] width 106 height 26
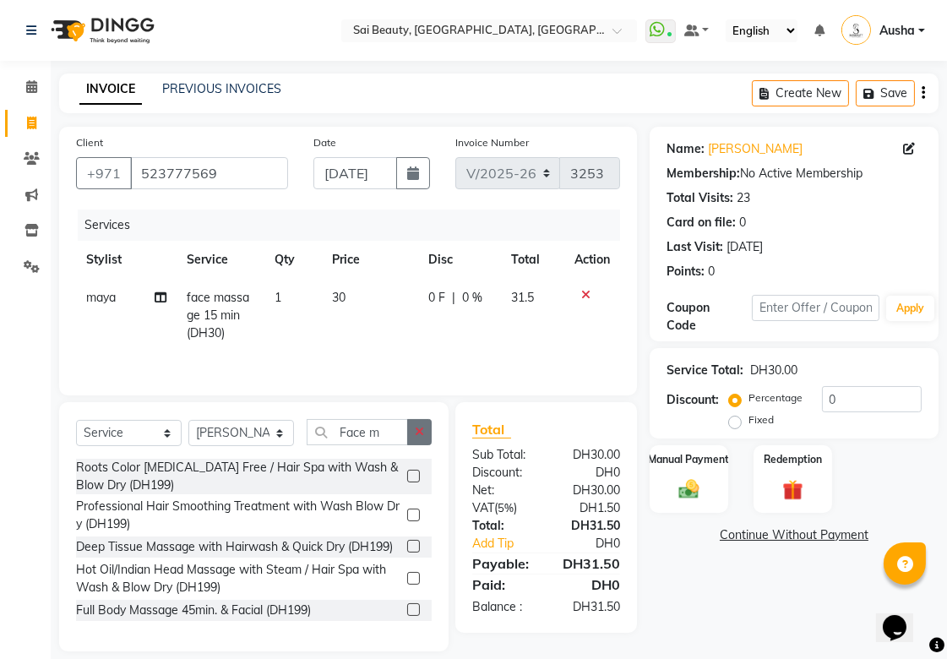
click at [419, 434] on icon "button" at bounding box center [419, 432] width 9 height 12
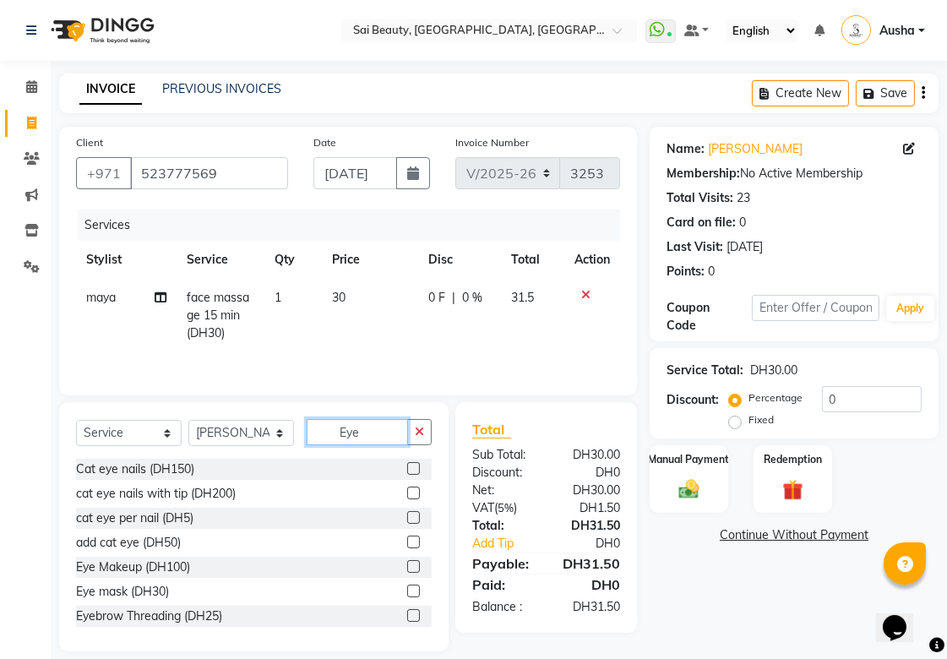
type input "Eye"
click at [407, 617] on label at bounding box center [413, 615] width 13 height 13
click at [407, 617] on input "checkbox" at bounding box center [412, 616] width 11 height 11
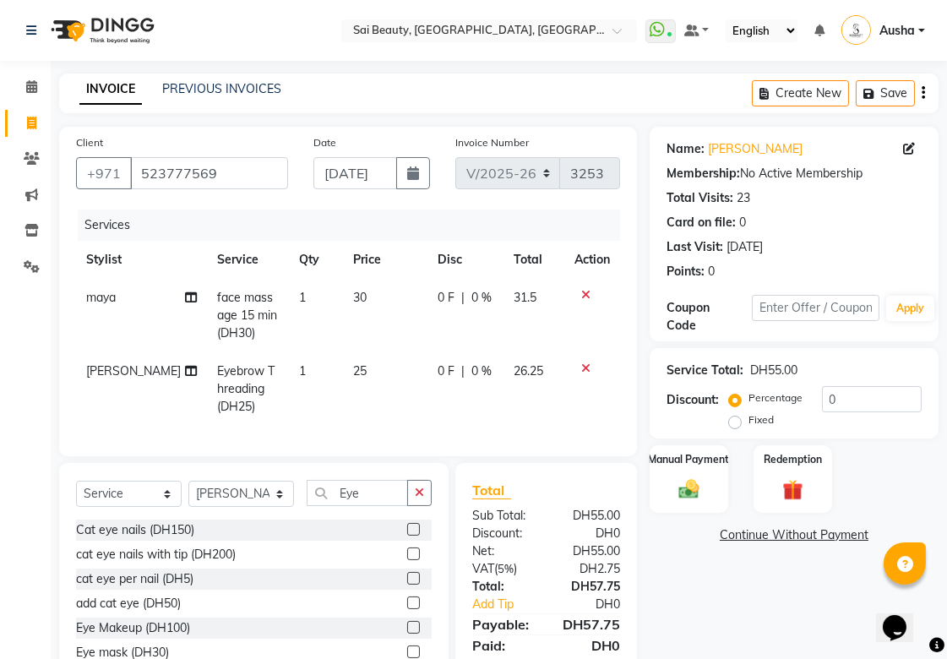
checkbox input "false"
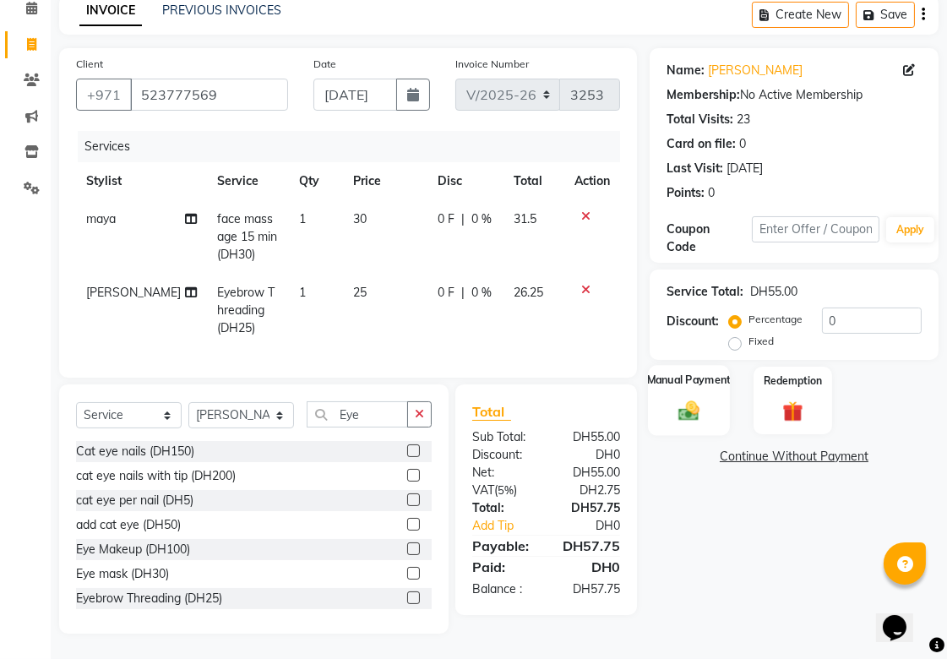
click at [701, 398] on img at bounding box center [689, 410] width 35 height 25
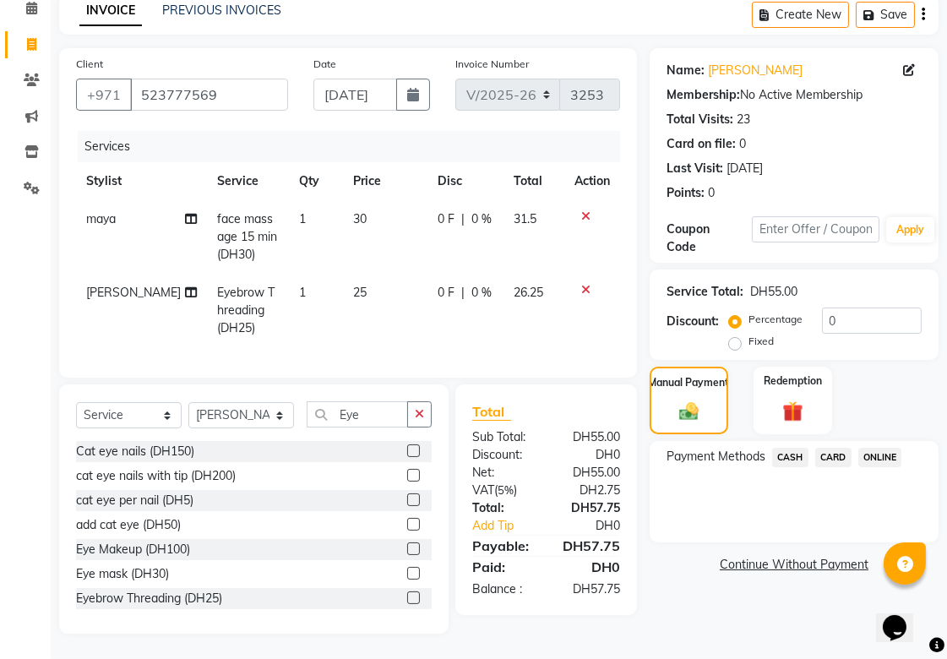
click at [839, 448] on span "CARD" at bounding box center [834, 457] width 36 height 19
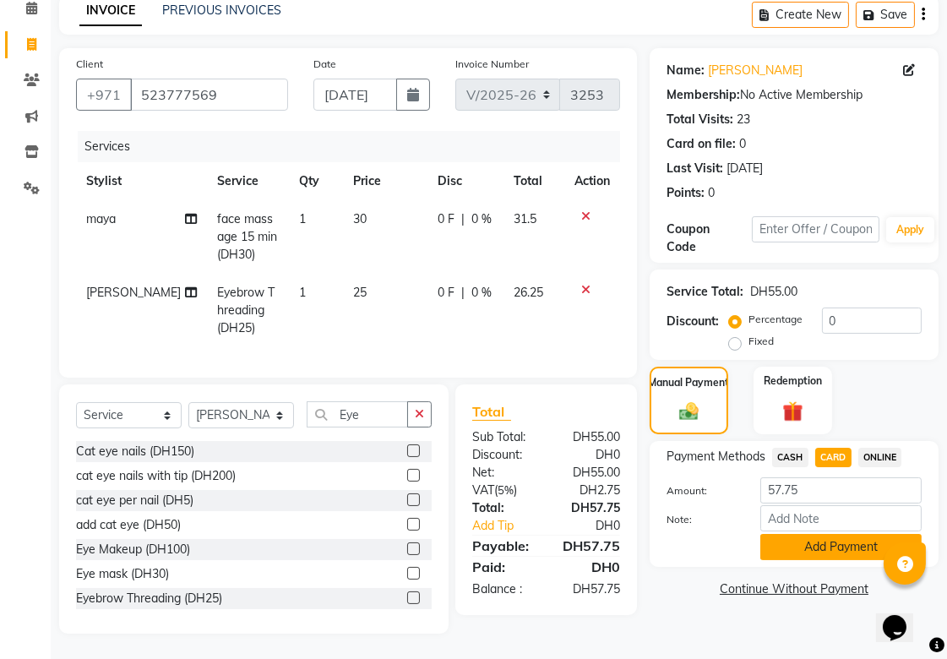
click at [796, 544] on button "Add Payment" at bounding box center [841, 547] width 161 height 26
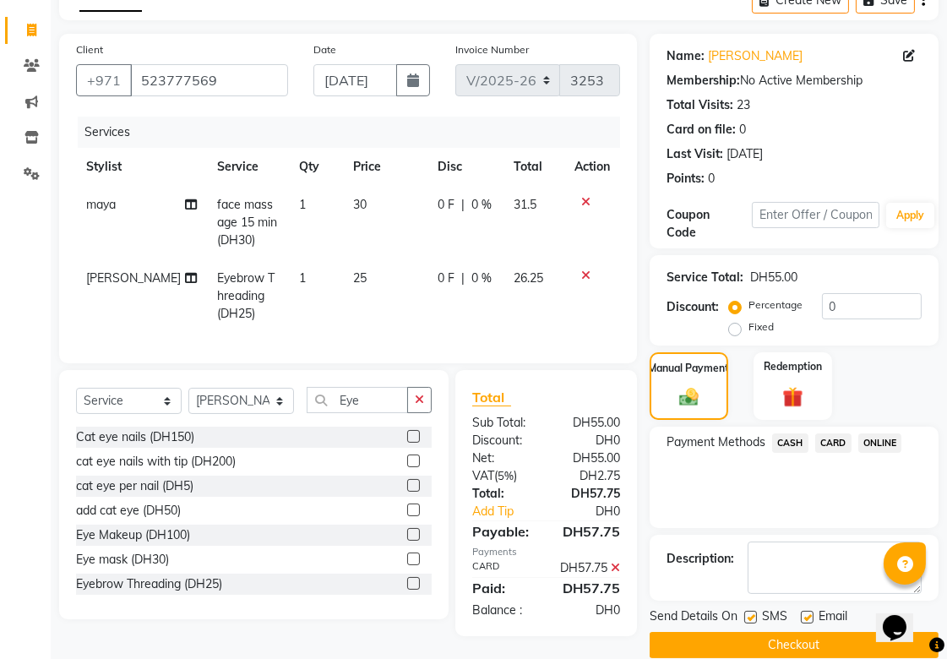
scroll to position [128, 0]
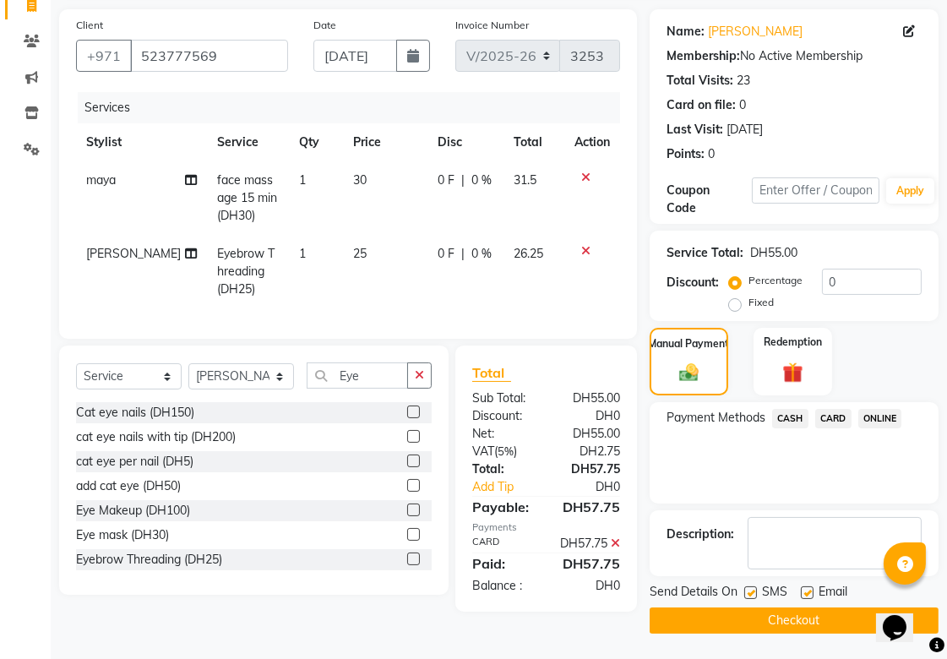
click at [789, 610] on button "Checkout" at bounding box center [794, 621] width 289 height 26
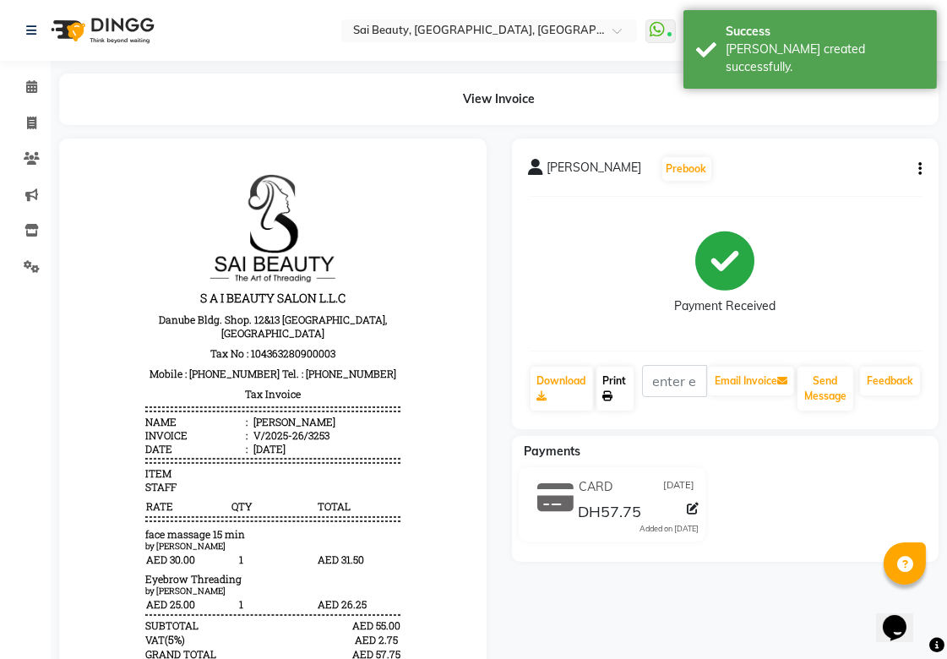
click at [620, 390] on link "Print" at bounding box center [615, 389] width 37 height 44
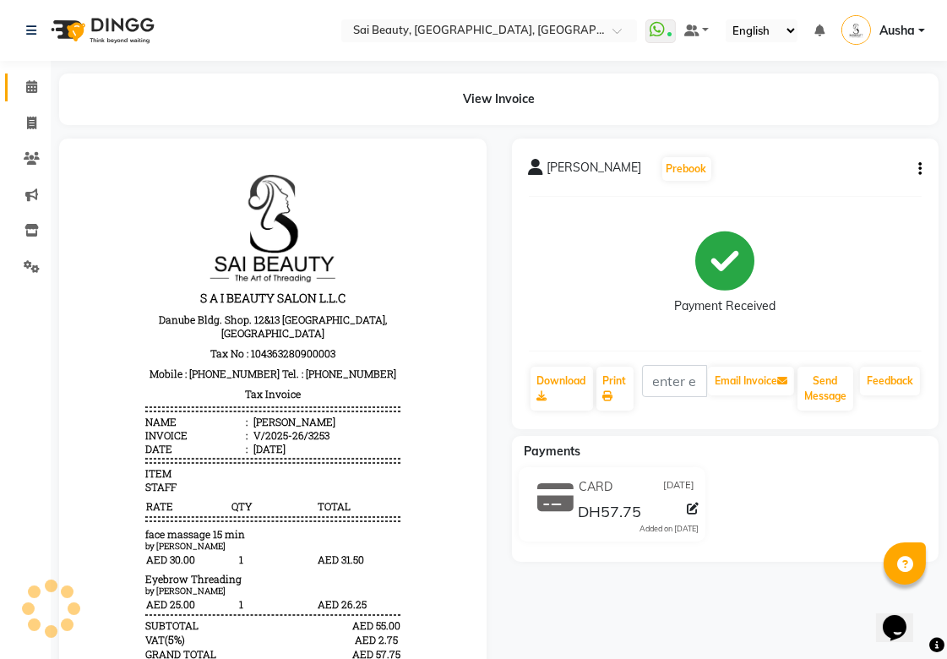
click at [26, 93] on icon at bounding box center [31, 86] width 11 height 13
